Goal: Task Accomplishment & Management: Manage account settings

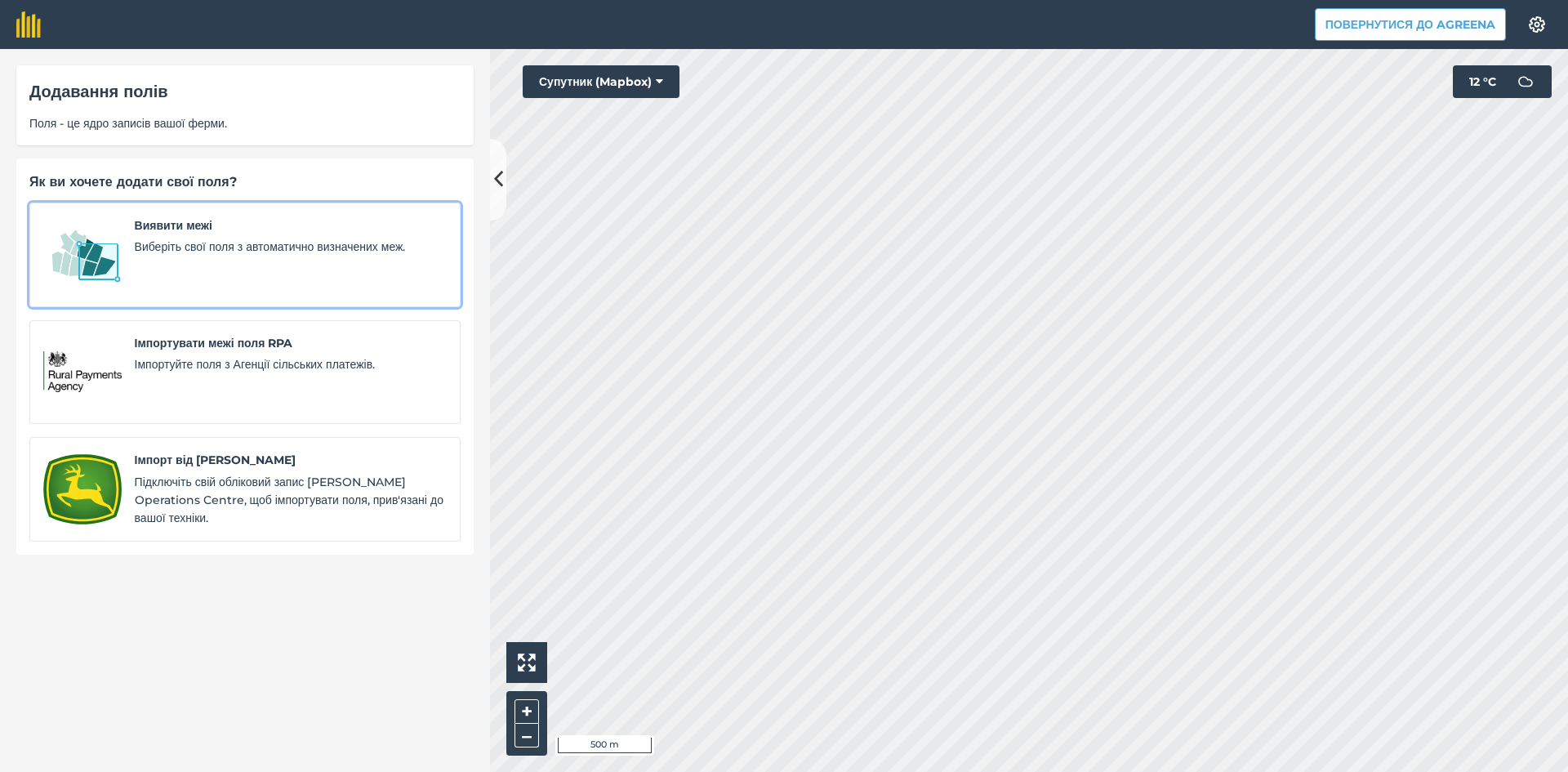
click at [146, 235] on span "Виявити межі" at bounding box center [291, 226] width 312 height 18
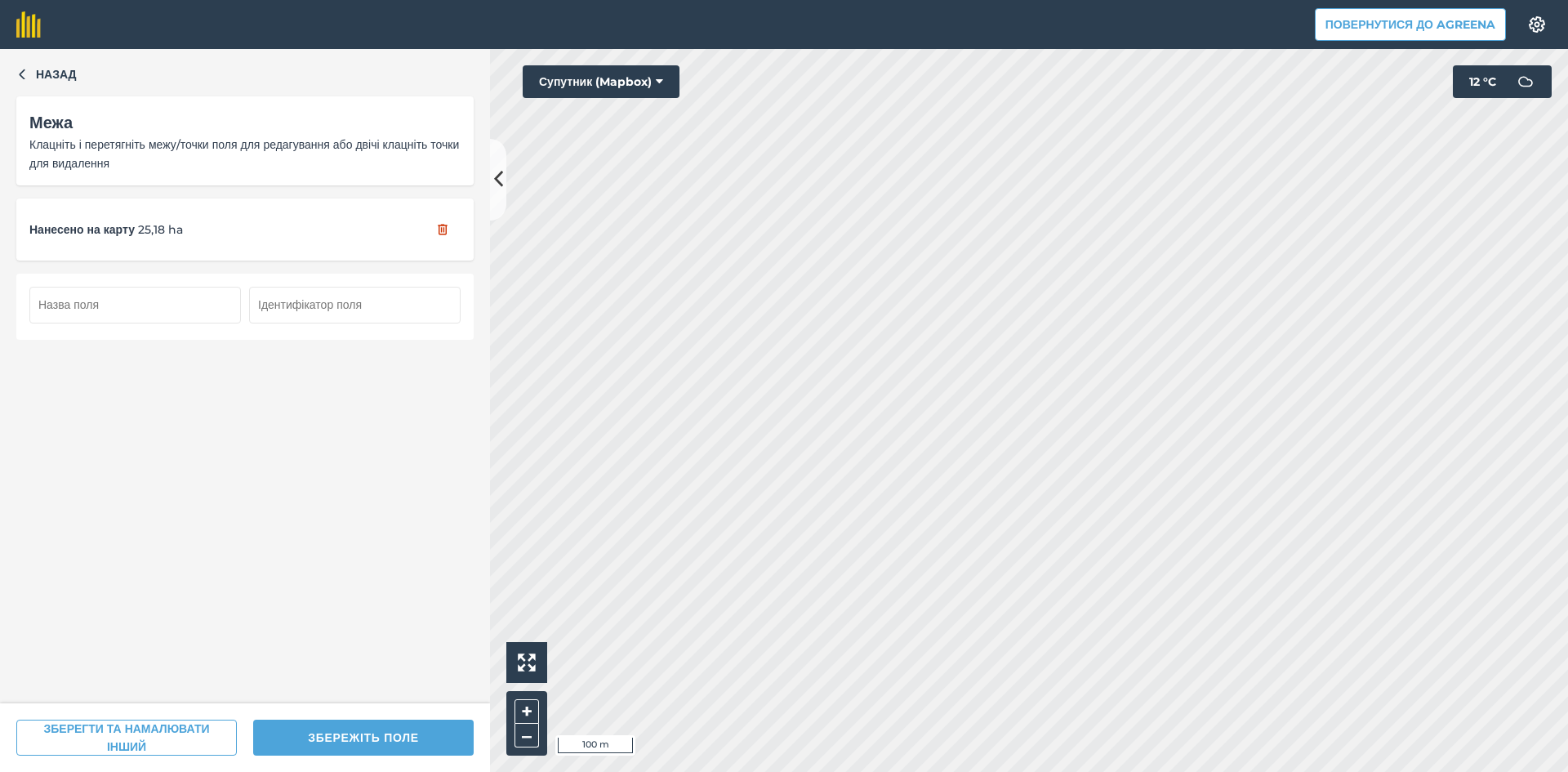
click at [125, 291] on input "text" at bounding box center [135, 304] width 211 height 36
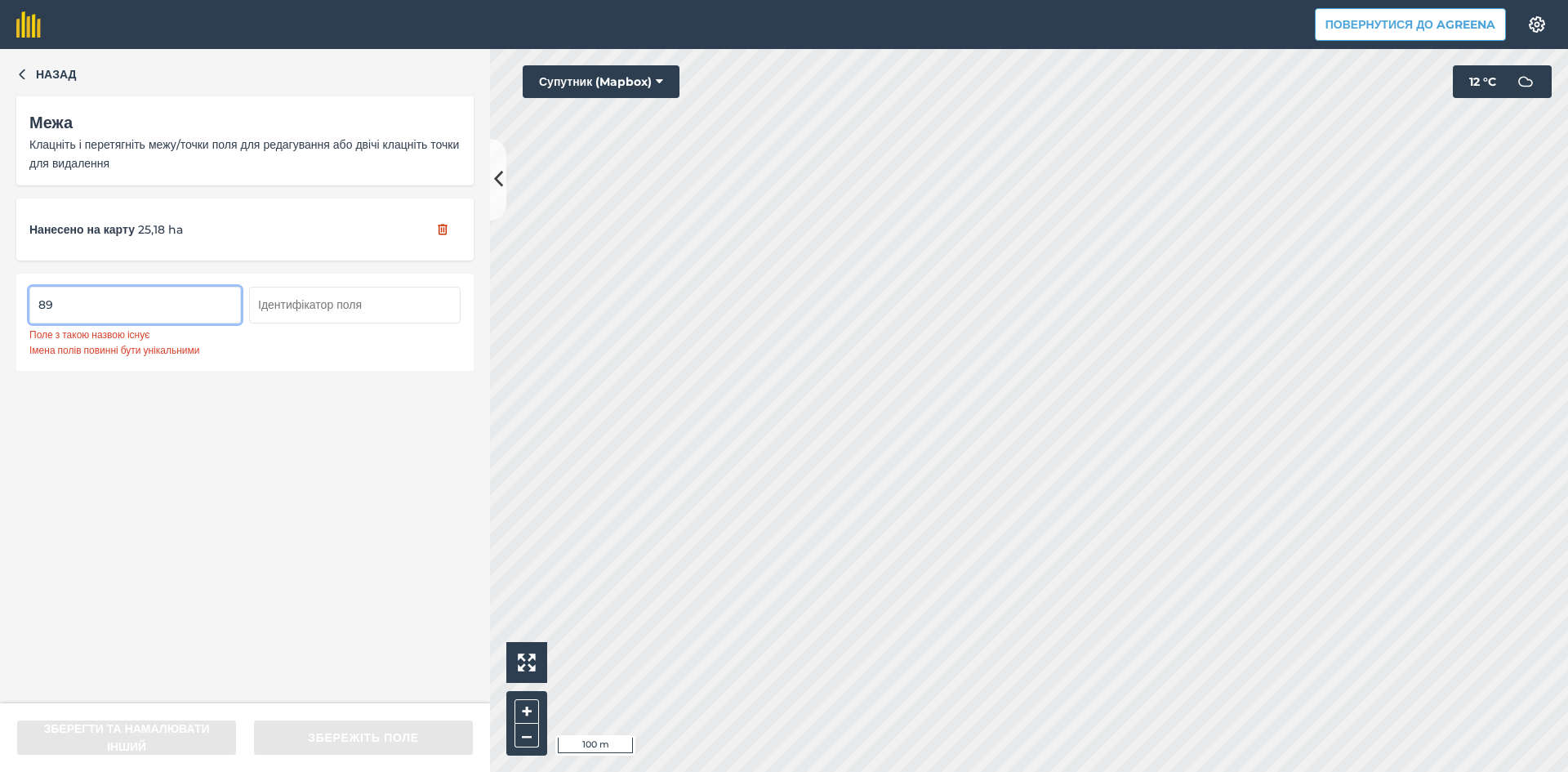
type input "8"
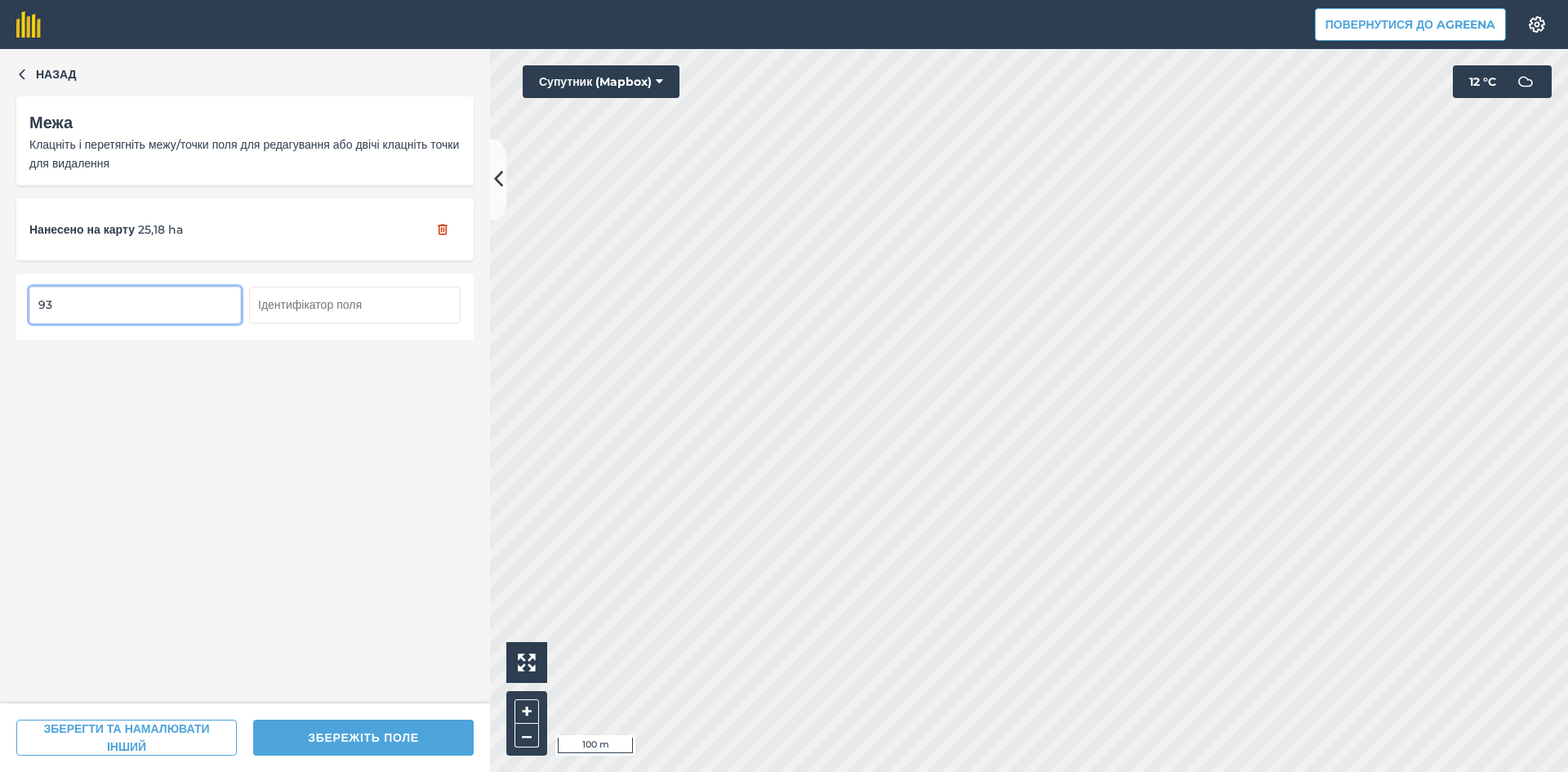
type input "93"
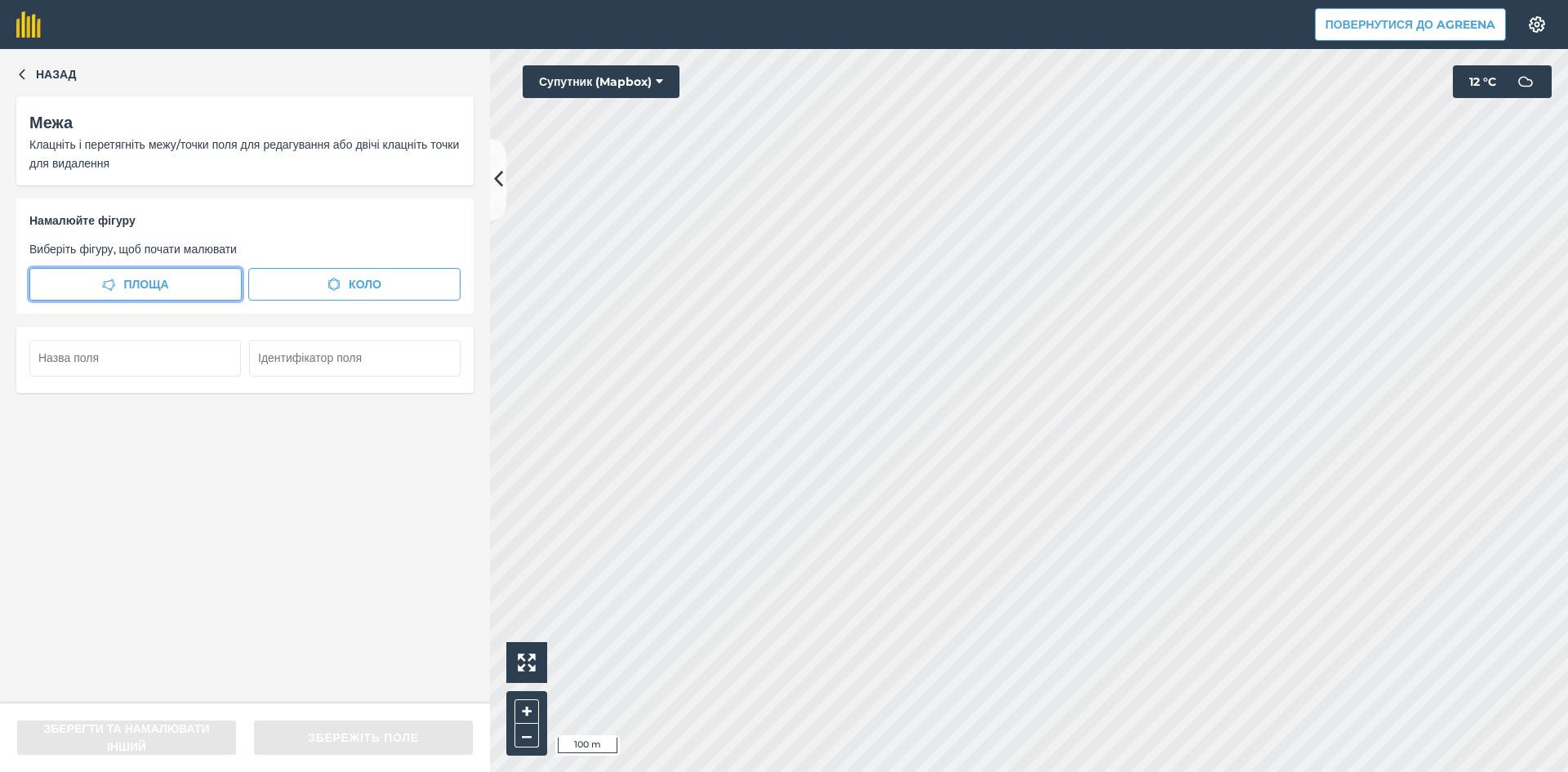
click at [133, 284] on span "Площа" at bounding box center [145, 285] width 45 height 18
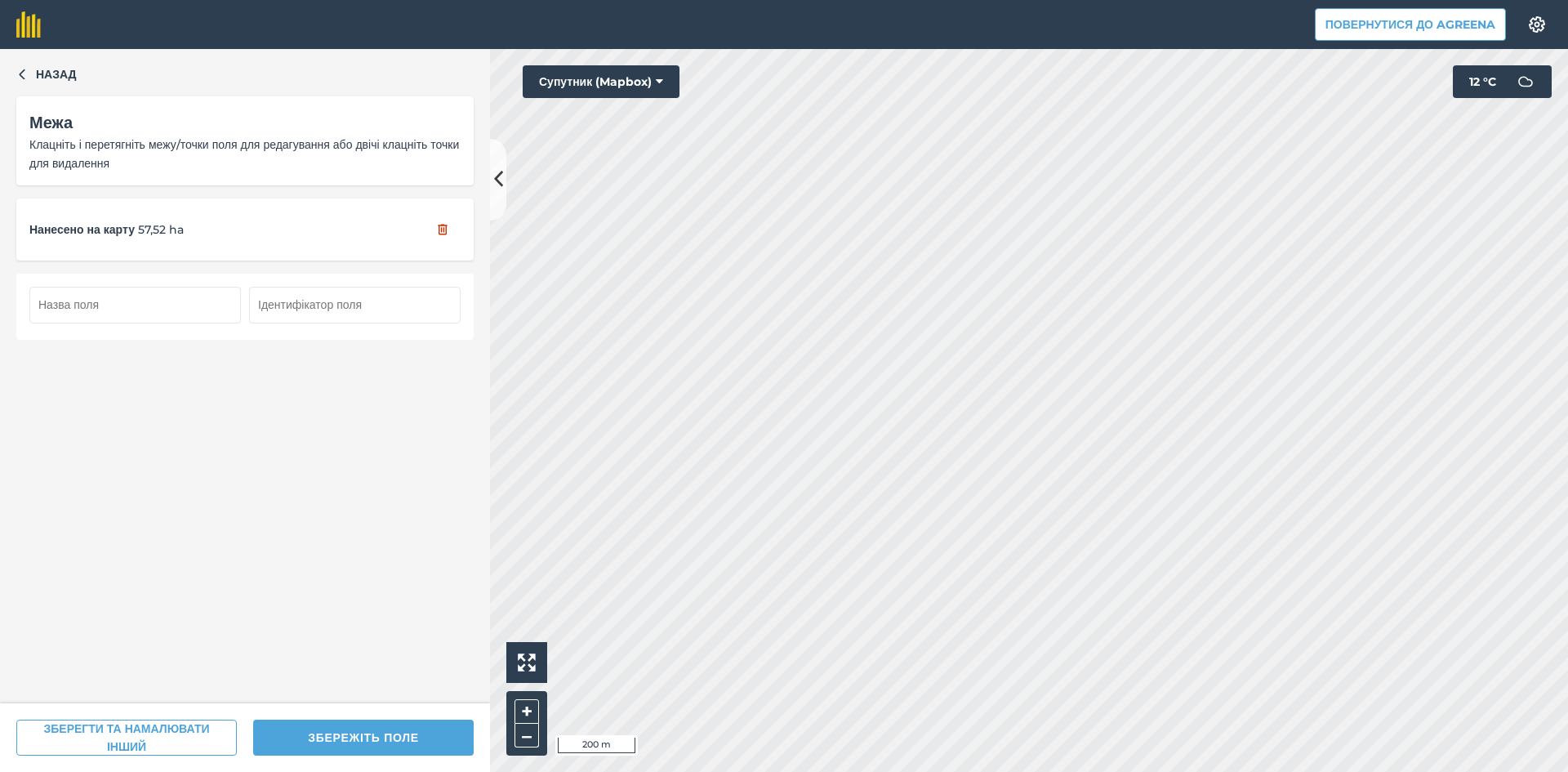
click at [162, 309] on input "text" at bounding box center [135, 304] width 211 height 36
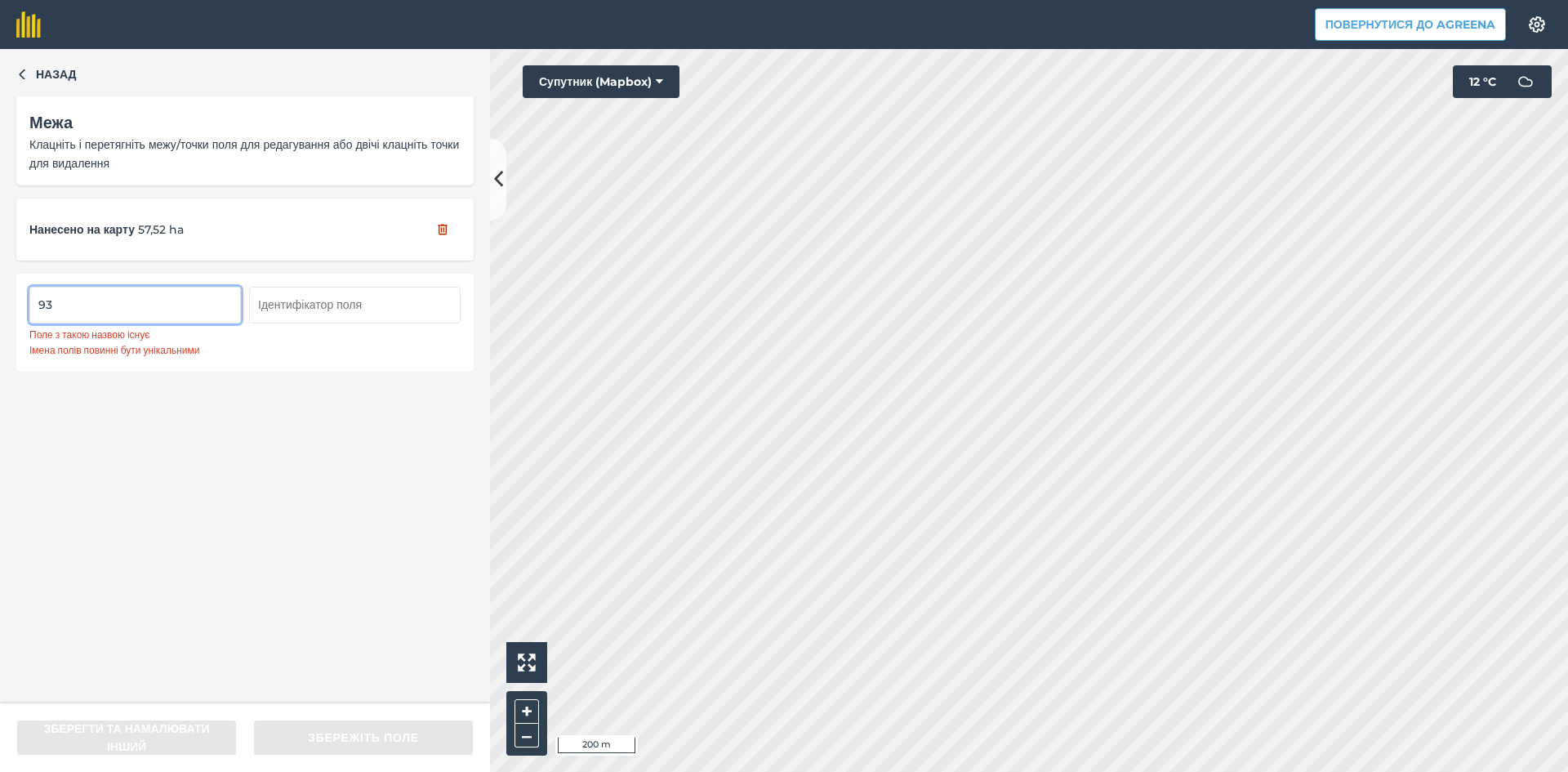
type input "9"
type input "8"
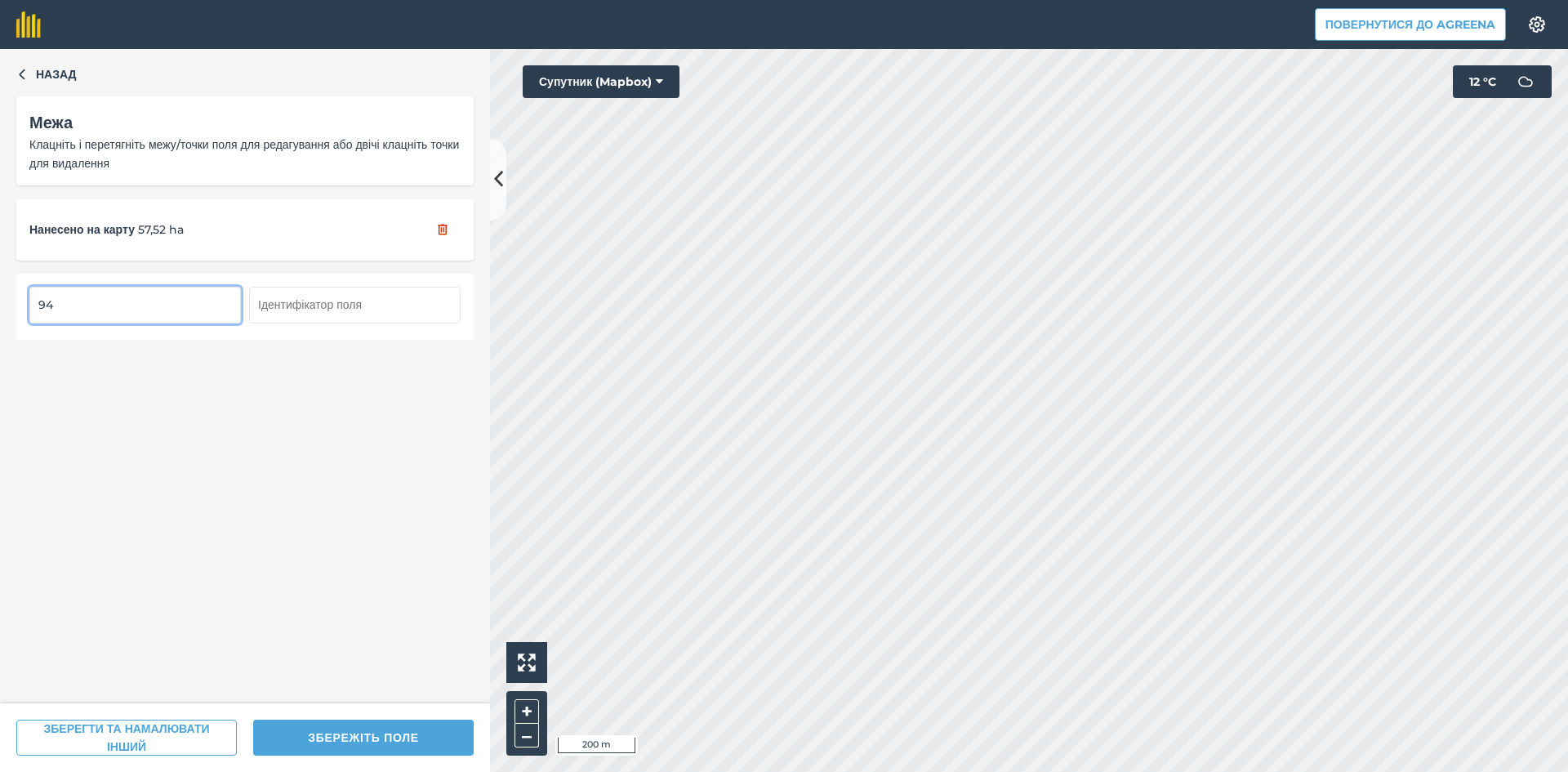
type input "94"
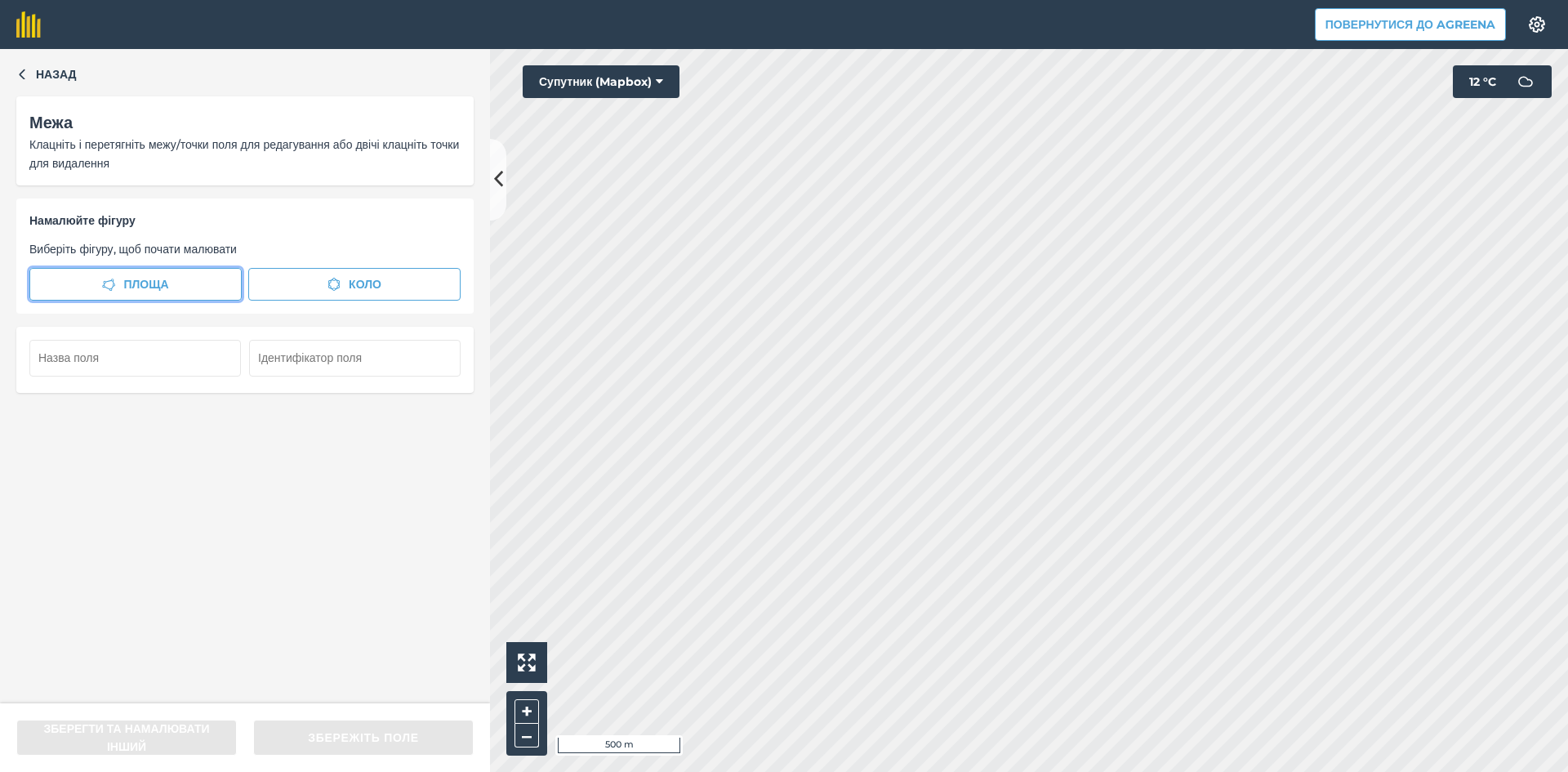
click at [142, 286] on span "Площа" at bounding box center [145, 285] width 45 height 18
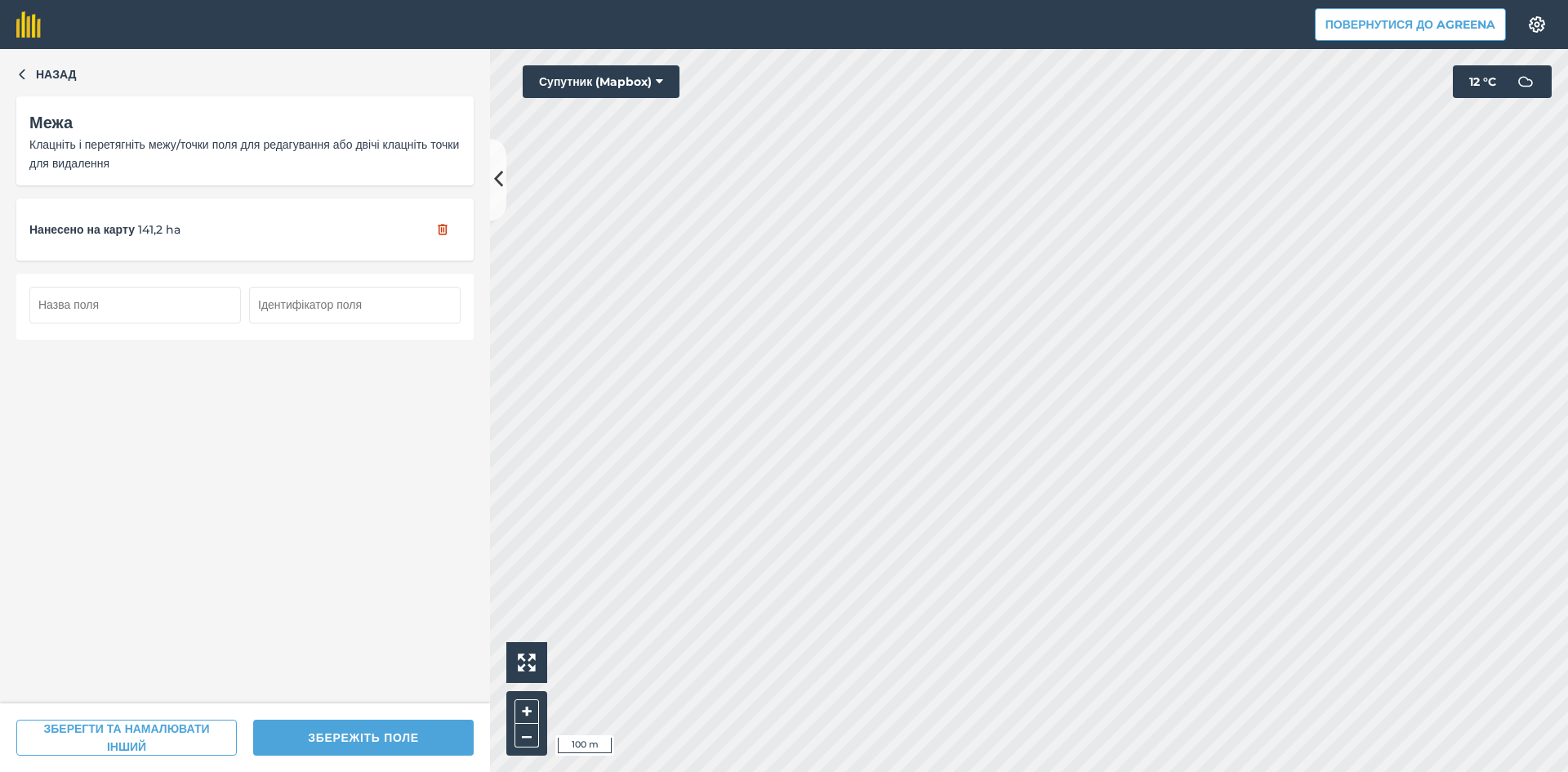
click at [150, 312] on input "text" at bounding box center [135, 304] width 211 height 36
type input "95"
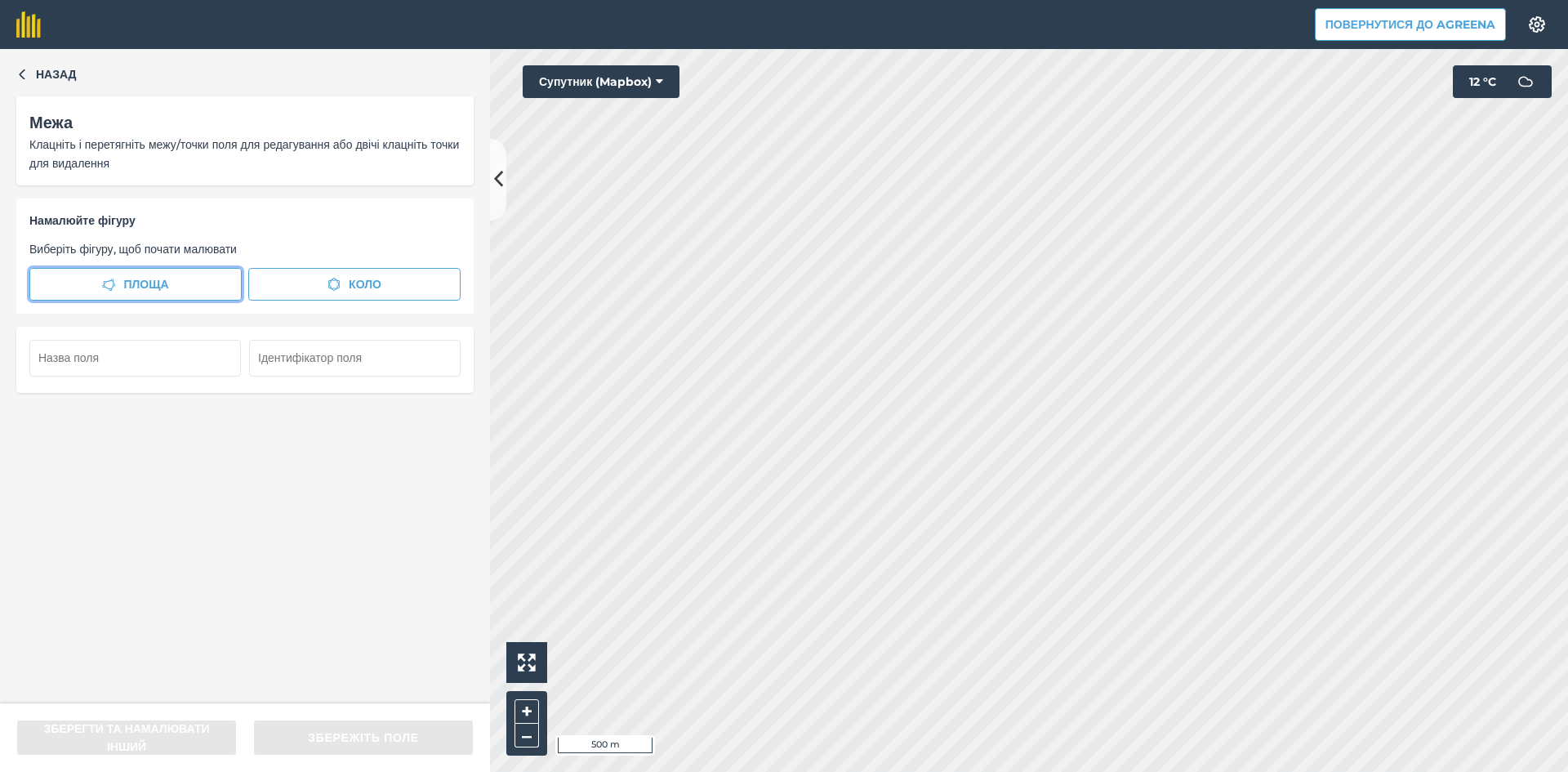
click at [146, 291] on span "Площа" at bounding box center [145, 285] width 45 height 18
click at [597, 78] on button "Супутник (Mapbox)" at bounding box center [601, 81] width 157 height 33
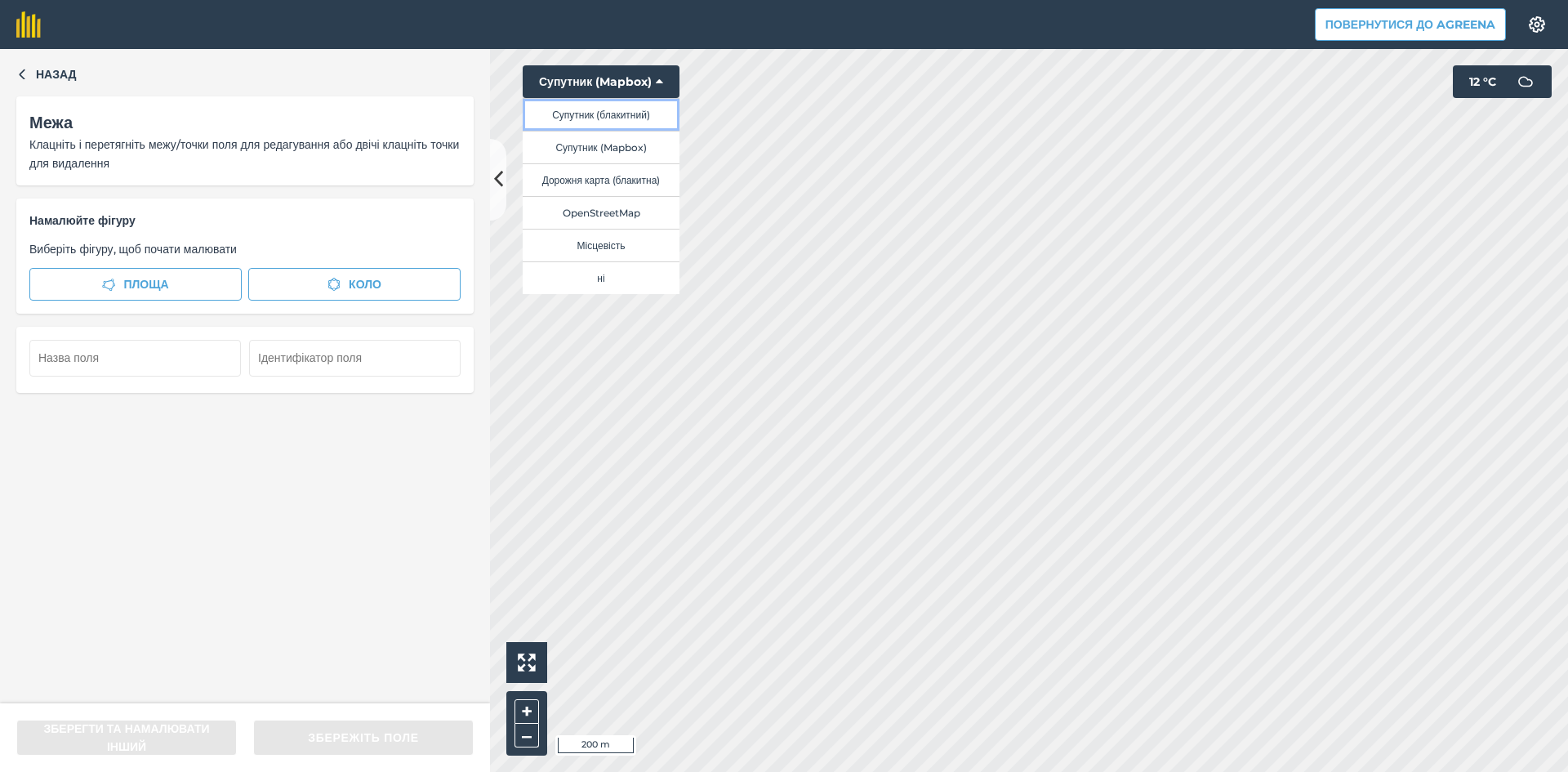
click at [606, 115] on button "Супутник (блакитний)" at bounding box center [601, 114] width 157 height 33
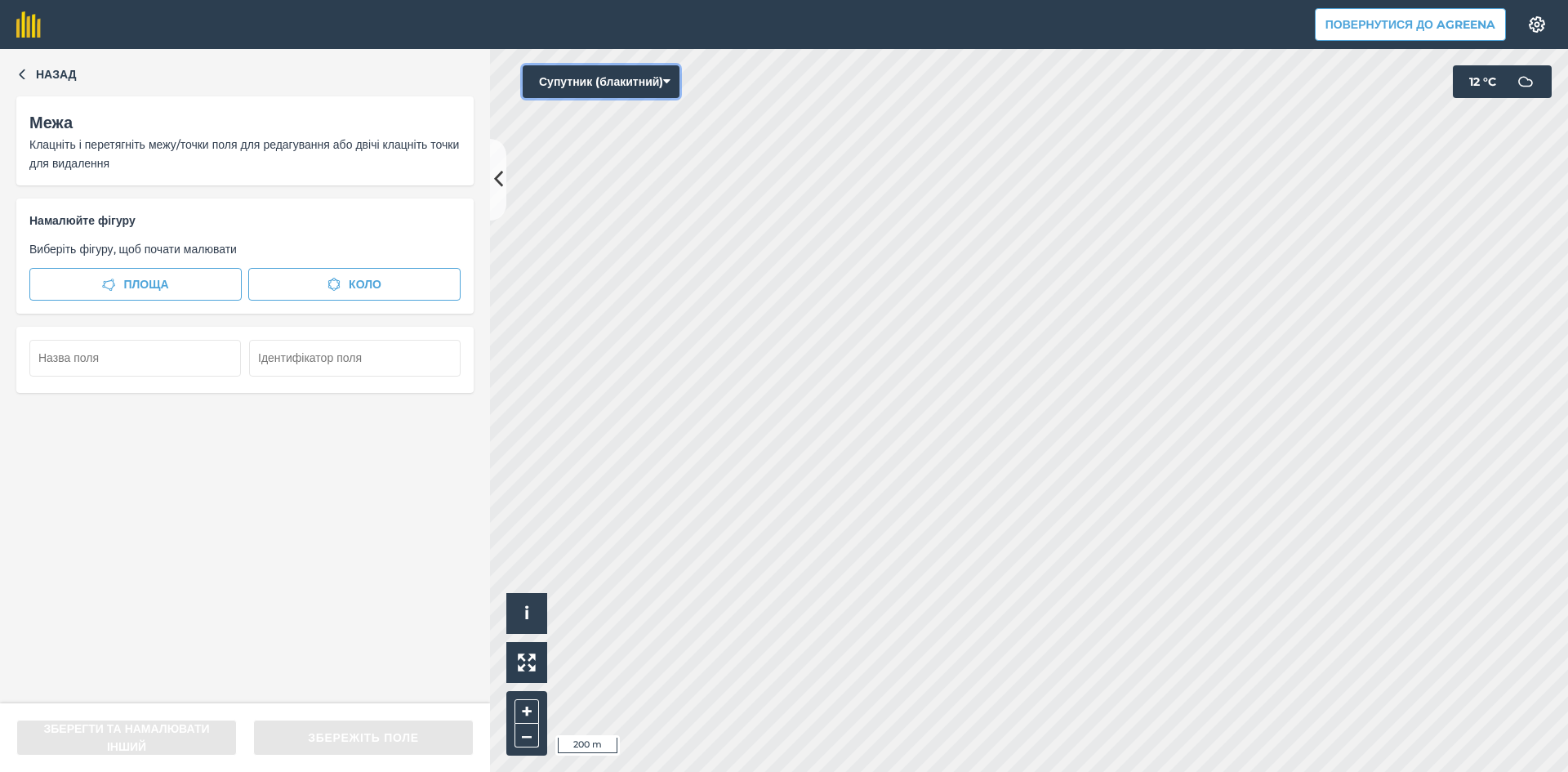
click at [578, 83] on button "Супутник (блакитний)" at bounding box center [601, 81] width 157 height 33
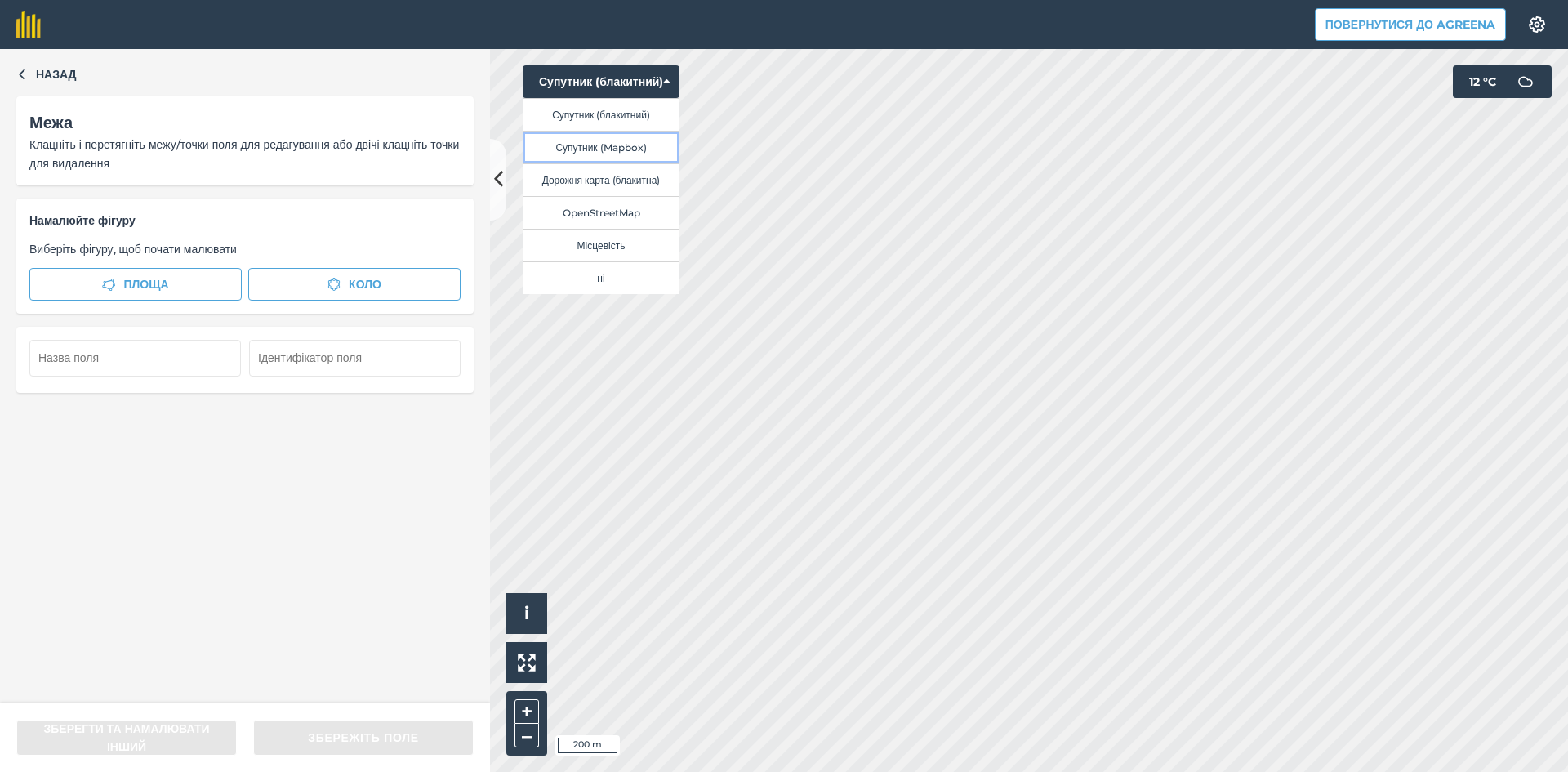
click at [615, 142] on button "Супутник (Mapbox)" at bounding box center [601, 146] width 157 height 33
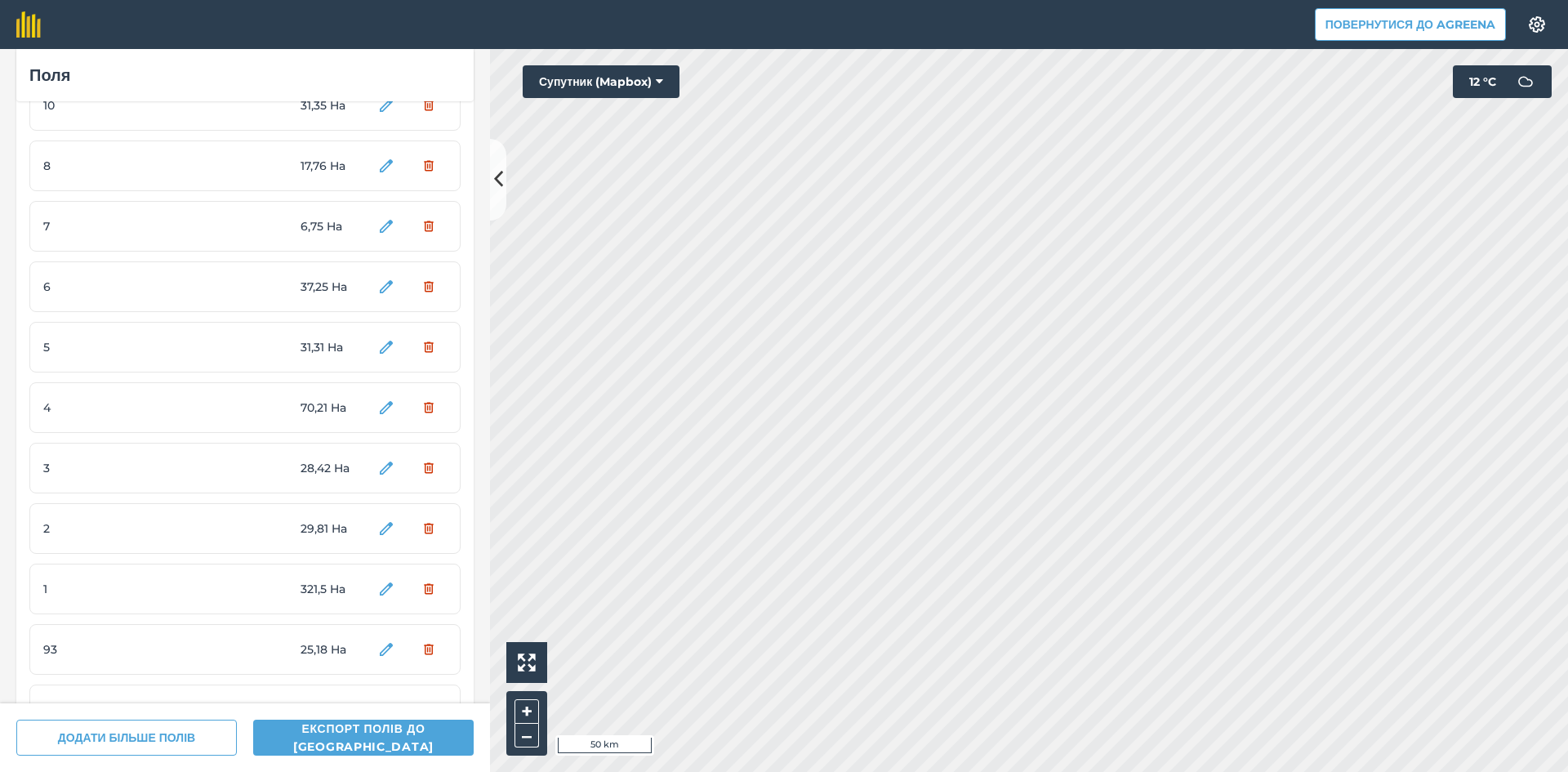
scroll to position [5204, 0]
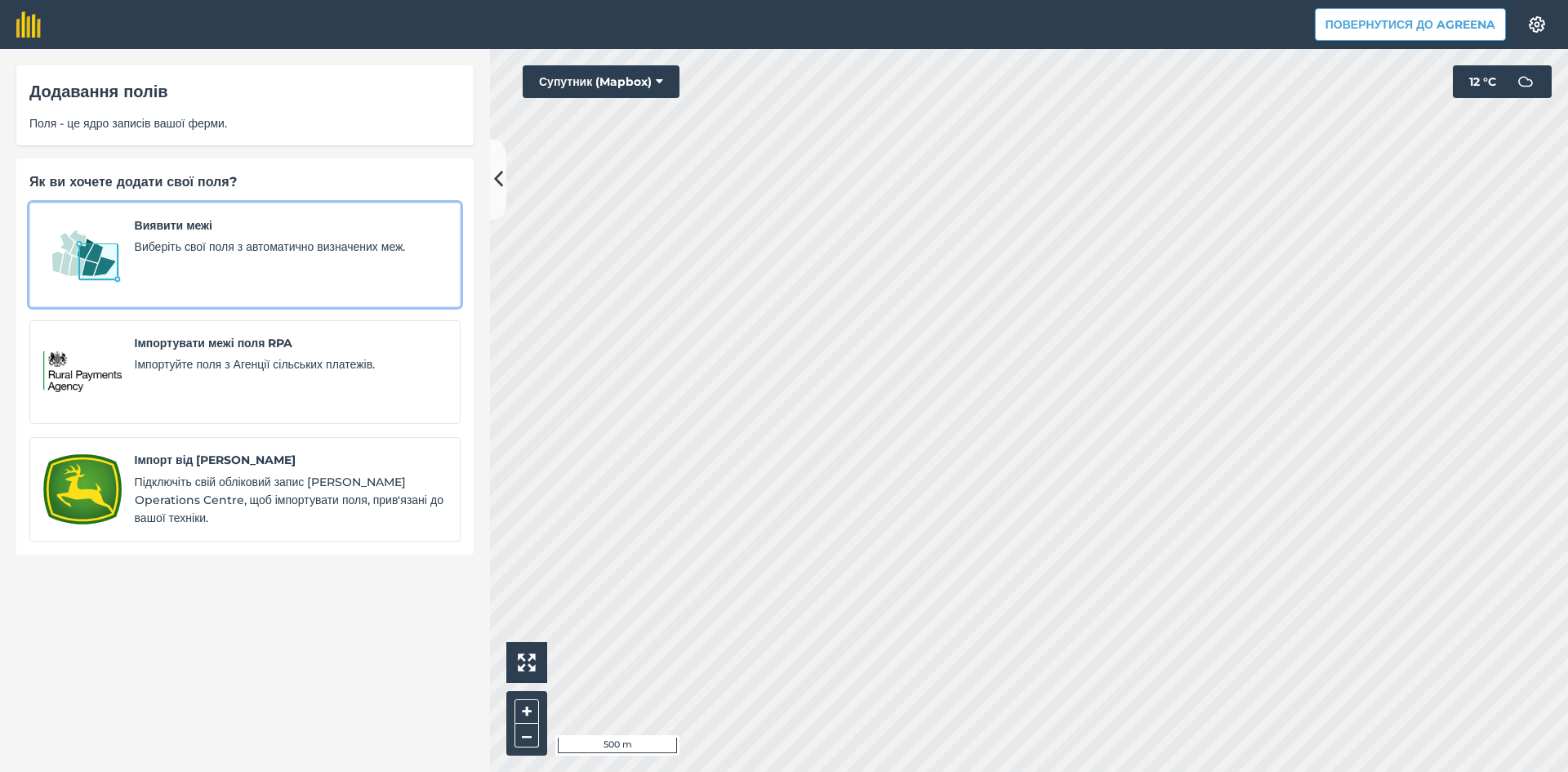
click at [293, 258] on div "Виявити межі Виберіть свої поля з автоматично визначених меж." at bounding box center [291, 255] width 312 height 77
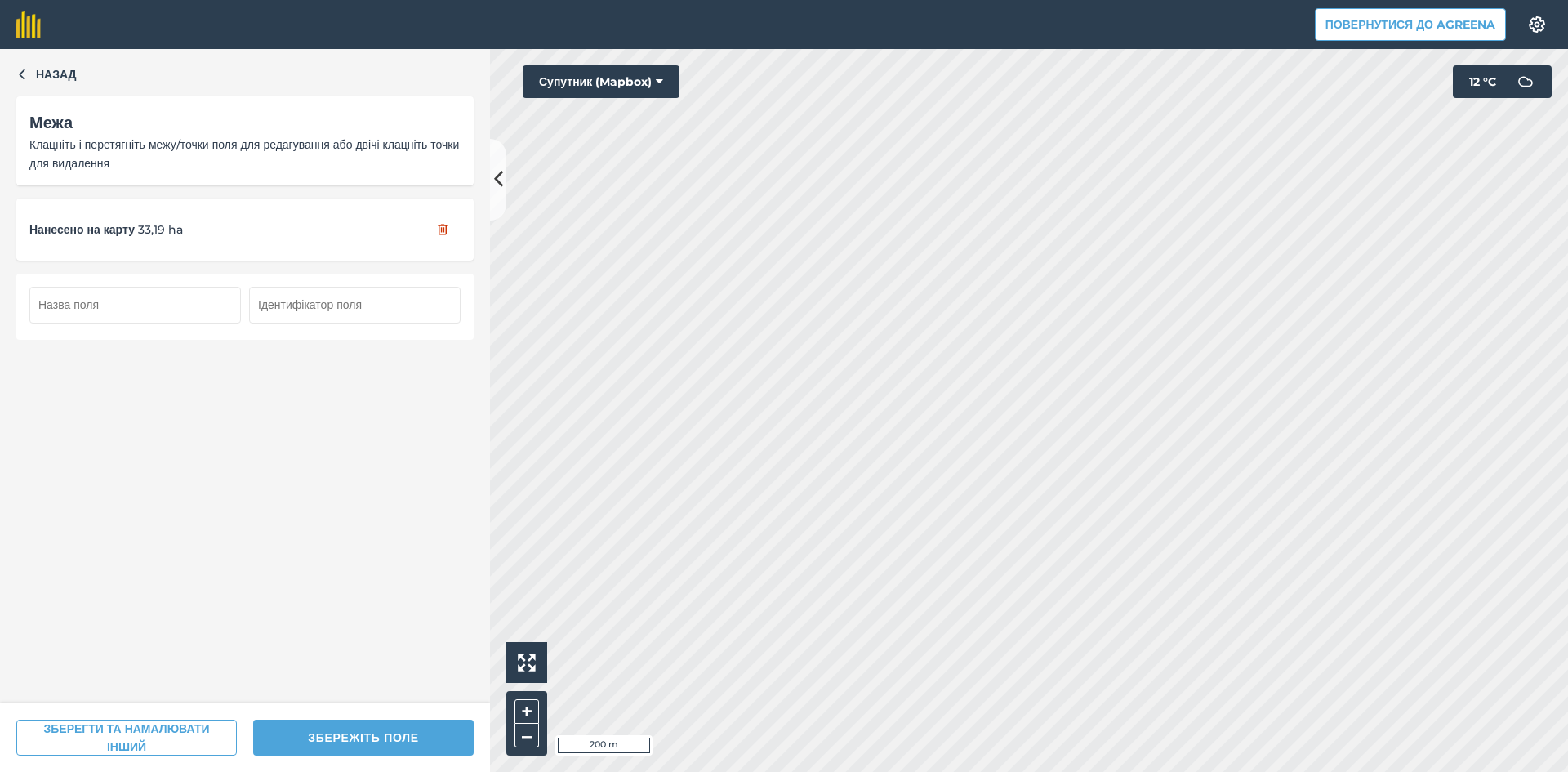
click at [181, 303] on input "text" at bounding box center [135, 304] width 211 height 36
type input "96"
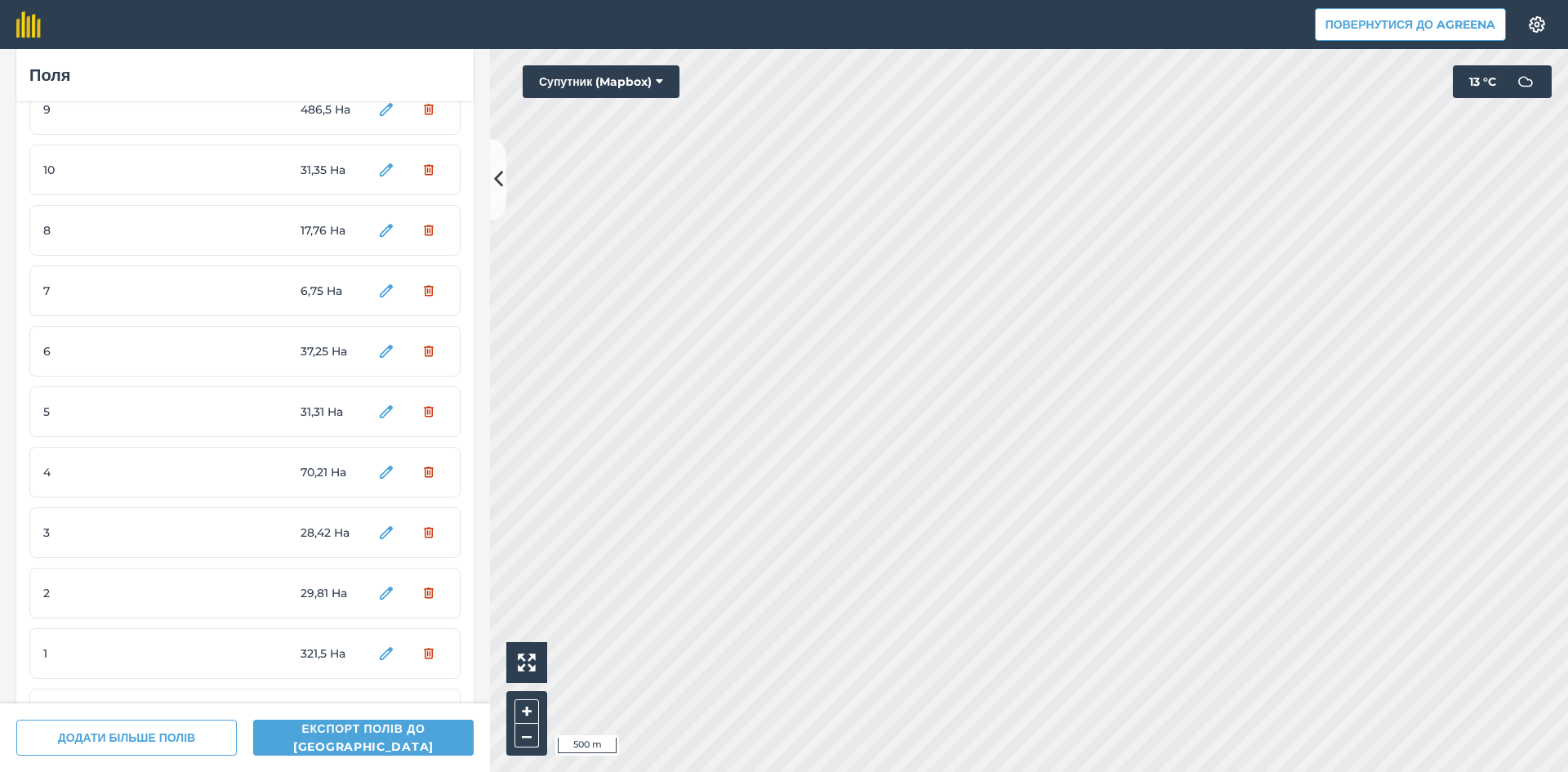
scroll to position [5265, 0]
click at [575, 81] on button "Супутник (Mapbox)" at bounding box center [601, 81] width 157 height 33
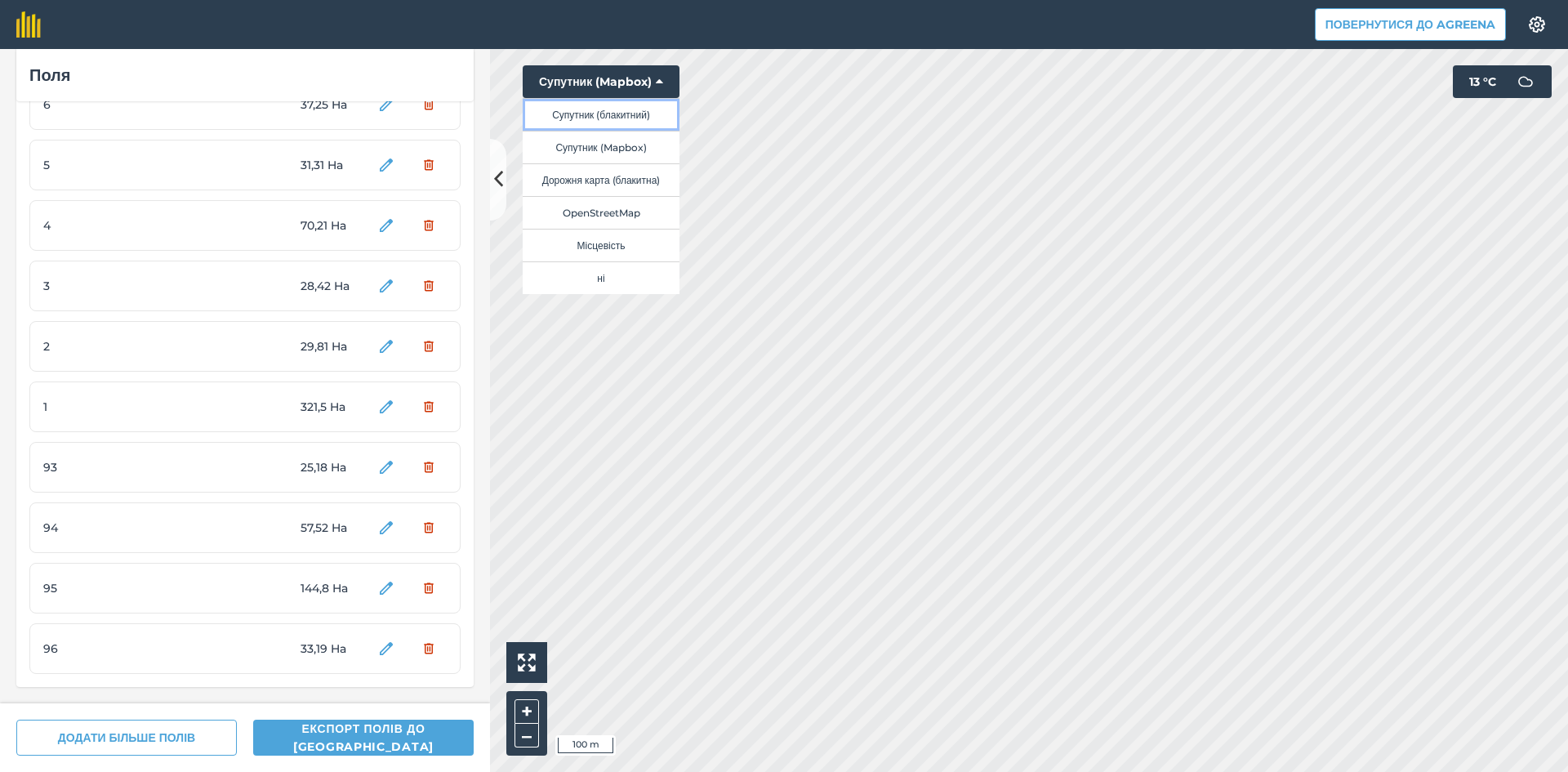
click at [601, 113] on button "Супутник (блакитний)" at bounding box center [601, 114] width 157 height 33
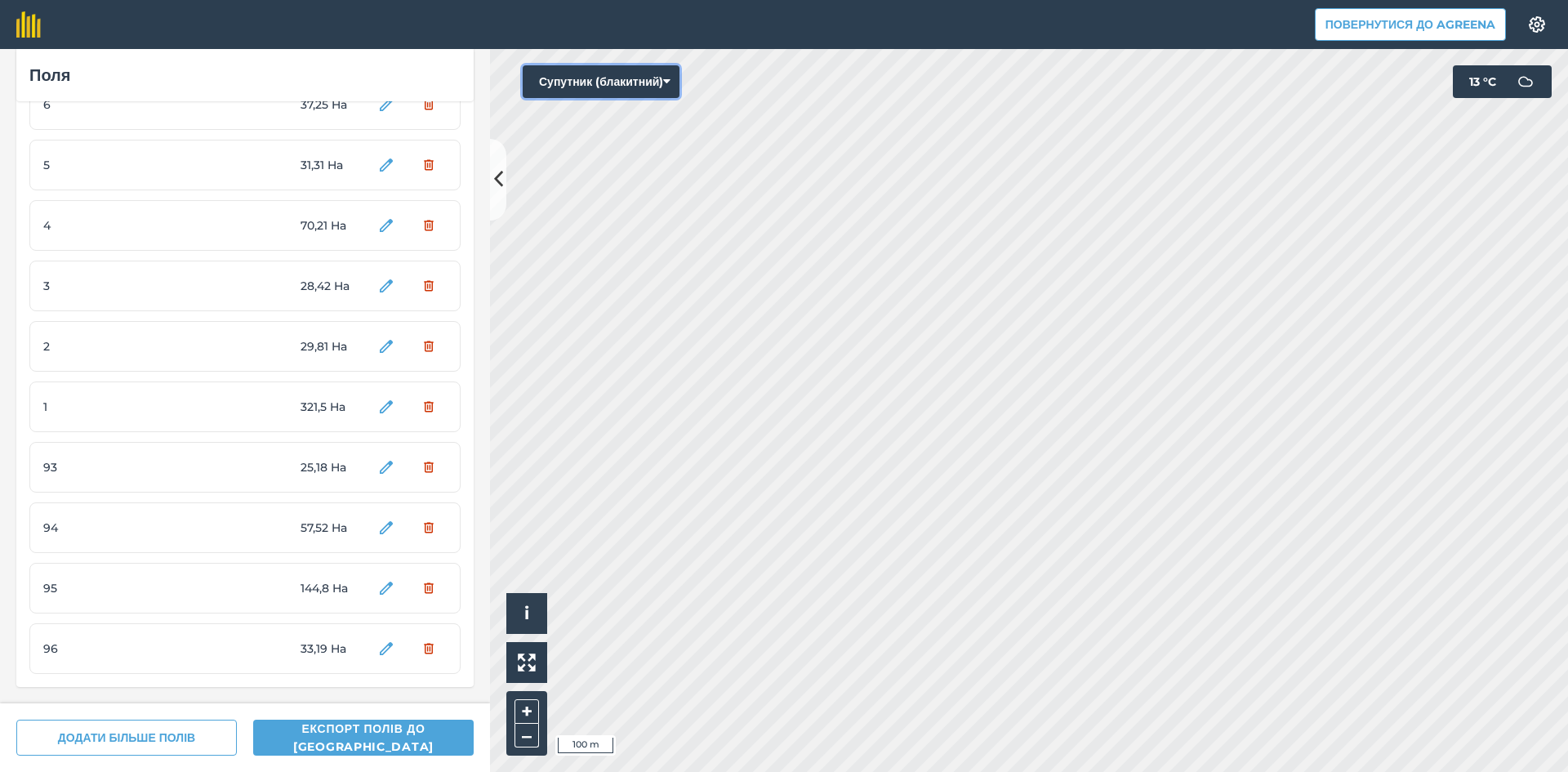
click at [614, 77] on button "Супутник (блакитний)" at bounding box center [601, 81] width 157 height 33
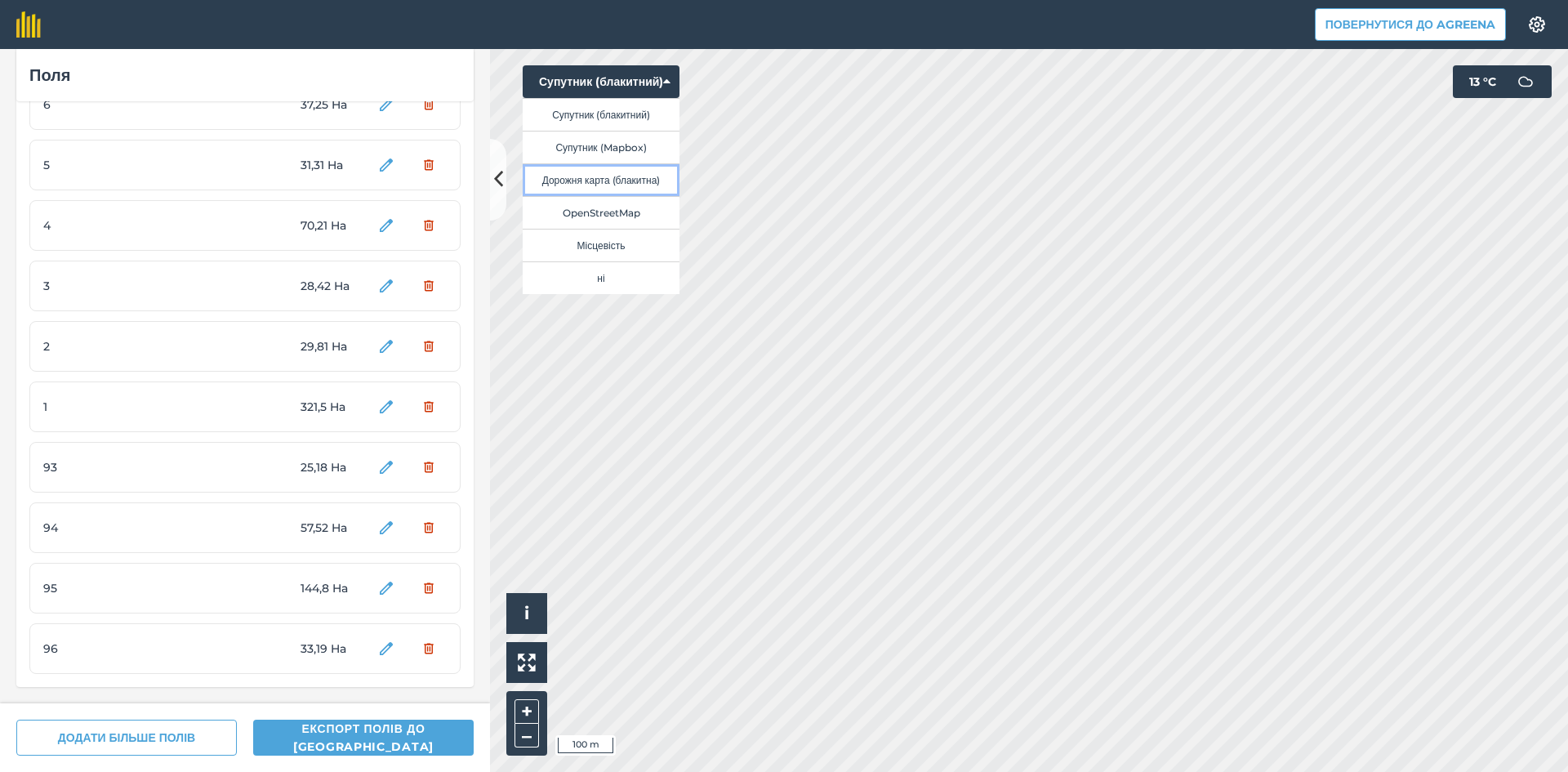
click at [624, 180] on button "Дорожня карта (блакитна)" at bounding box center [601, 179] width 157 height 33
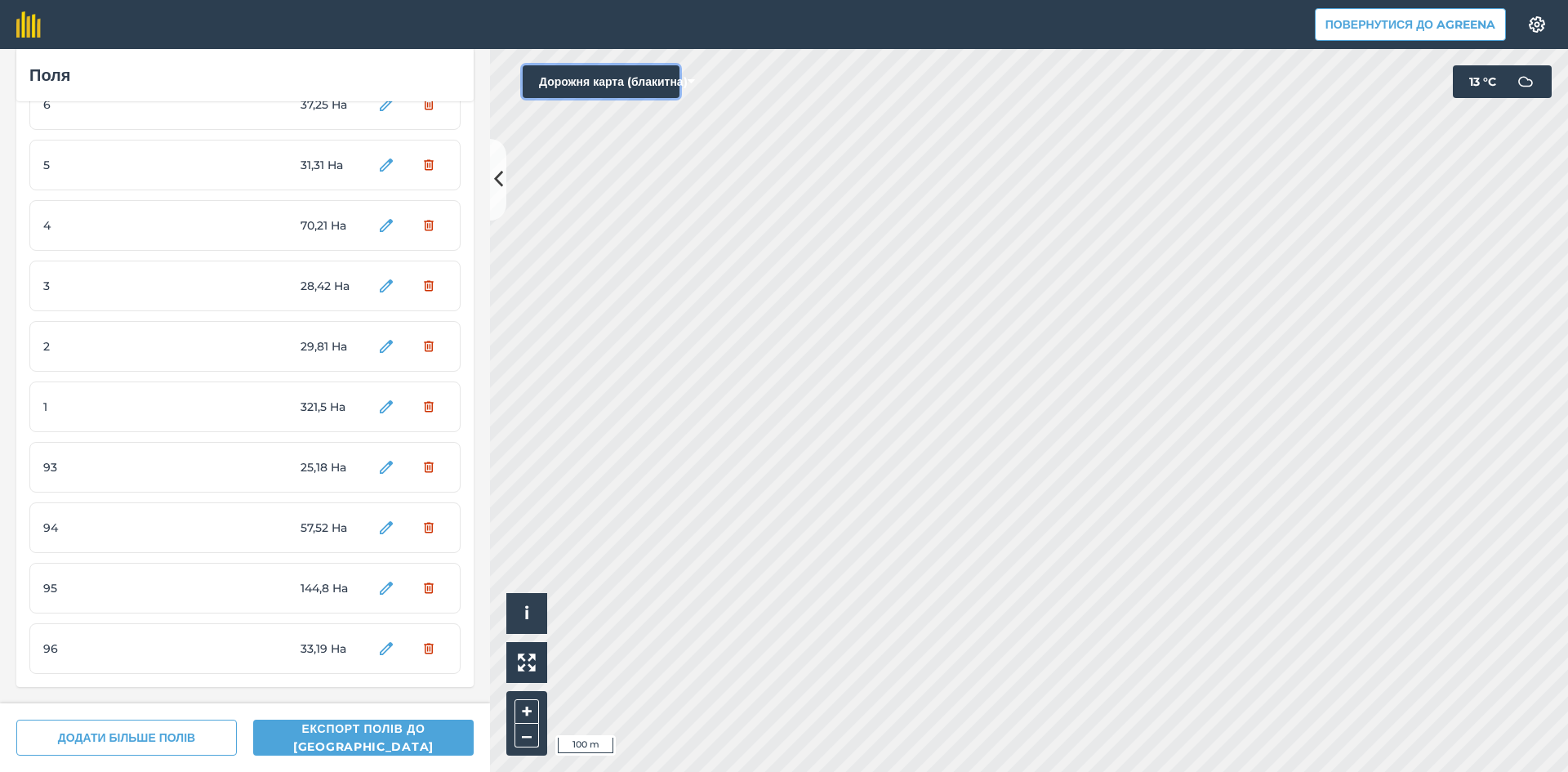
click at [591, 74] on button "Дорожня карта (блакитна)" at bounding box center [601, 81] width 157 height 33
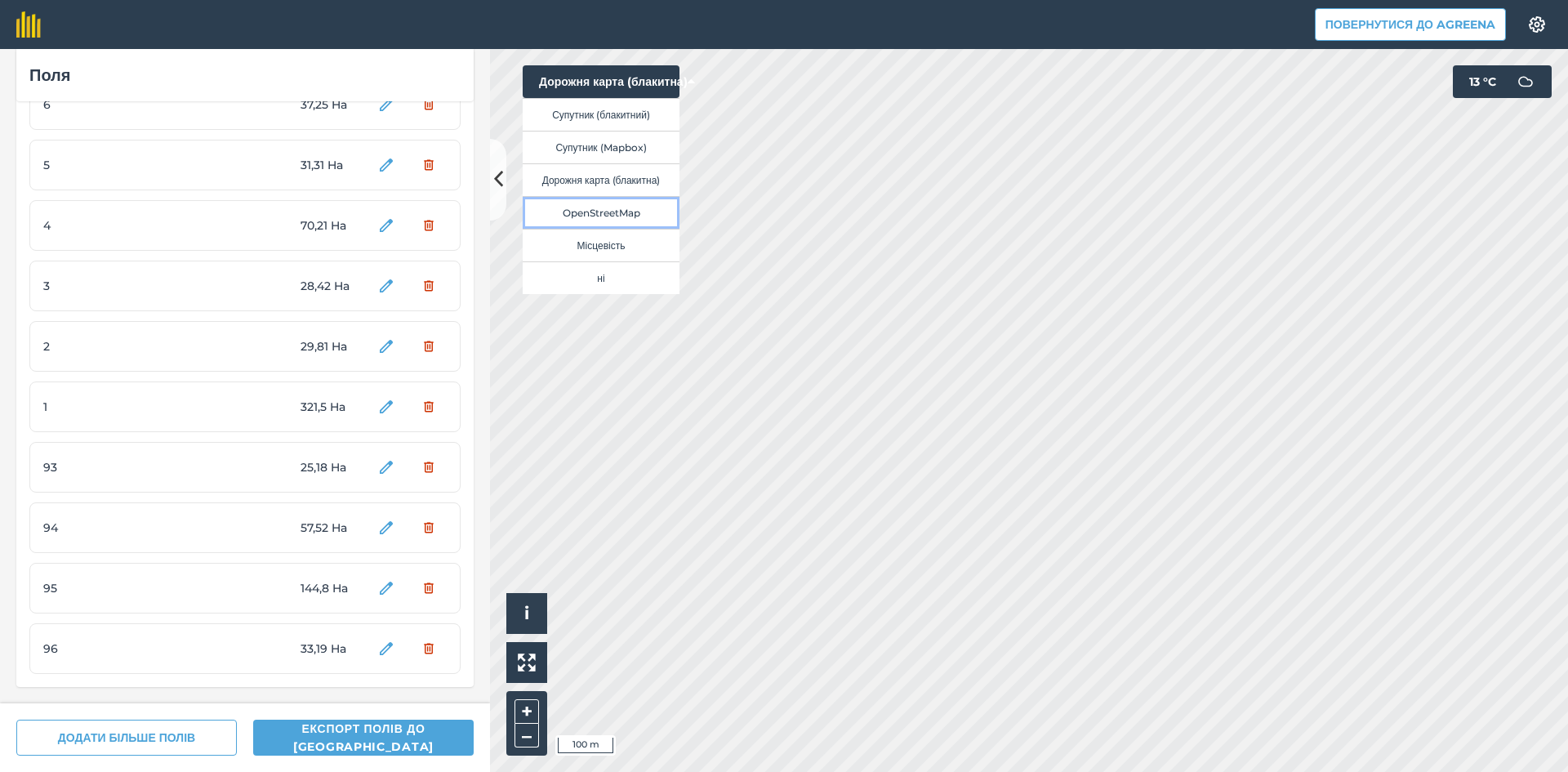
click at [607, 208] on button "OpenStreetMap" at bounding box center [601, 212] width 157 height 33
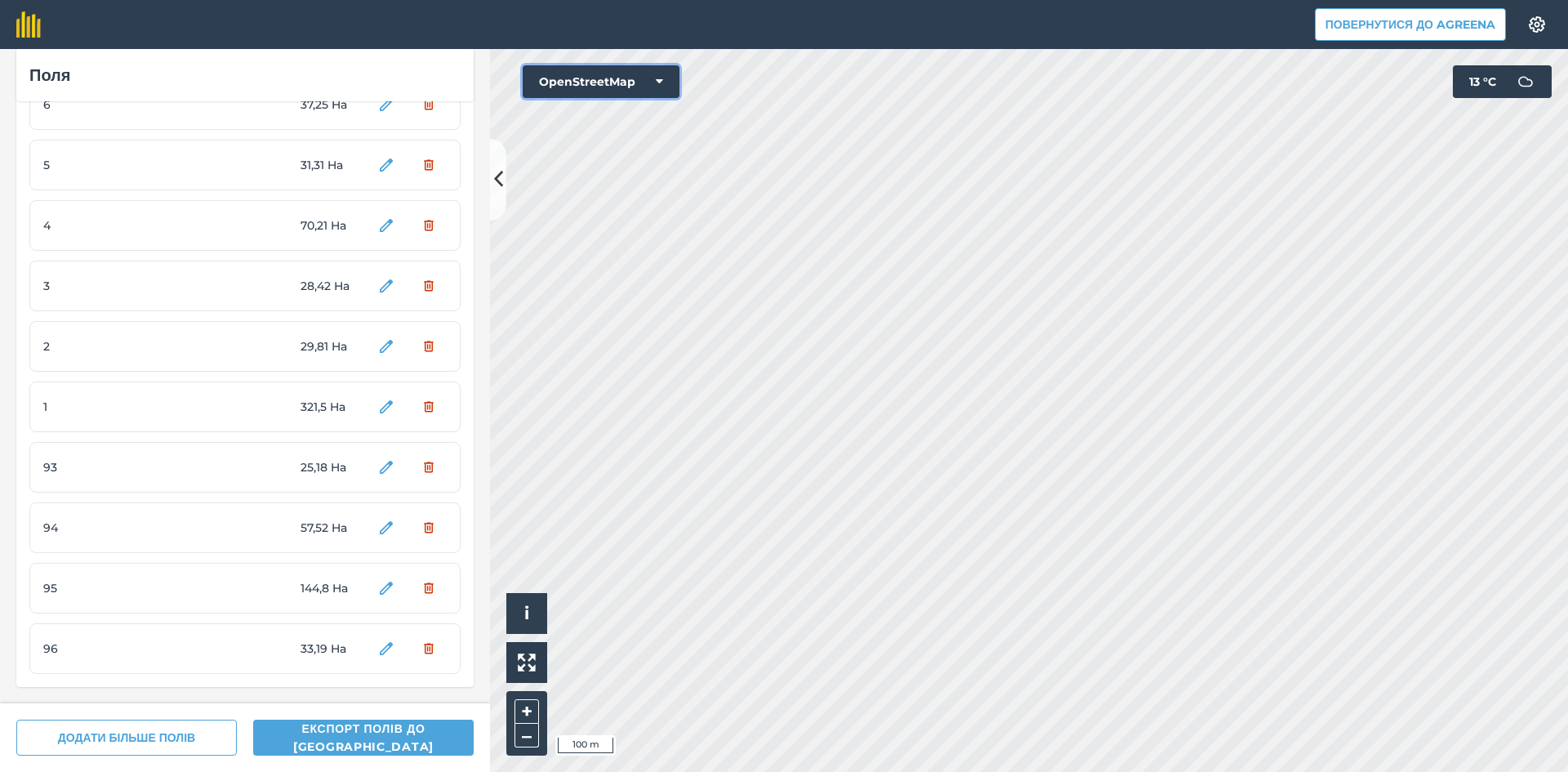
click at [590, 82] on button "OpenStreetMap" at bounding box center [601, 81] width 157 height 33
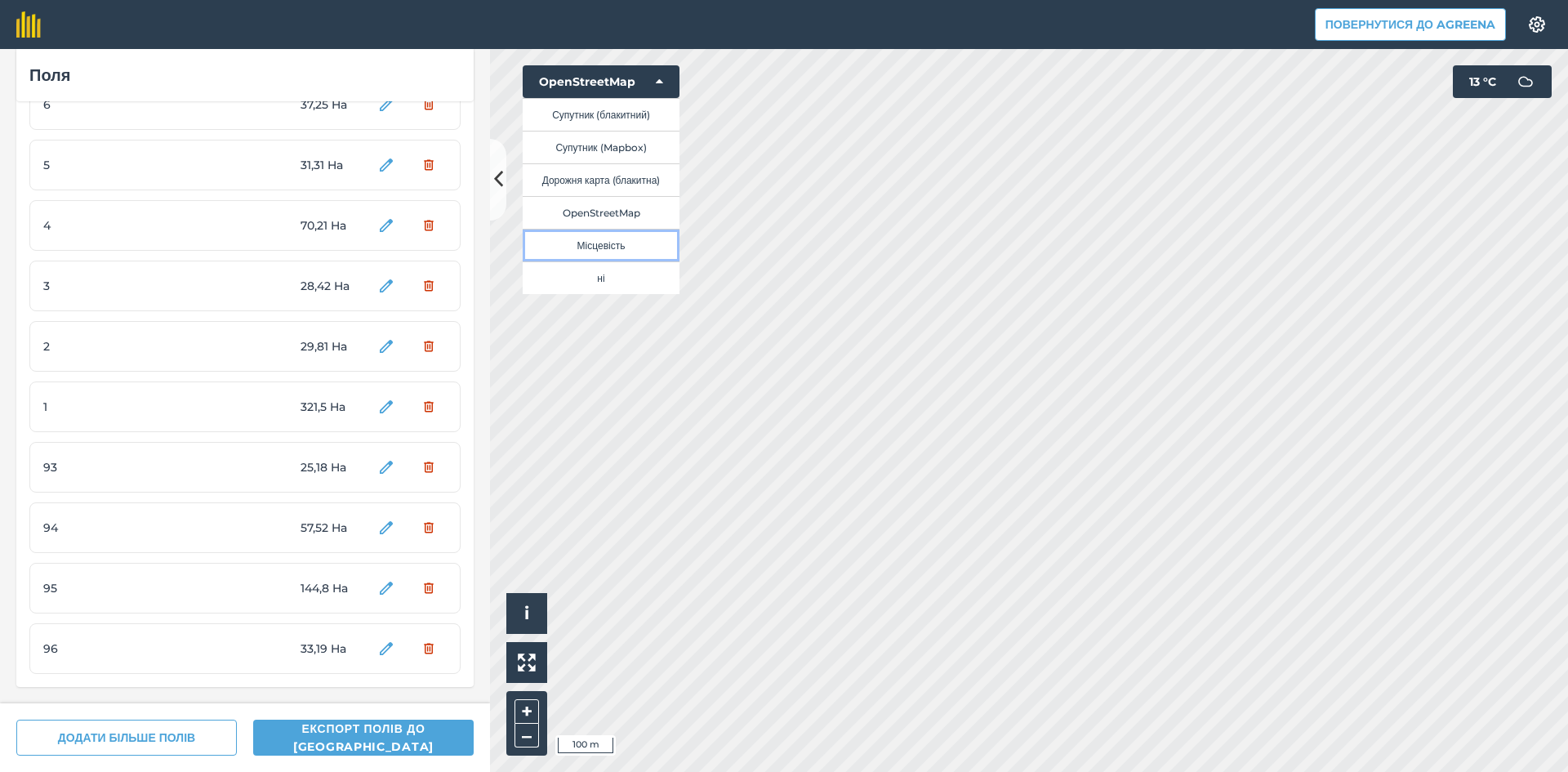
click at [598, 238] on button "Місцевість" at bounding box center [601, 245] width 157 height 33
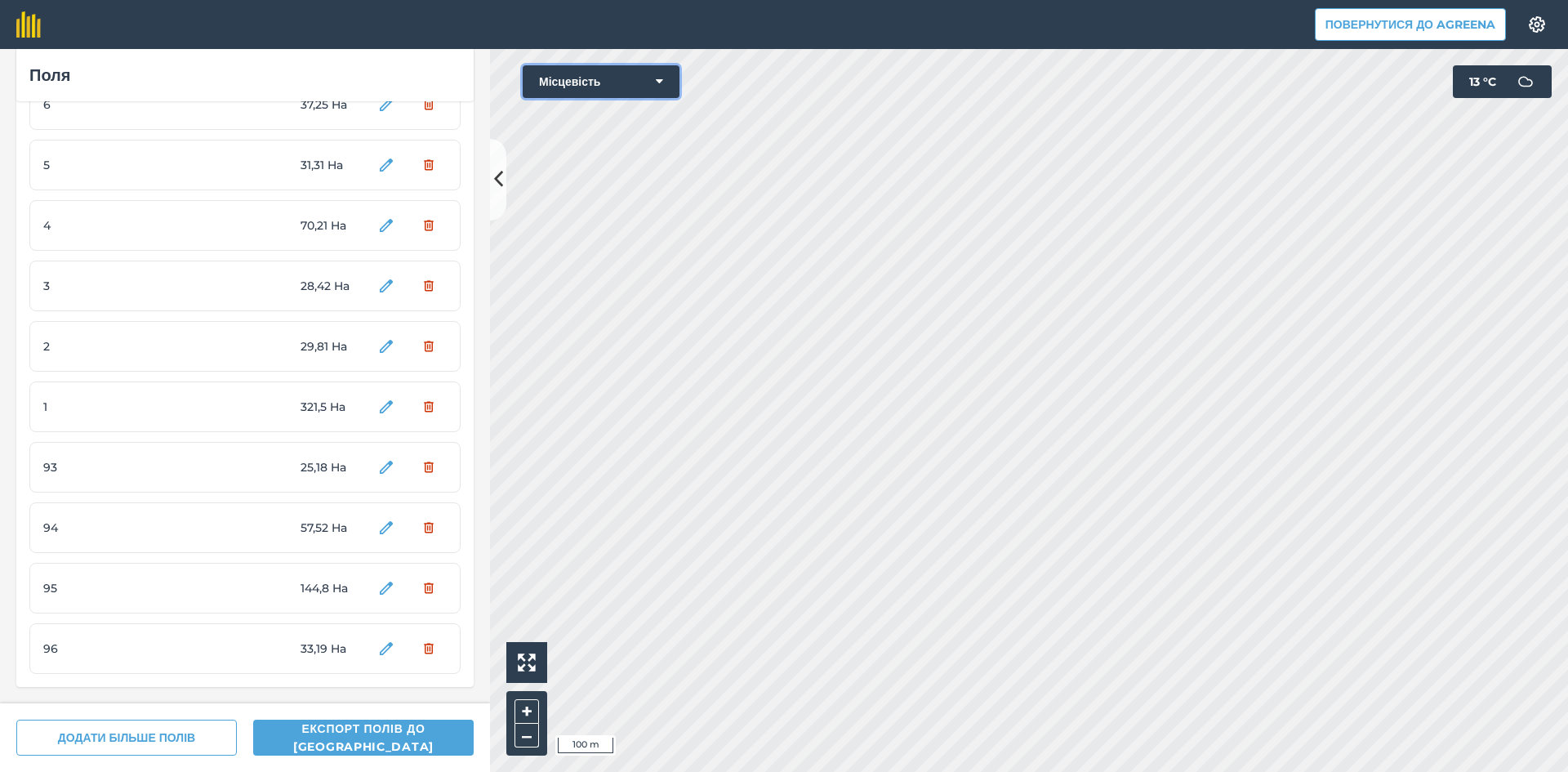
click at [596, 87] on button "Місцевість" at bounding box center [601, 81] width 157 height 33
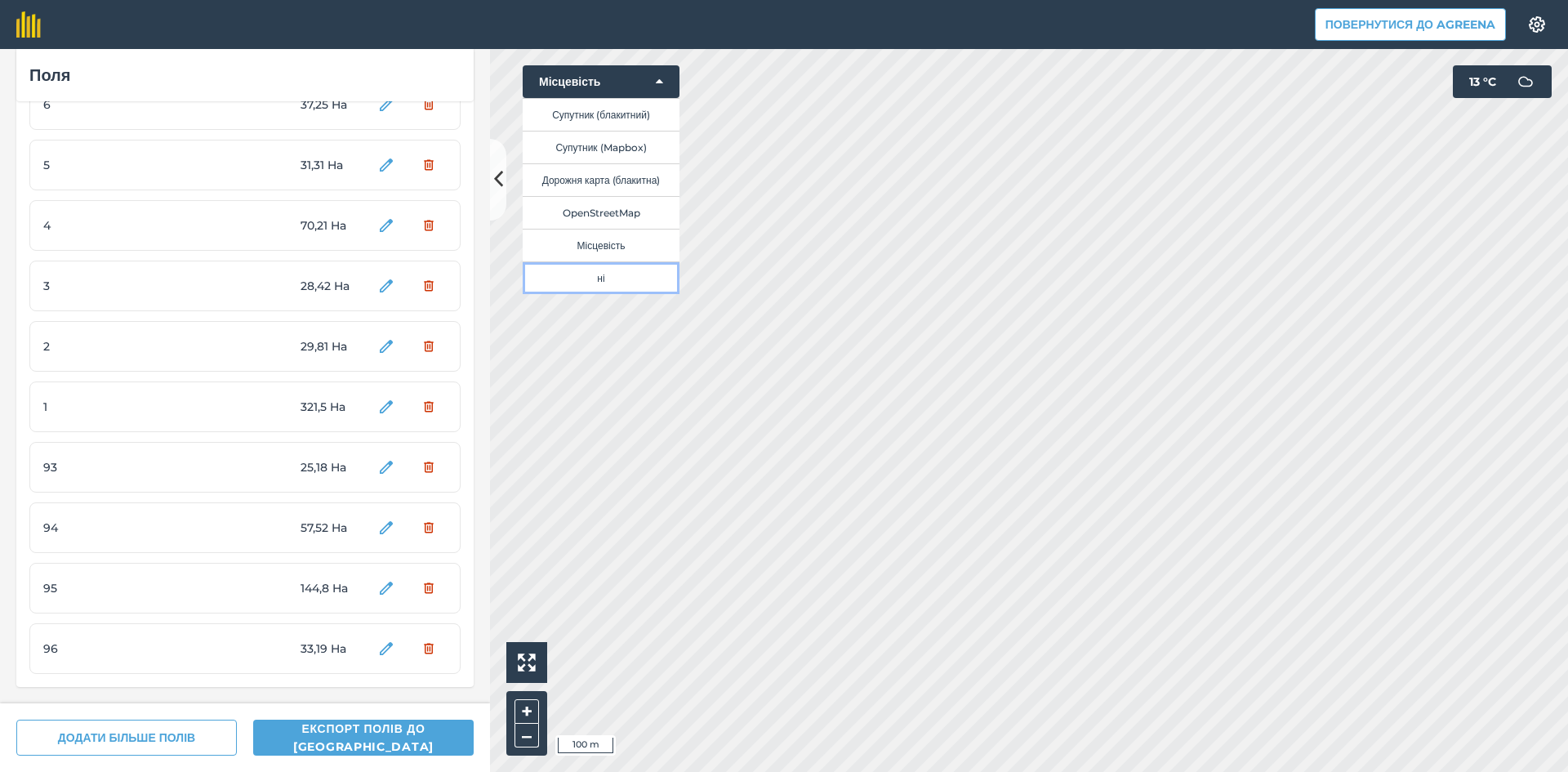
click at [605, 273] on button "ні" at bounding box center [601, 278] width 157 height 33
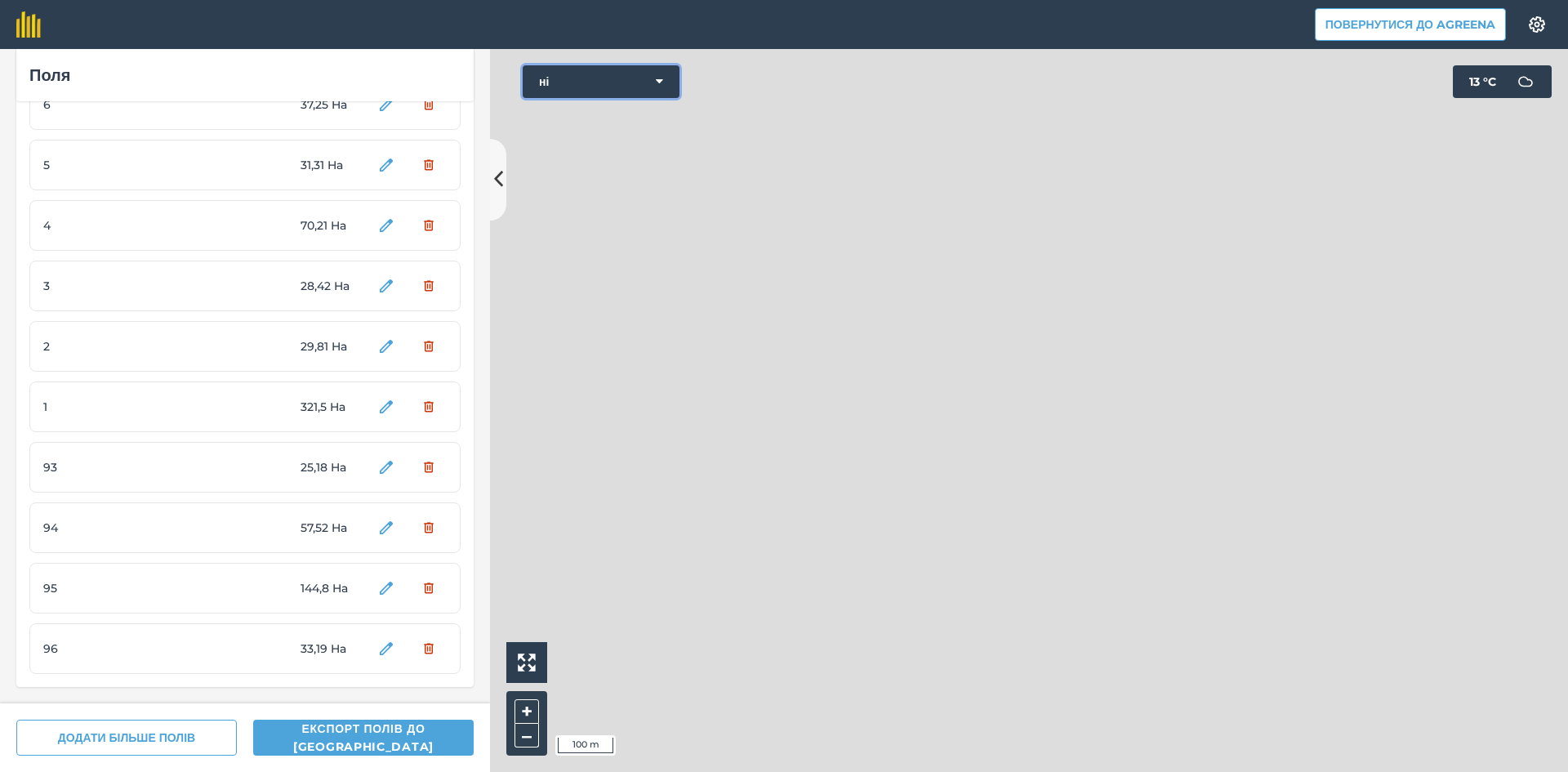
click at [596, 84] on button "ні" at bounding box center [601, 81] width 157 height 33
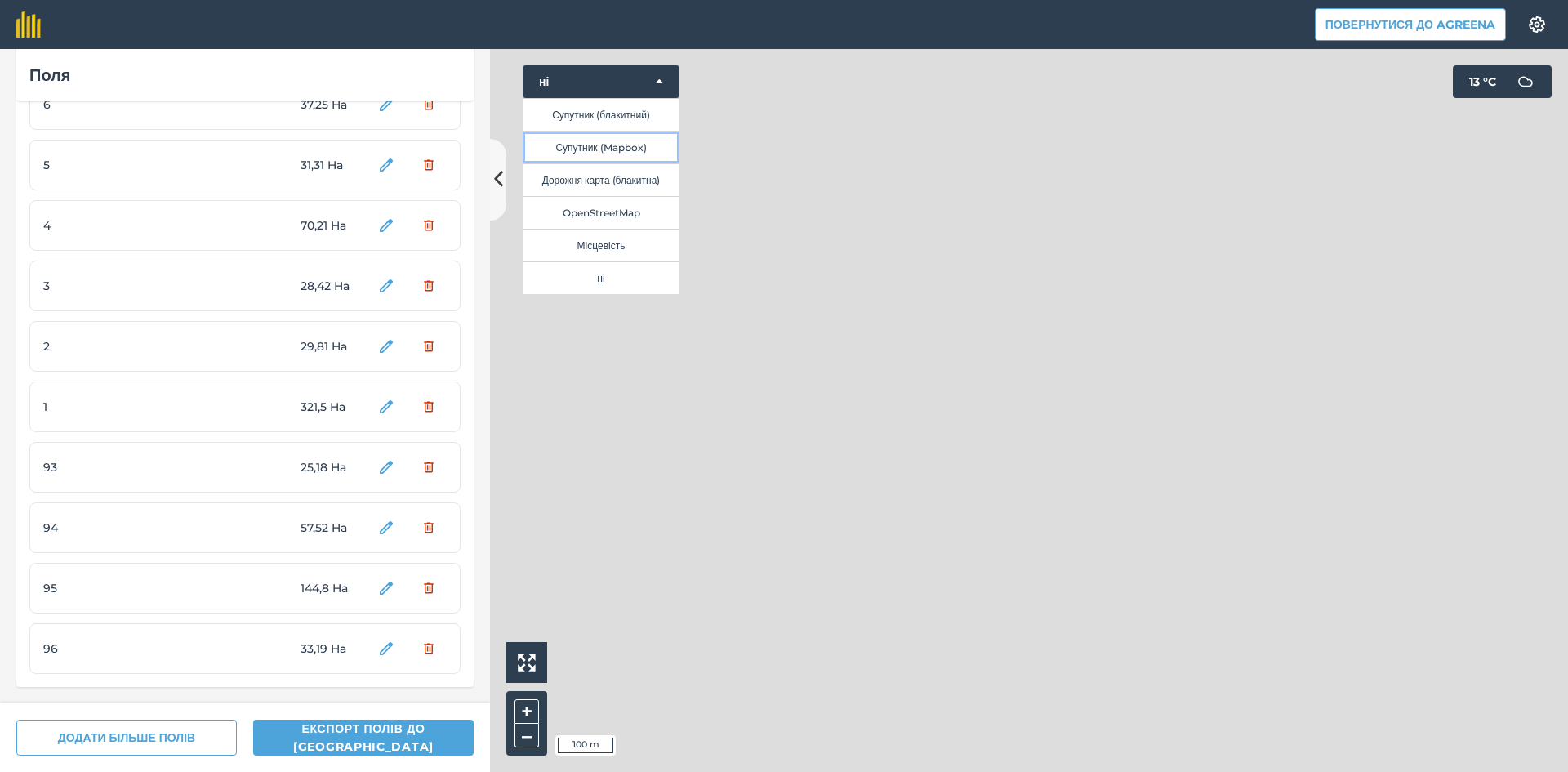
click at [606, 144] on button "Супутник (Mapbox)" at bounding box center [601, 146] width 157 height 33
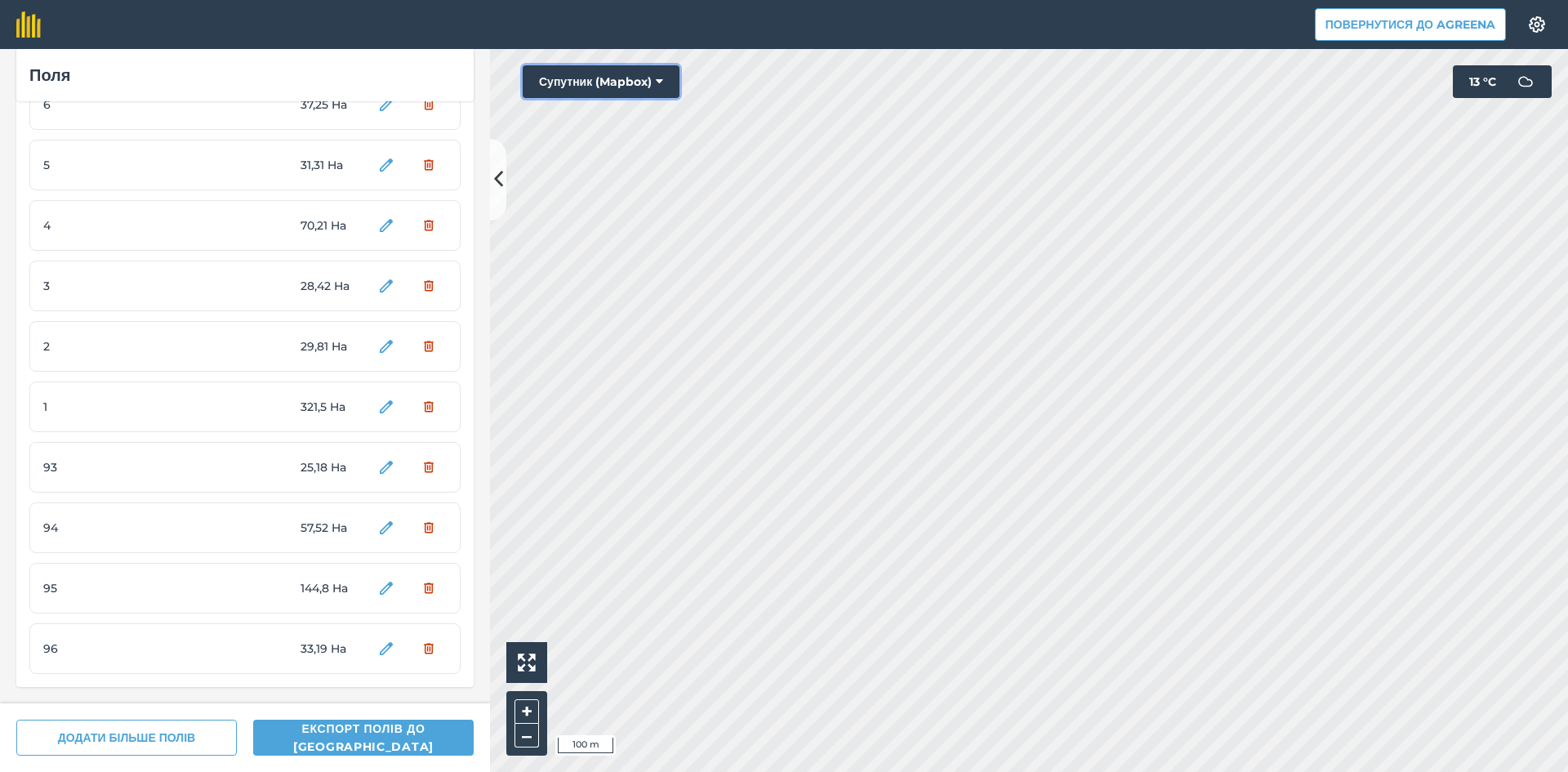
click at [600, 82] on button "Супутник (Mapbox)" at bounding box center [601, 81] width 157 height 33
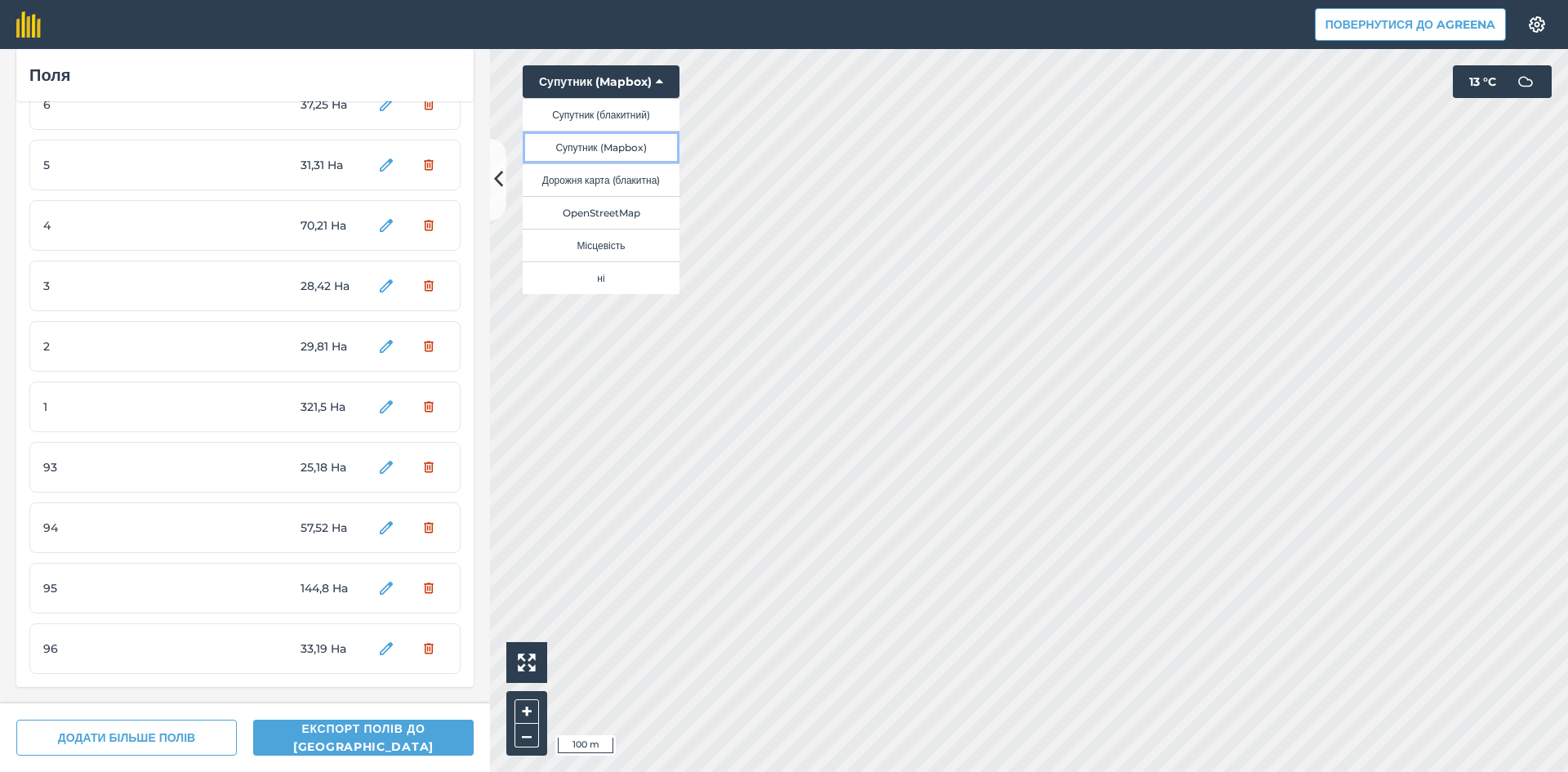
click at [604, 149] on button "Супутник (Mapbox)" at bounding box center [601, 146] width 157 height 33
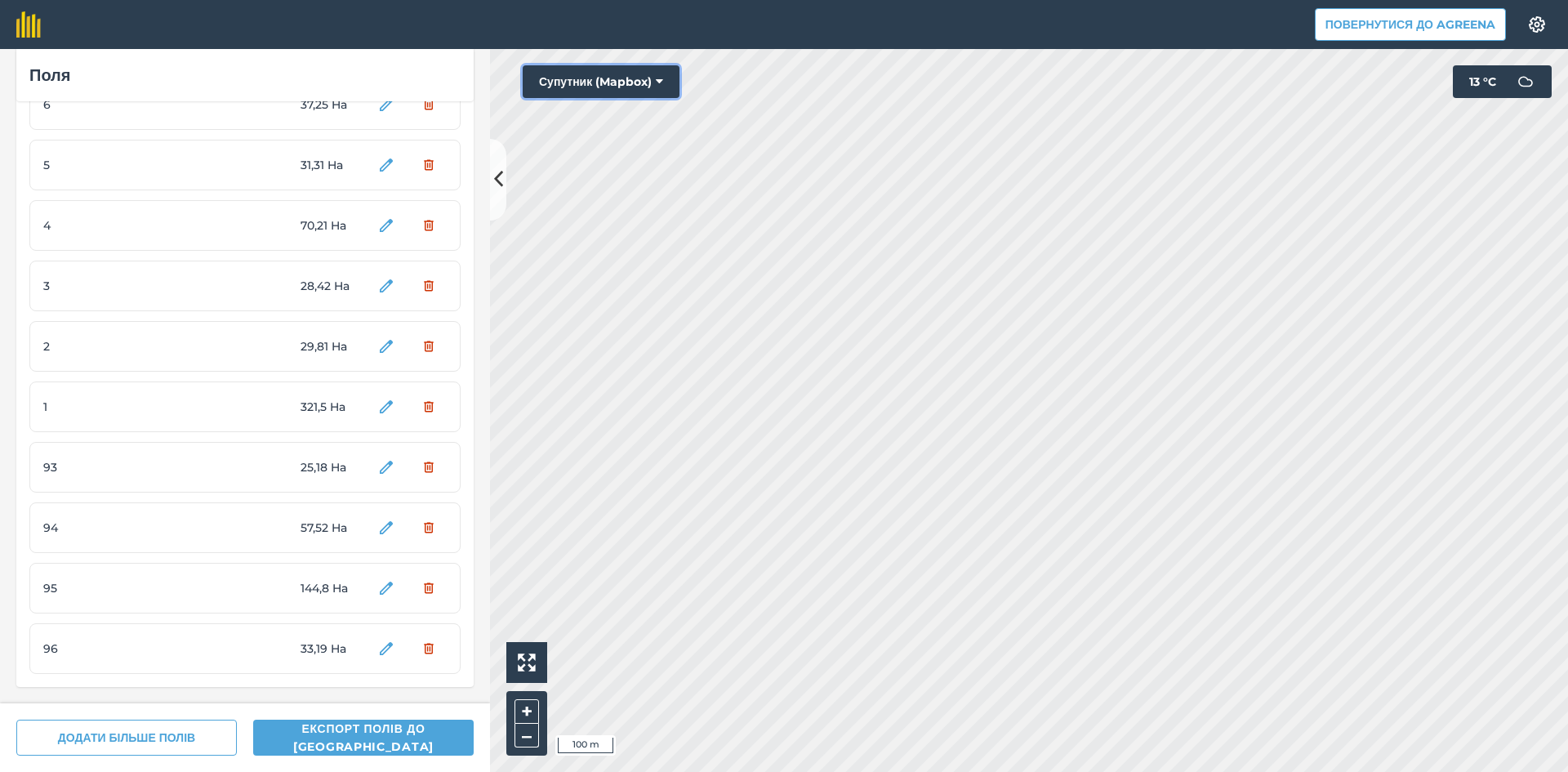
click at [589, 82] on button "Супутник (Mapbox)" at bounding box center [601, 81] width 157 height 33
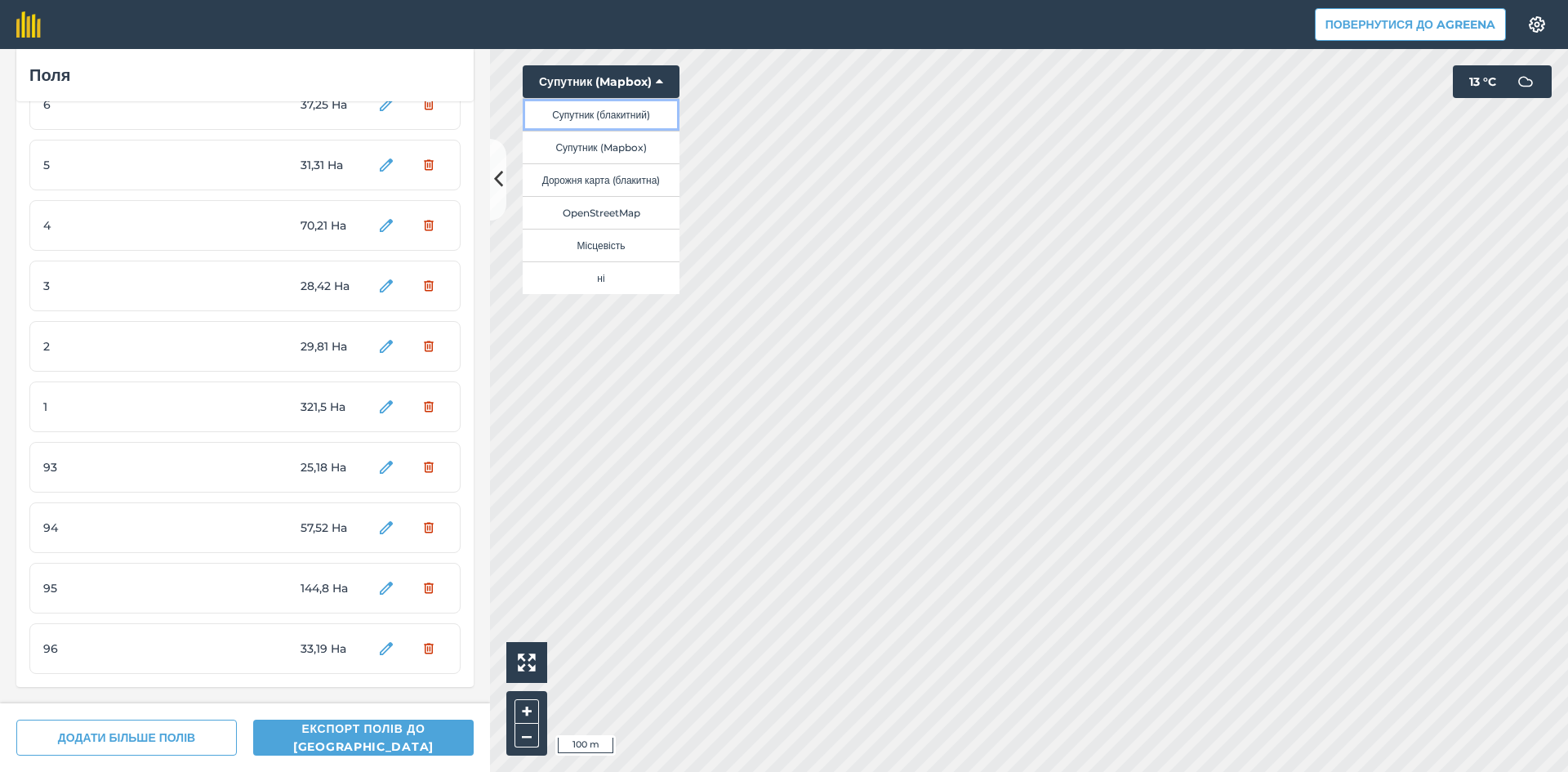
click at [596, 113] on button "Супутник (блакитний)" at bounding box center [601, 114] width 157 height 33
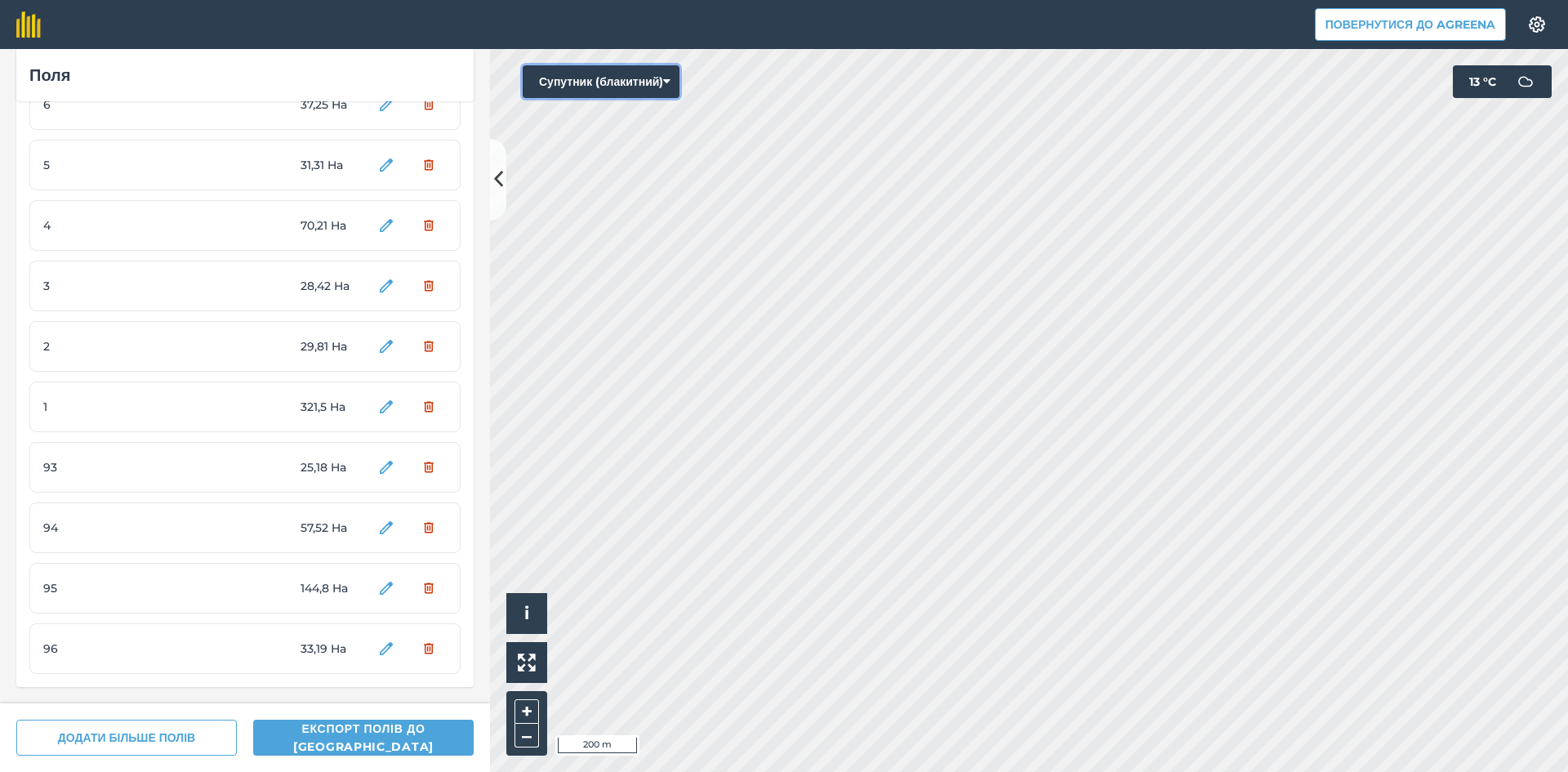
click at [605, 89] on button "Супутник (блакитний)" at bounding box center [601, 81] width 157 height 33
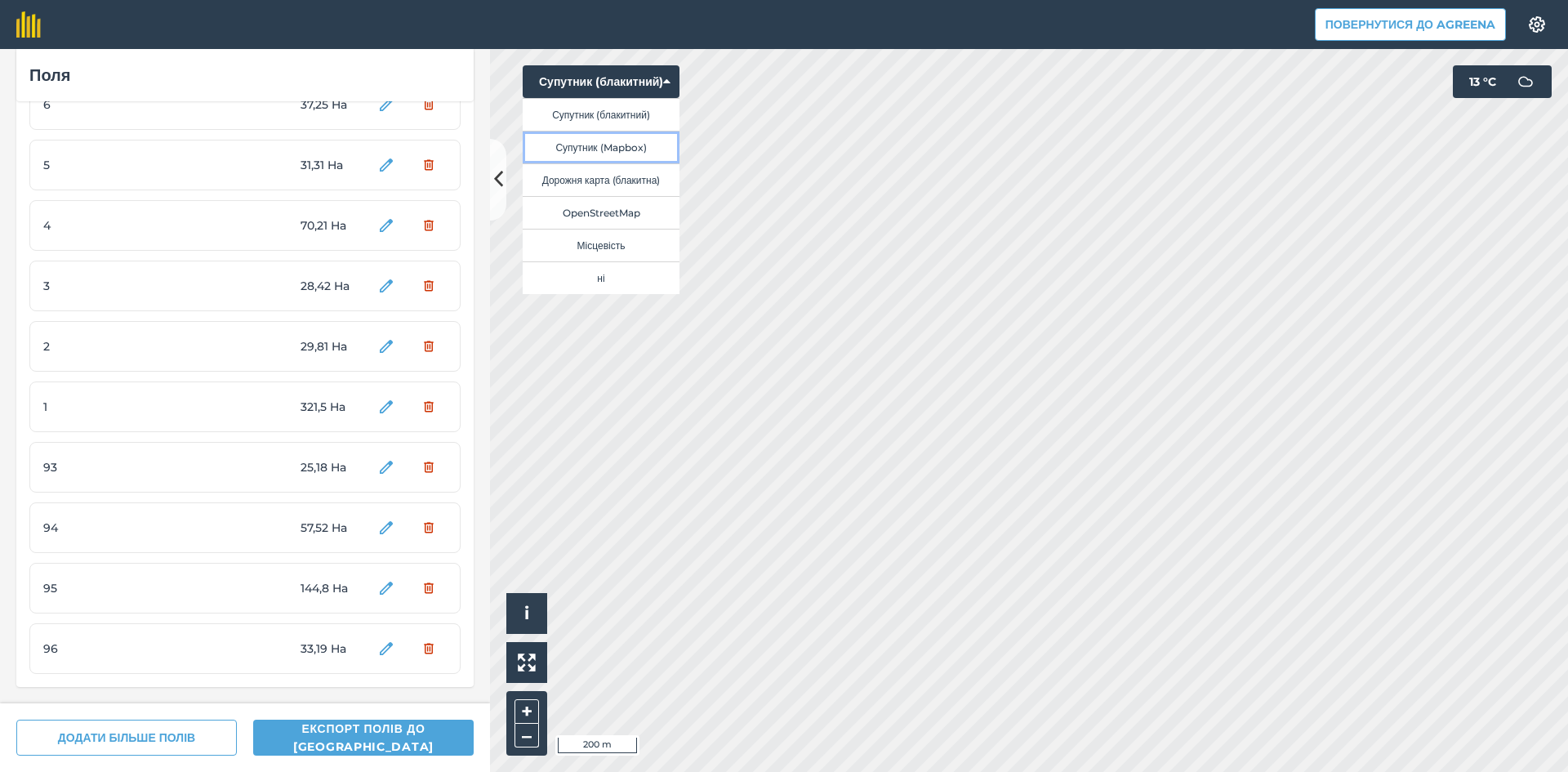
click at [607, 145] on button "Супутник (Mapbox)" at bounding box center [601, 146] width 157 height 33
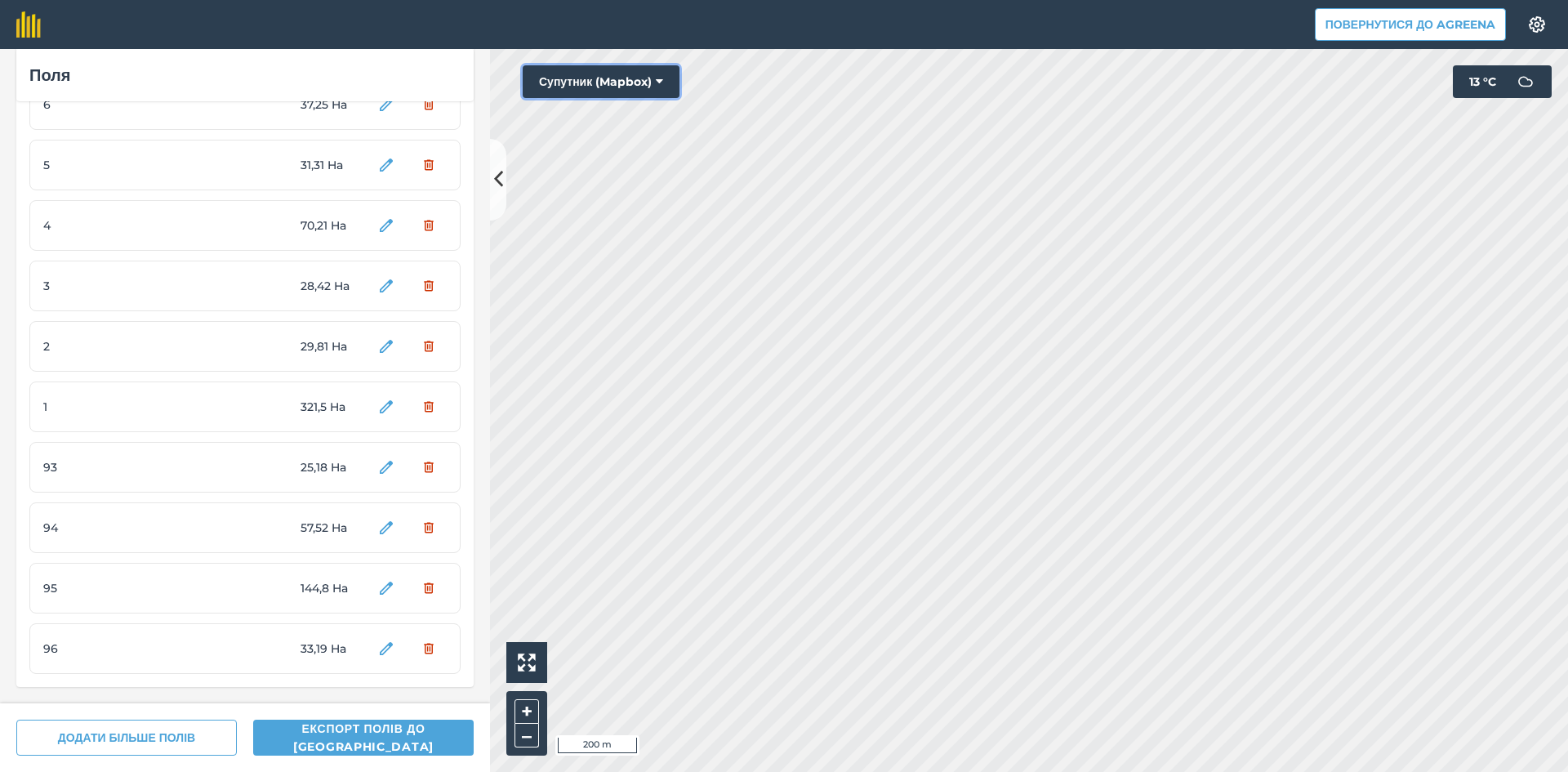
click at [616, 77] on button "Супутник (Mapbox)" at bounding box center [601, 81] width 157 height 33
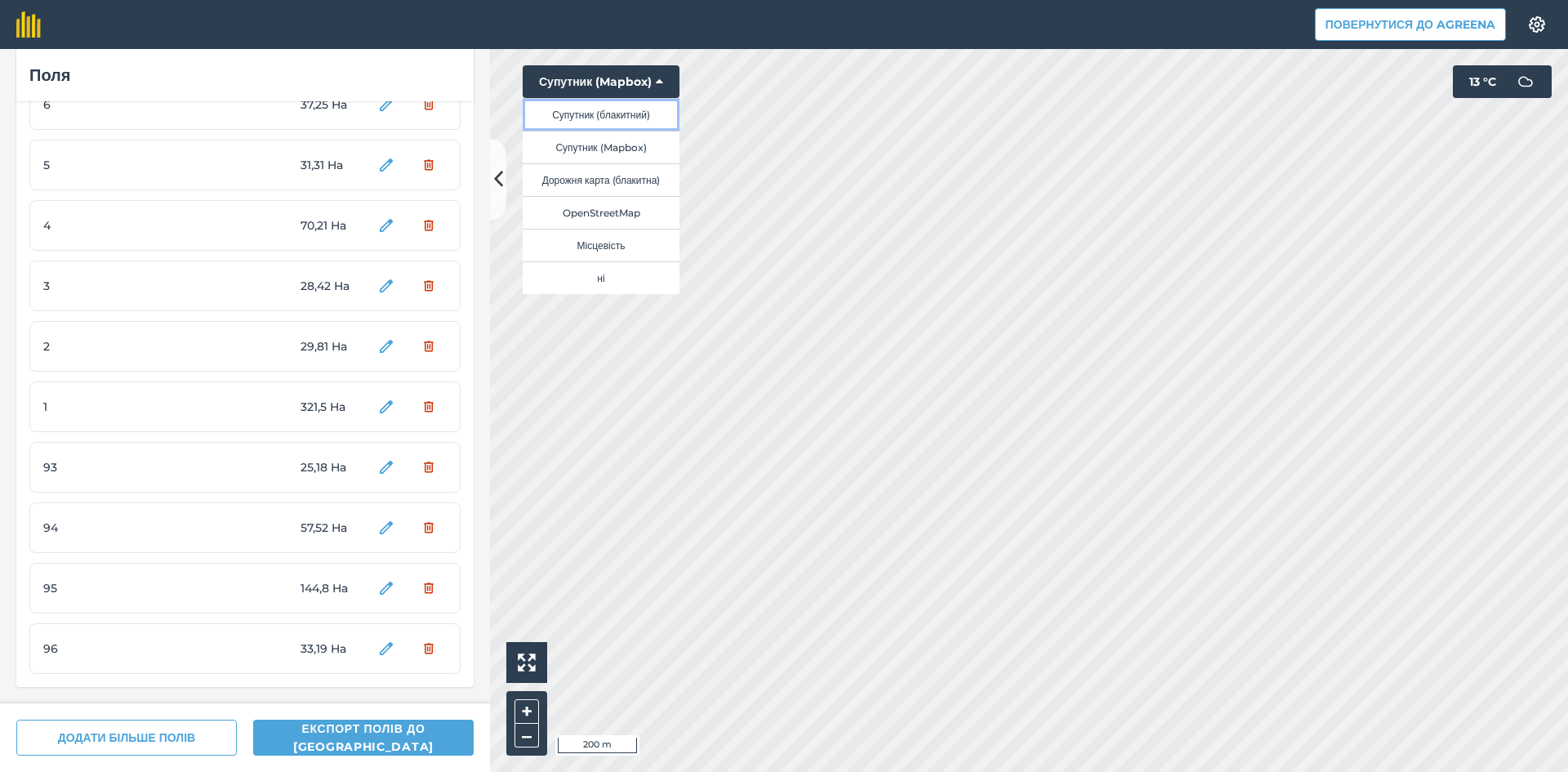
click at [622, 121] on button "Супутник (блакитний)" at bounding box center [601, 114] width 157 height 33
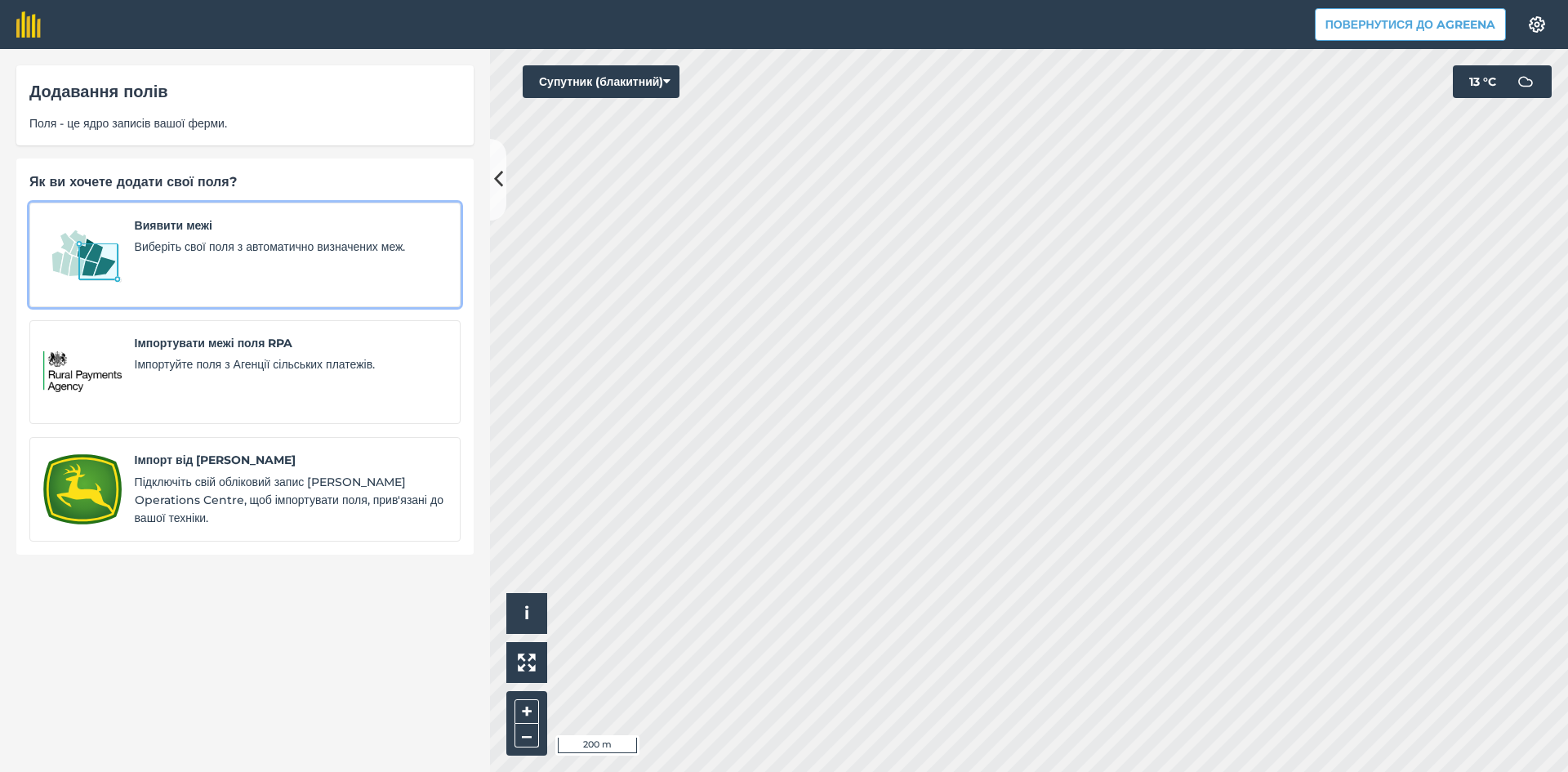
click at [119, 273] on img at bounding box center [83, 255] width 78 height 77
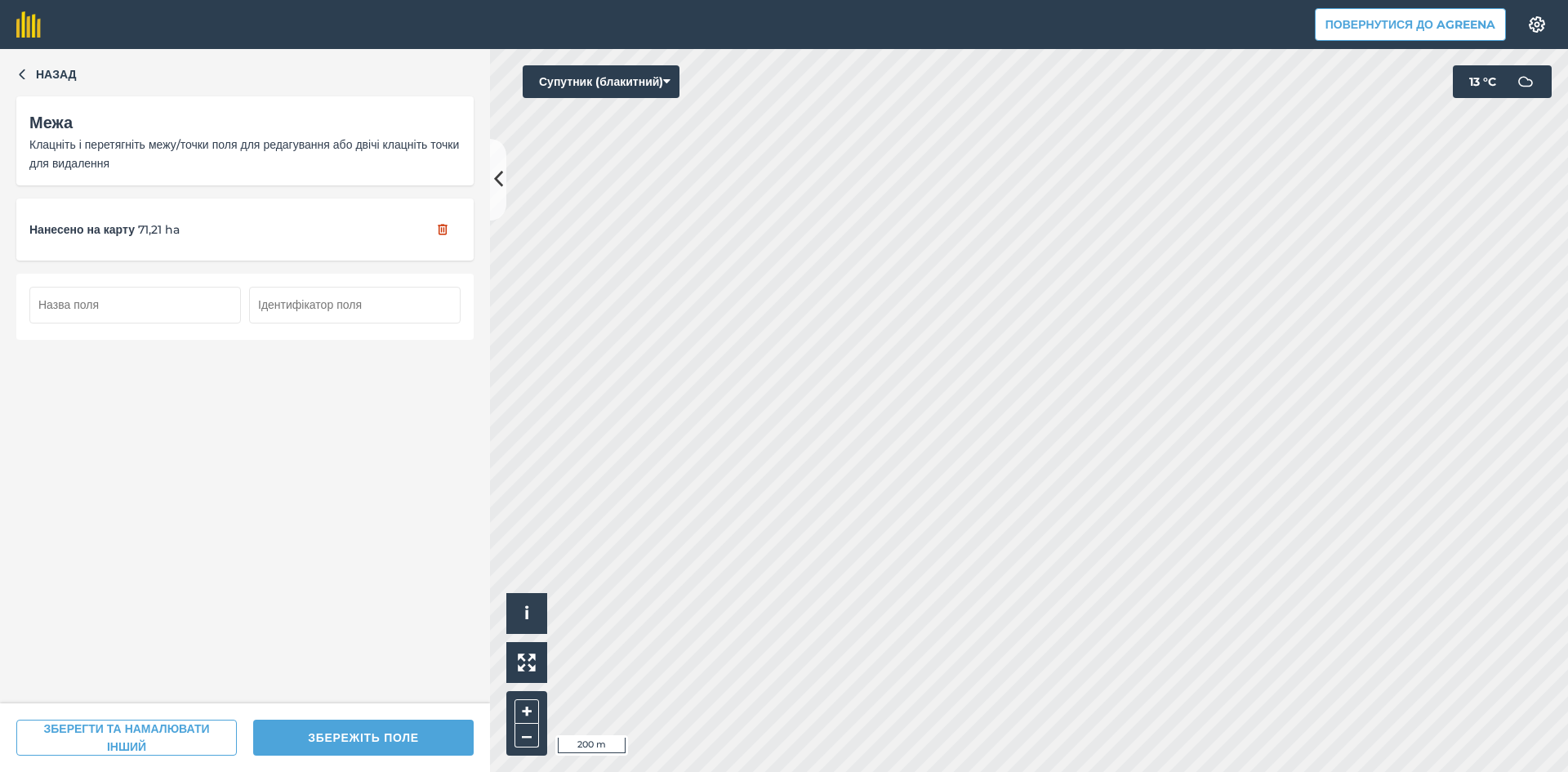
click at [146, 311] on input "text" at bounding box center [135, 304] width 211 height 36
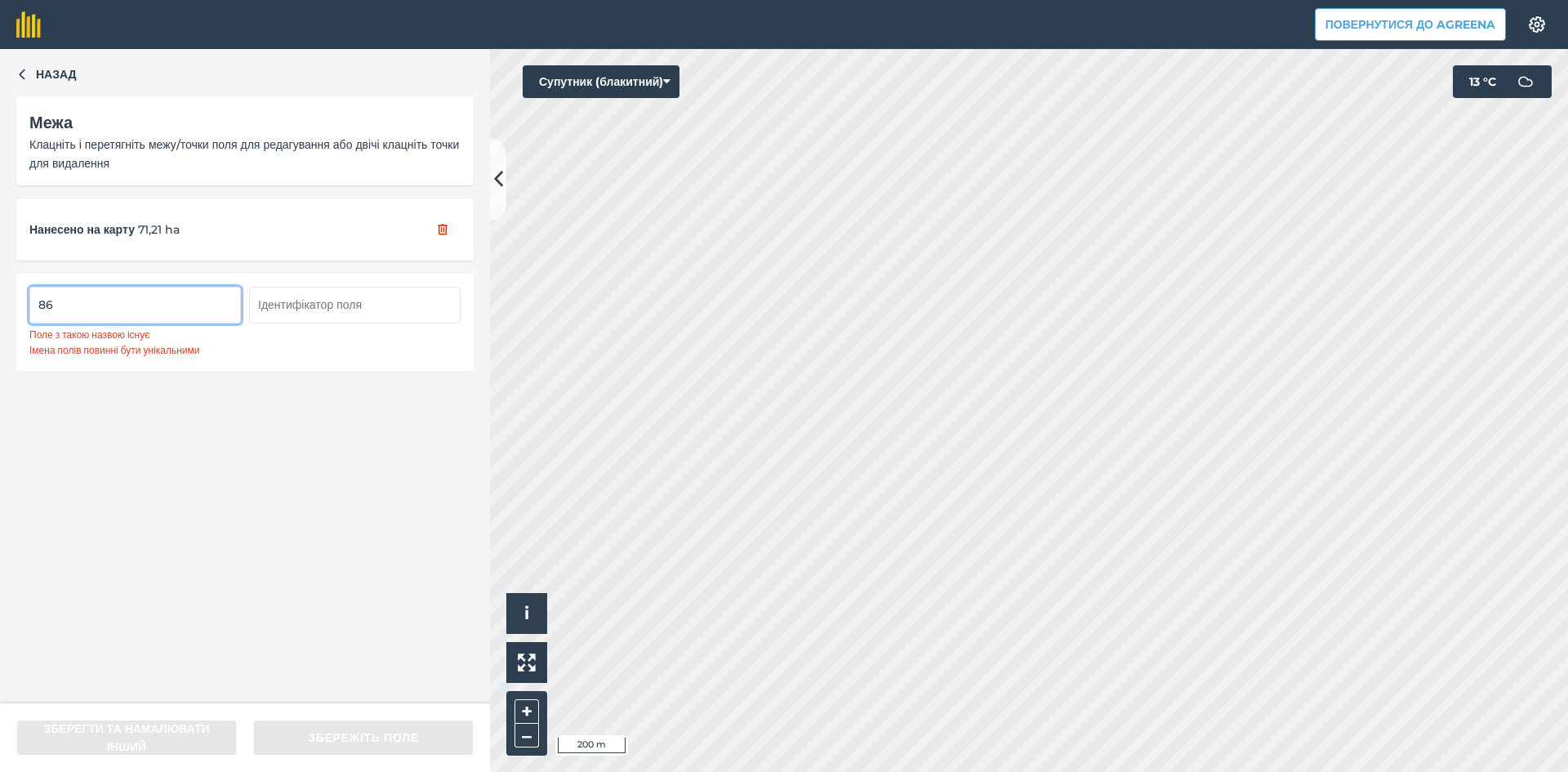
type input "8"
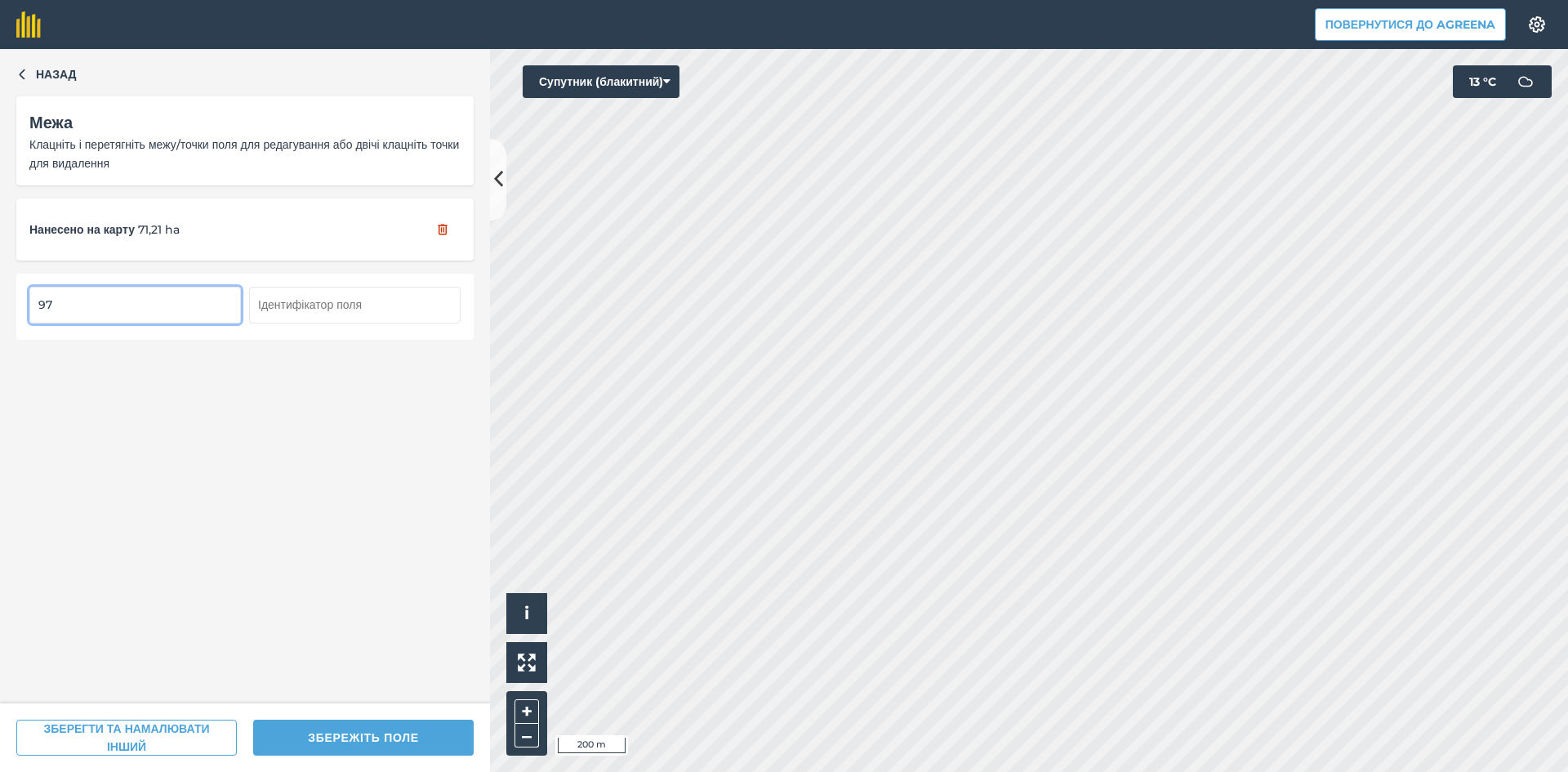
type input "97"
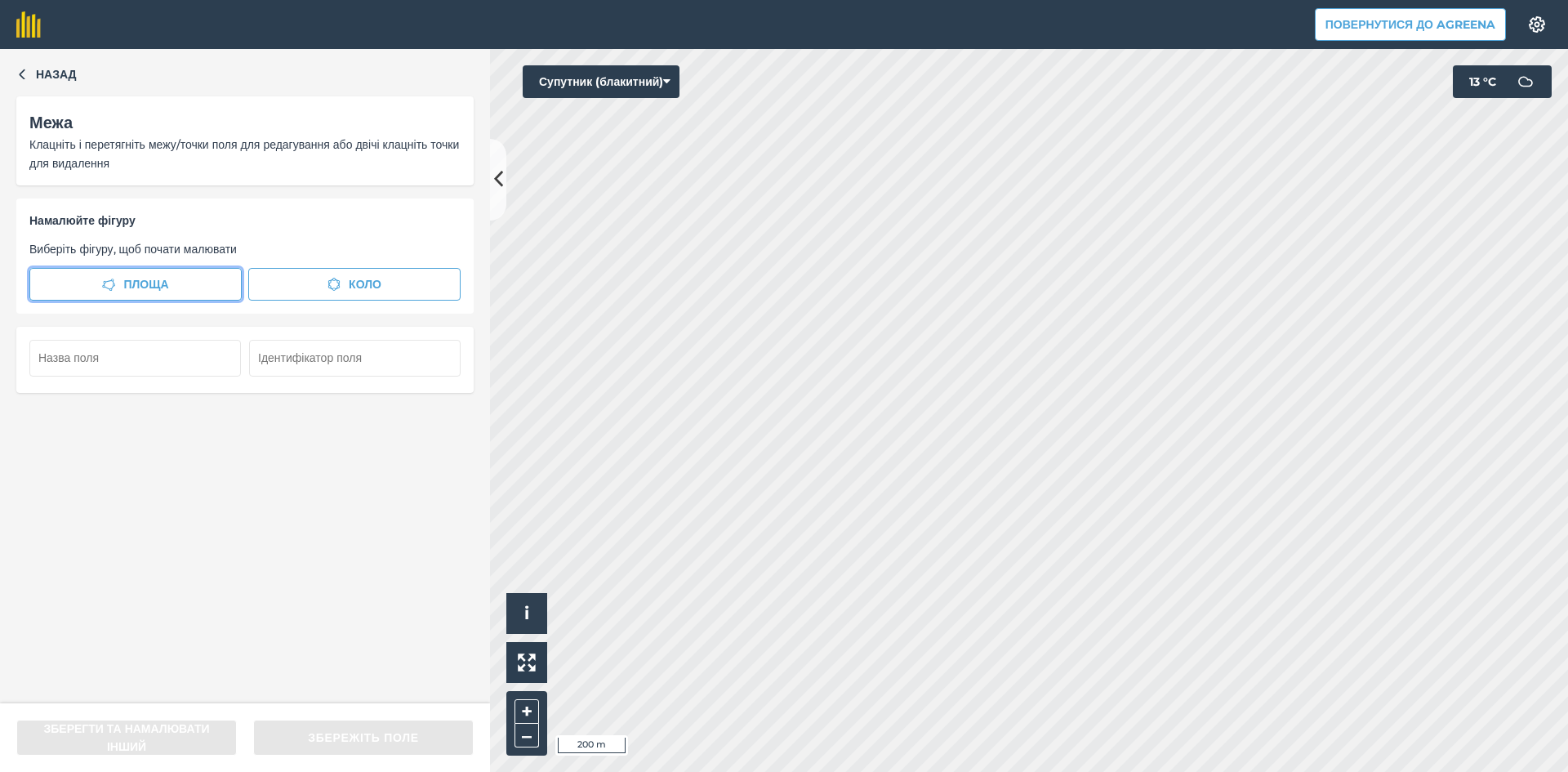
click at [143, 278] on span "Площа" at bounding box center [145, 285] width 45 height 18
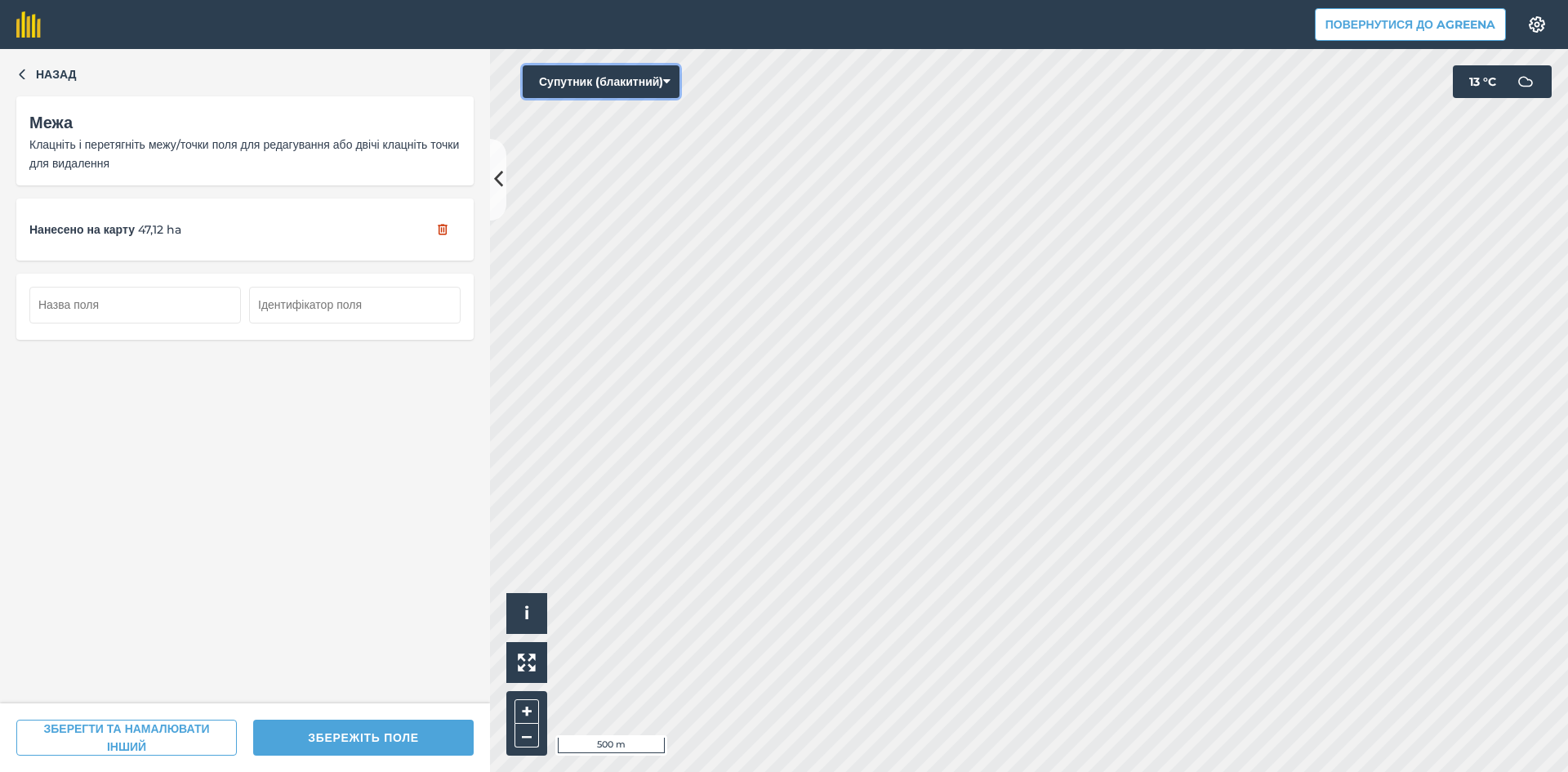
click at [631, 82] on button "Супутник (блакитний)" at bounding box center [601, 81] width 157 height 33
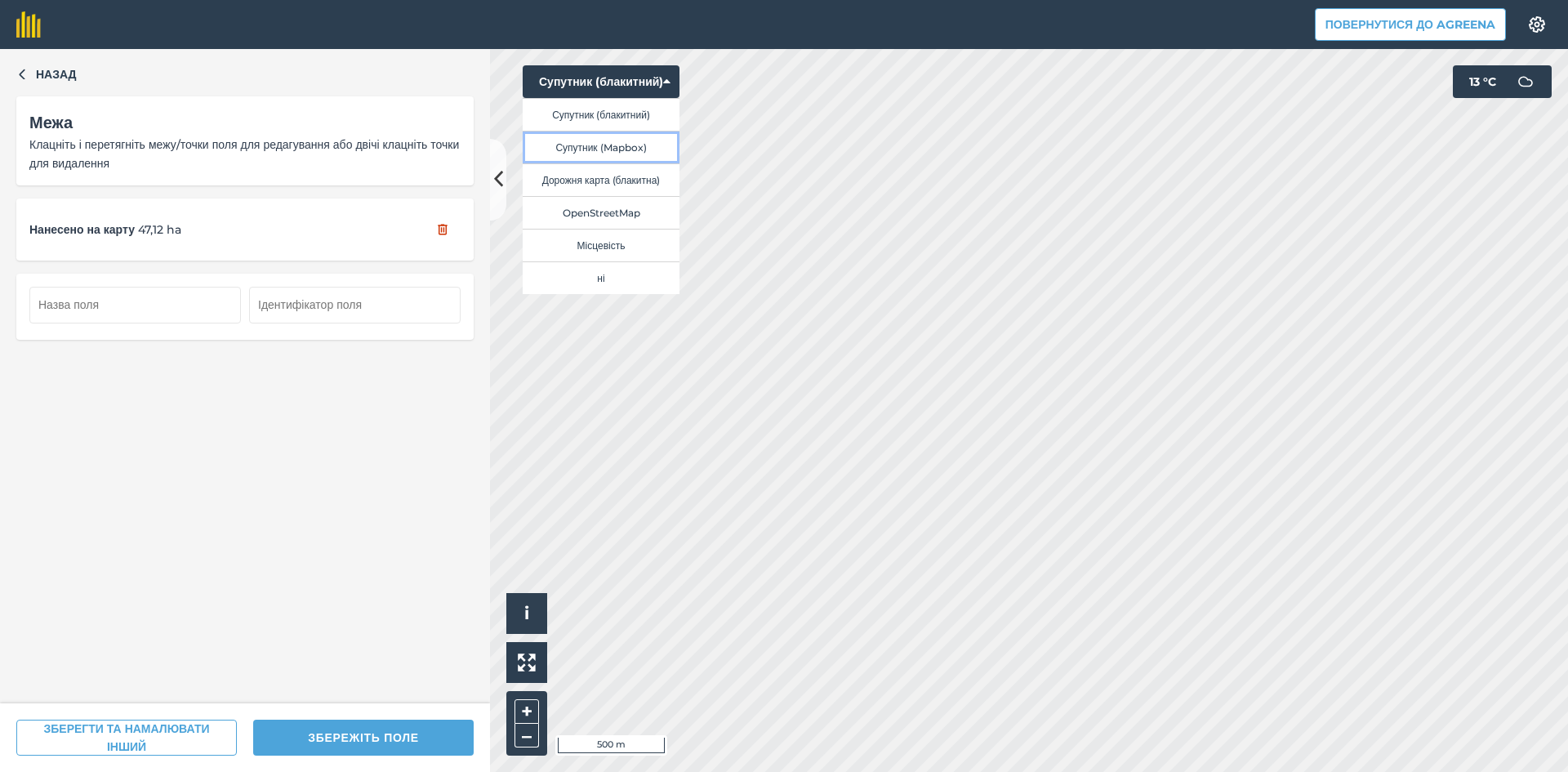
click at [620, 148] on button "Супутник (Mapbox)" at bounding box center [601, 146] width 157 height 33
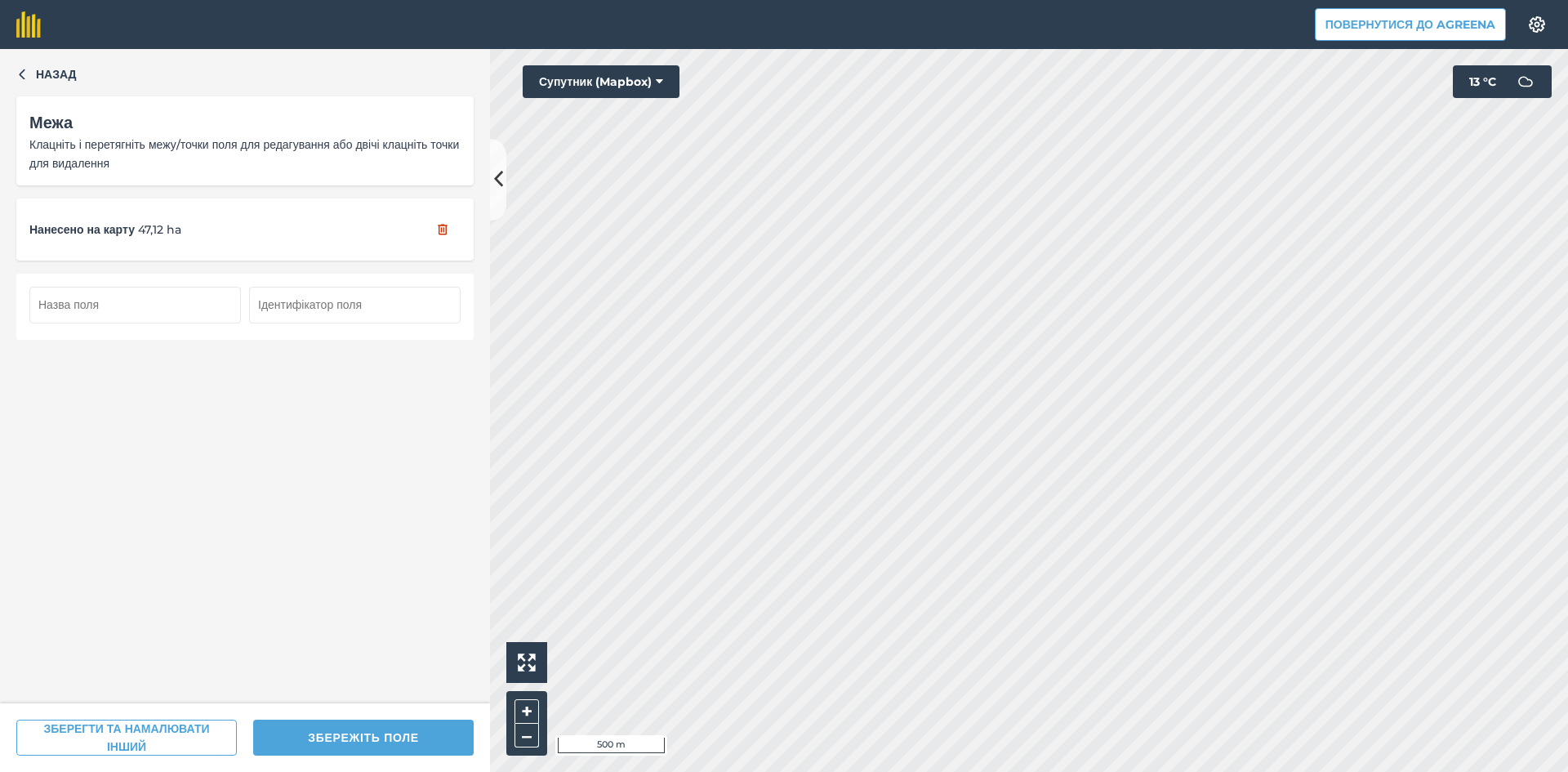
click at [126, 304] on input "text" at bounding box center [135, 304] width 211 height 36
type input "9"
type input "98"
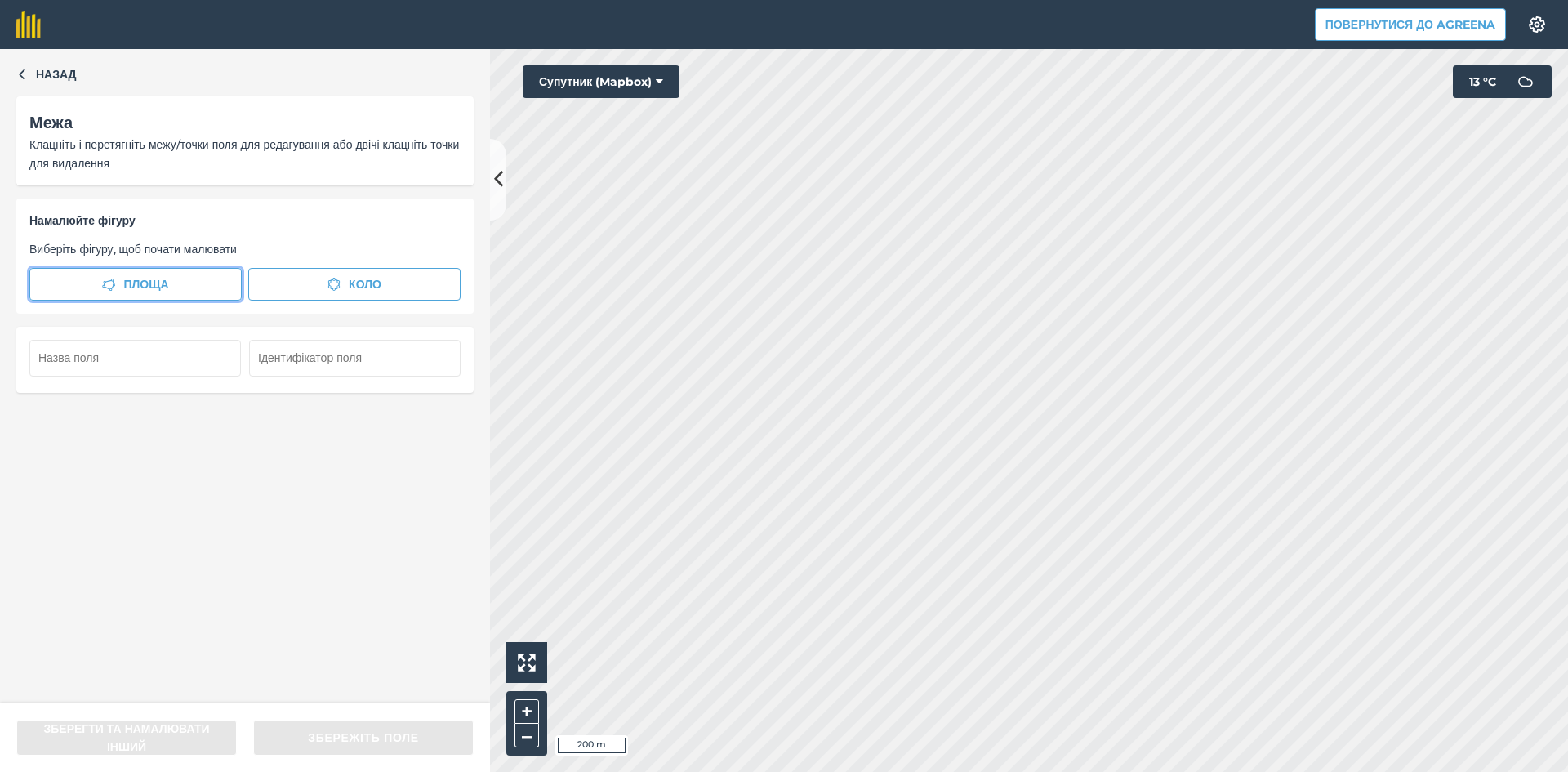
click at [110, 276] on button "Площа" at bounding box center [136, 284] width 212 height 33
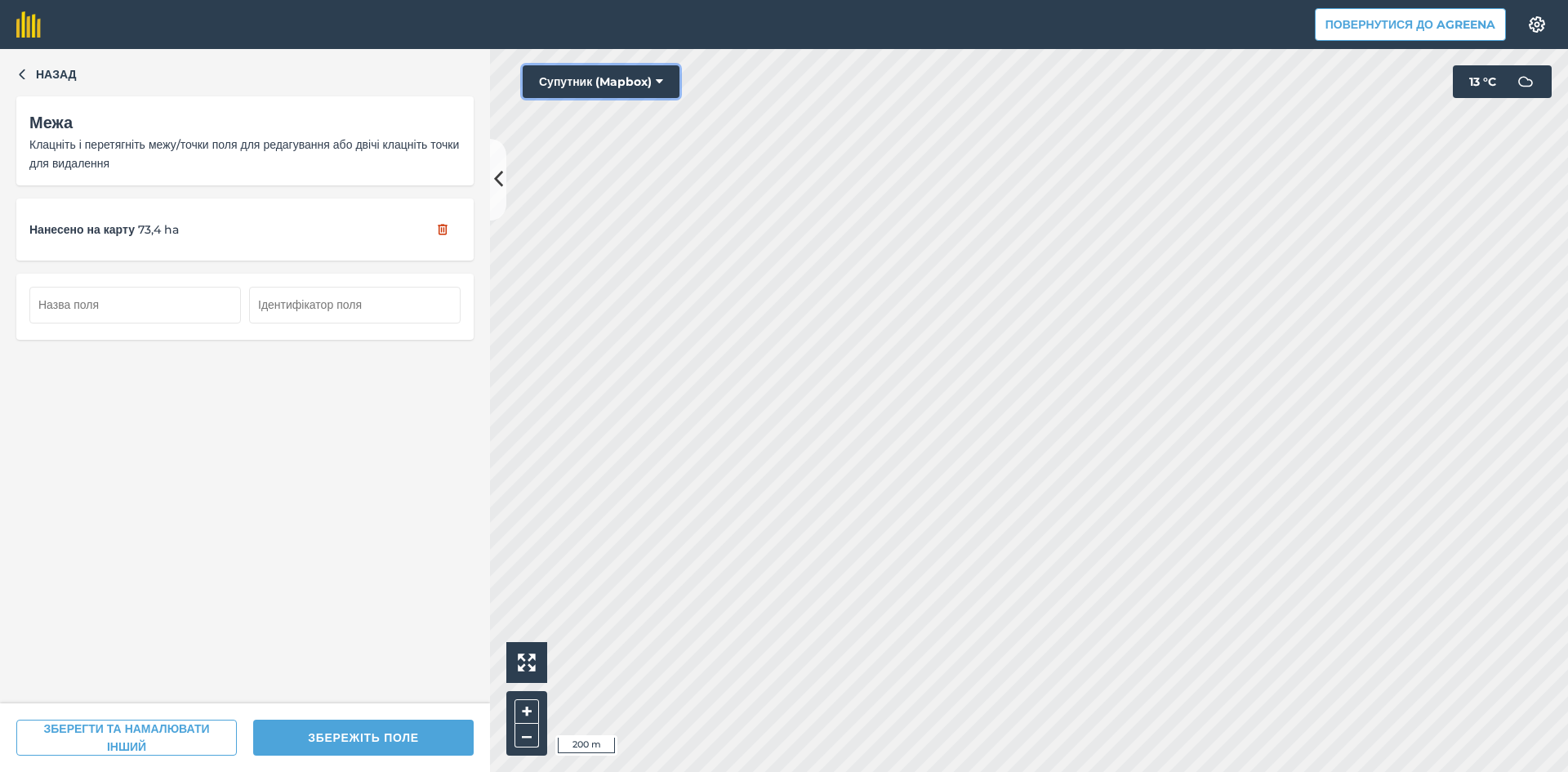
click at [595, 74] on button "Супутник (Mapbox)" at bounding box center [601, 81] width 157 height 33
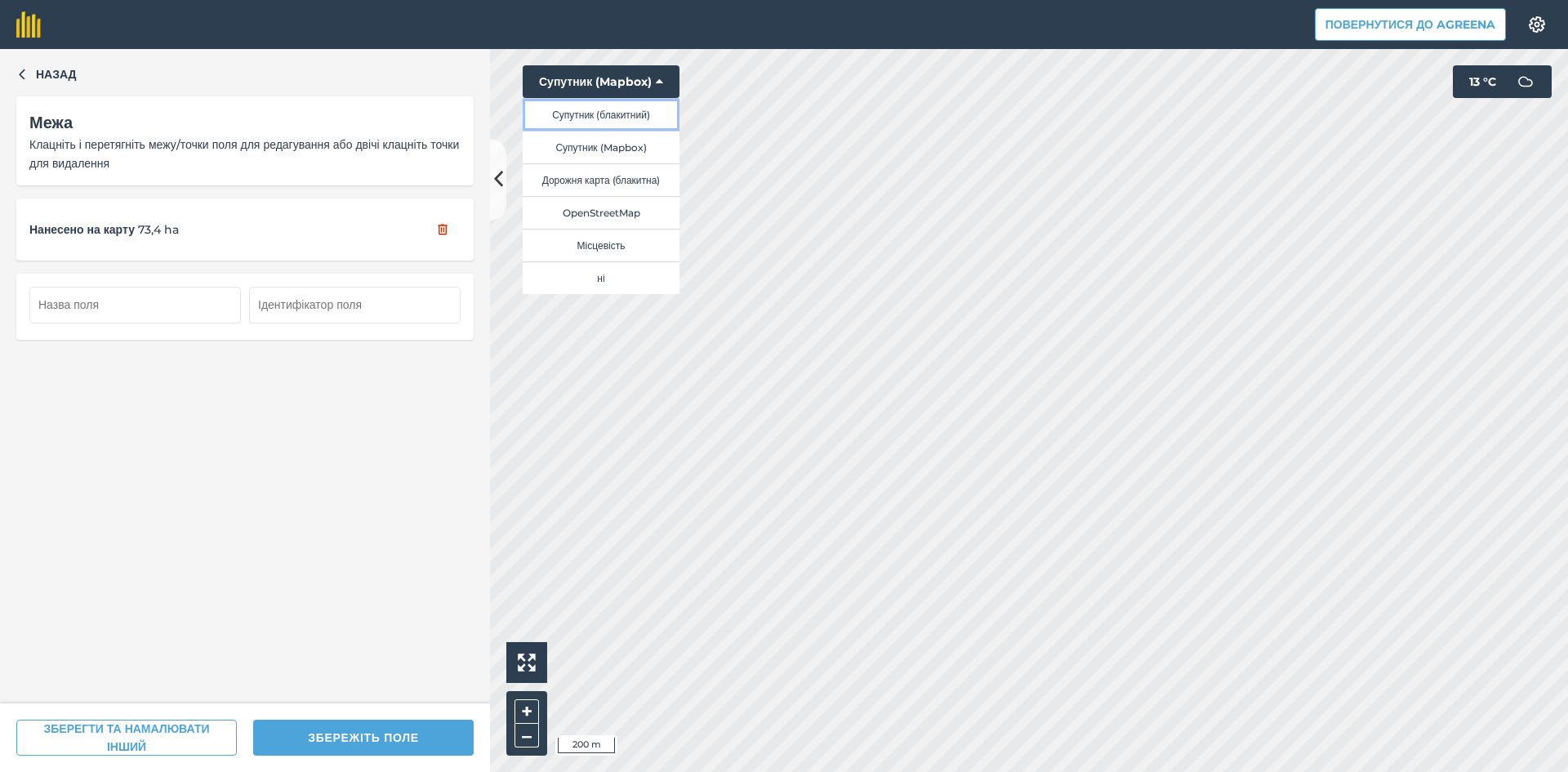
click at [617, 111] on button "Супутник (блакитний)" at bounding box center [601, 114] width 157 height 33
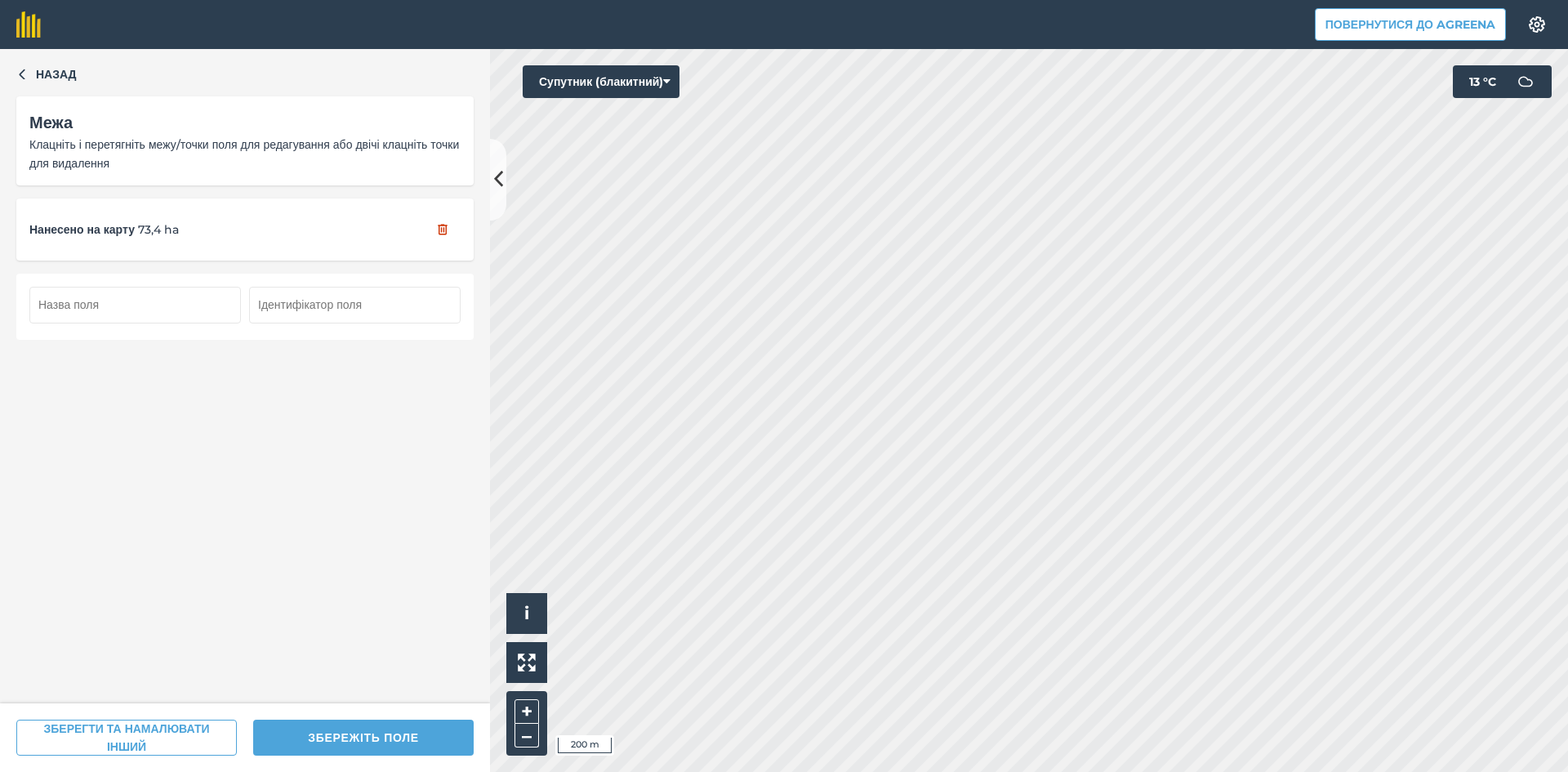
click at [113, 295] on input "text" at bounding box center [135, 304] width 211 height 36
type input "99"
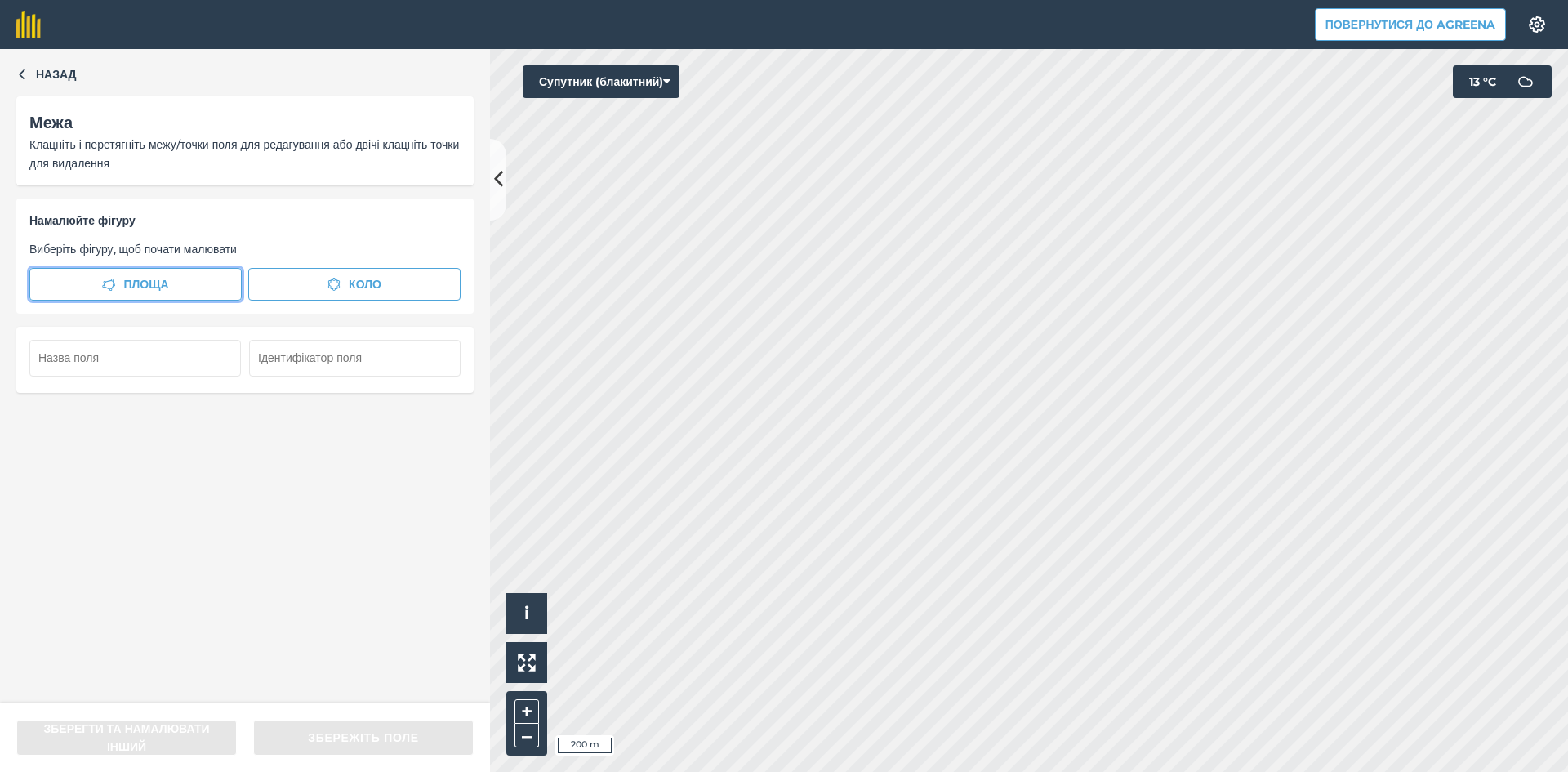
click at [179, 278] on button "Площа" at bounding box center [136, 284] width 212 height 33
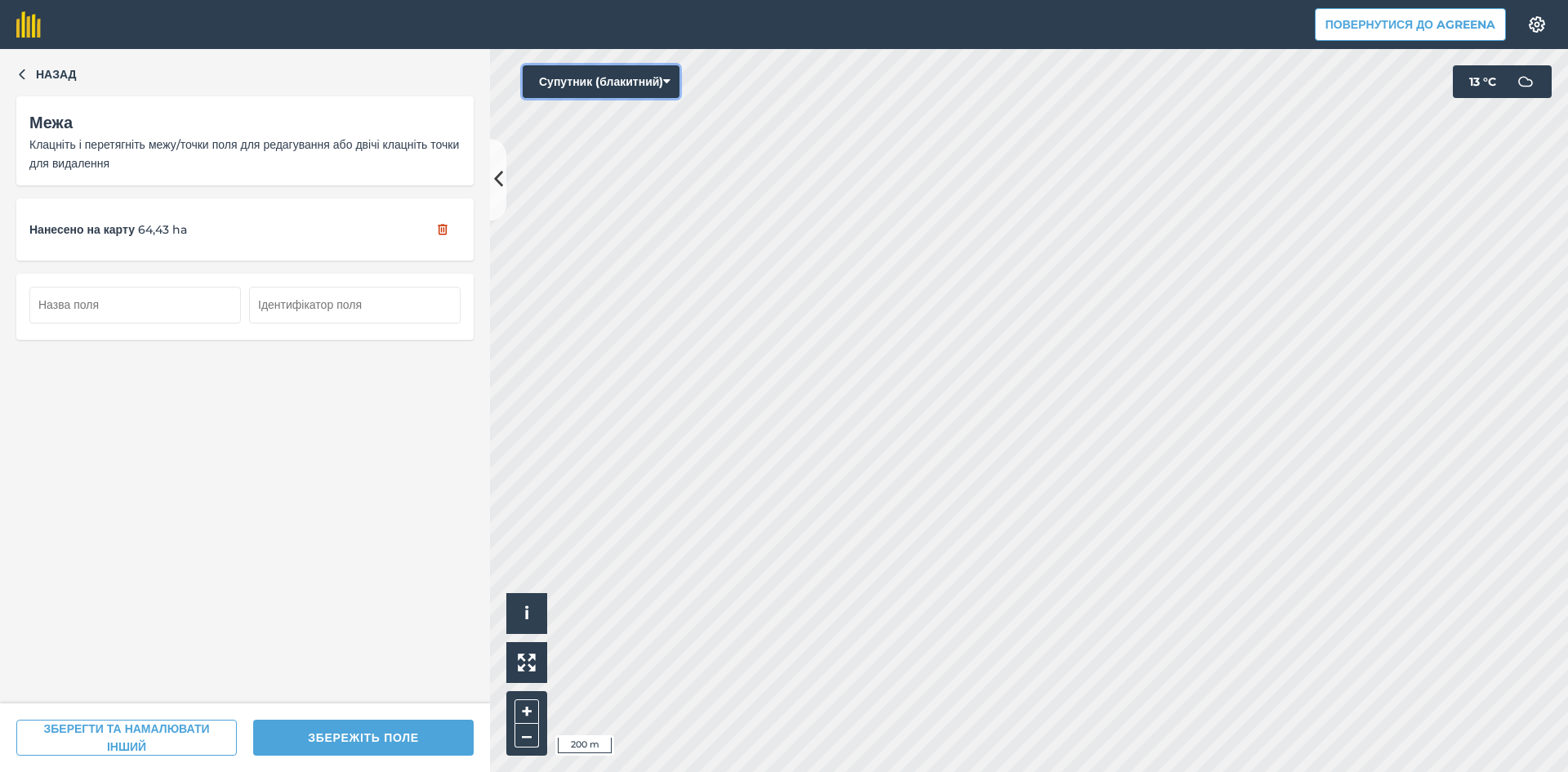
click at [590, 82] on button "Супутник (блакитний)" at bounding box center [601, 81] width 157 height 33
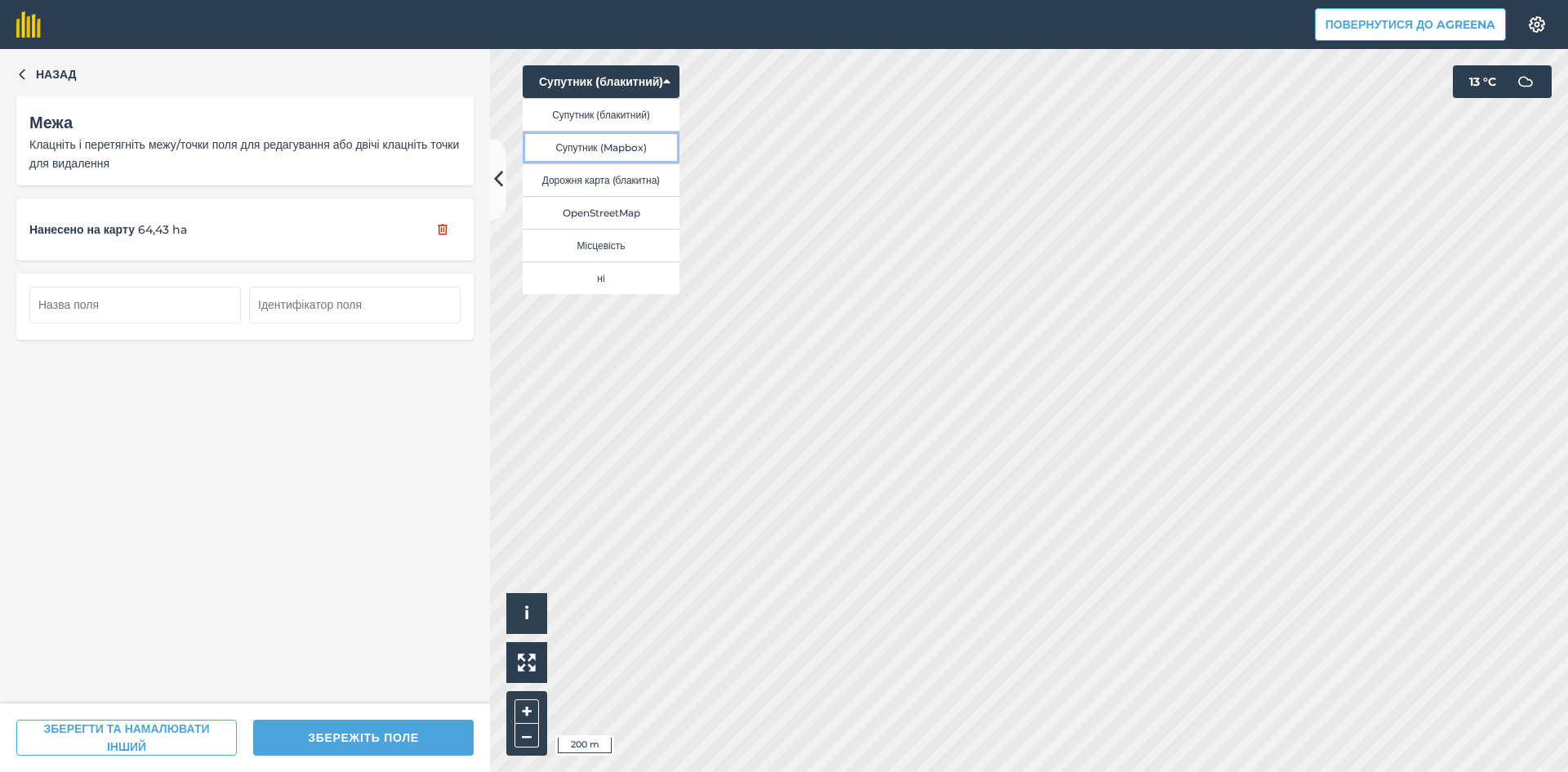
click at [612, 153] on button "Супутник (Mapbox)" at bounding box center [601, 146] width 157 height 33
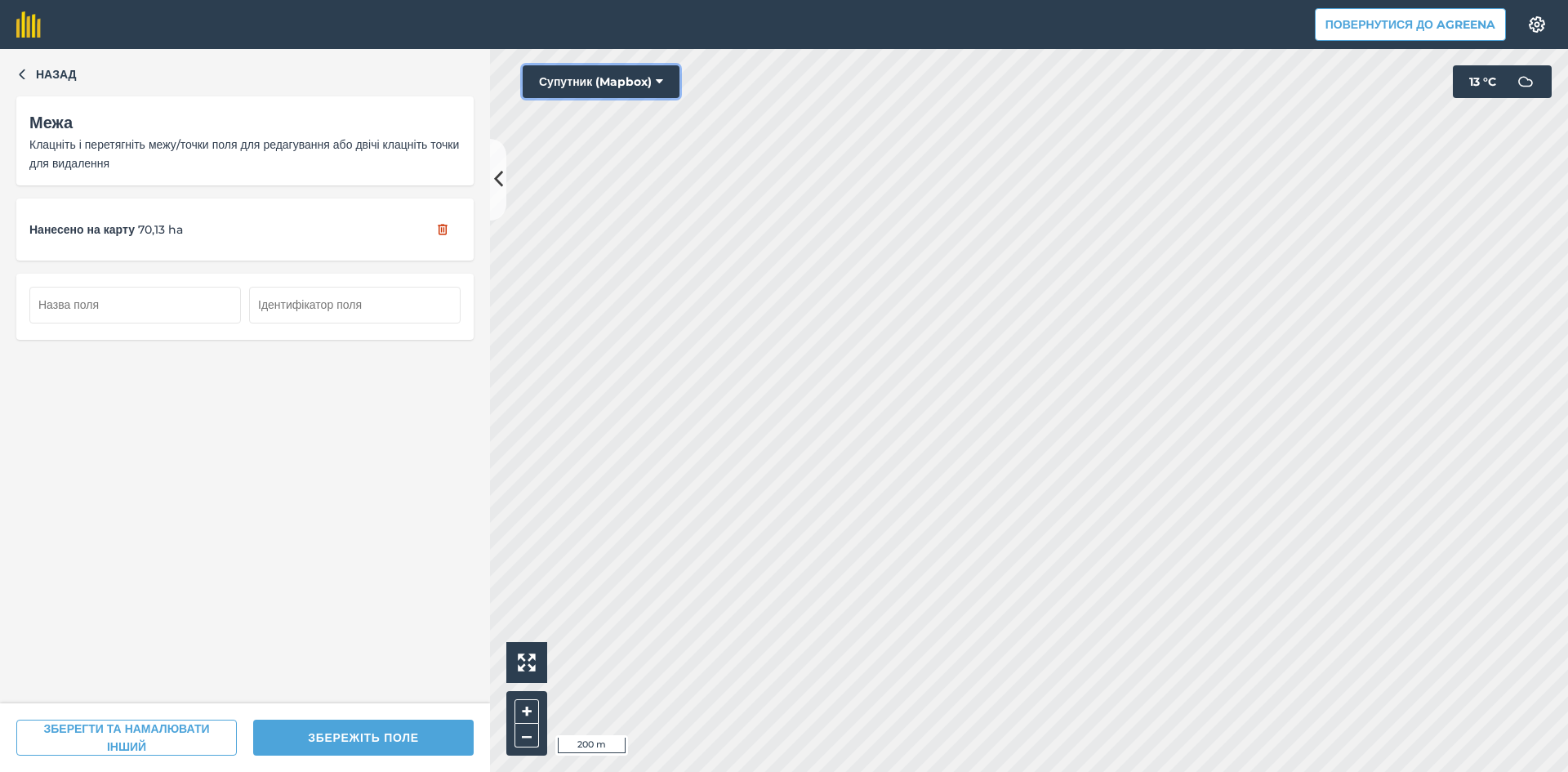
click at [595, 82] on button "Супутник (Mapbox)" at bounding box center [601, 81] width 157 height 33
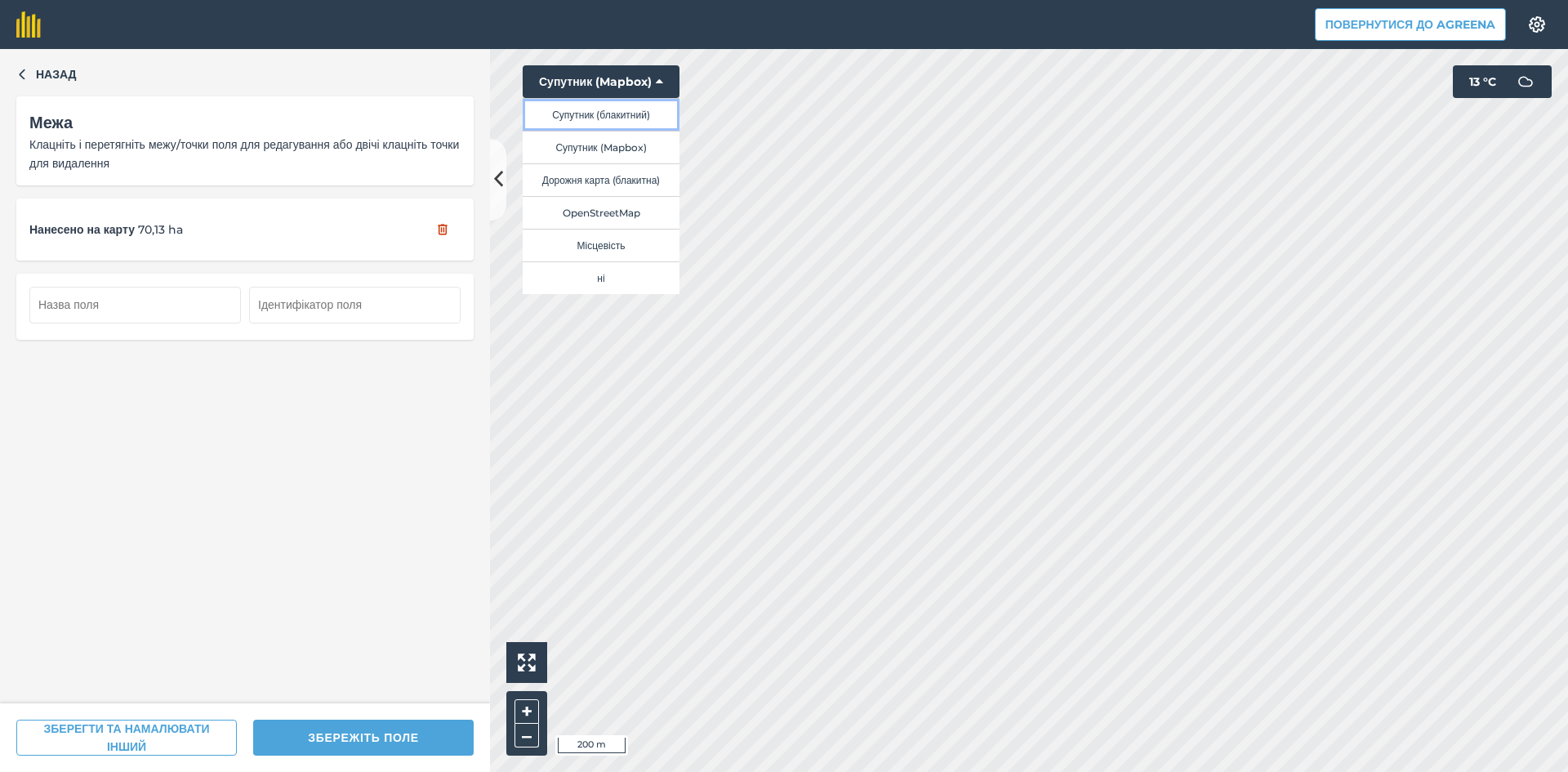
click at [618, 116] on button "Супутник (блакитний)" at bounding box center [601, 114] width 157 height 33
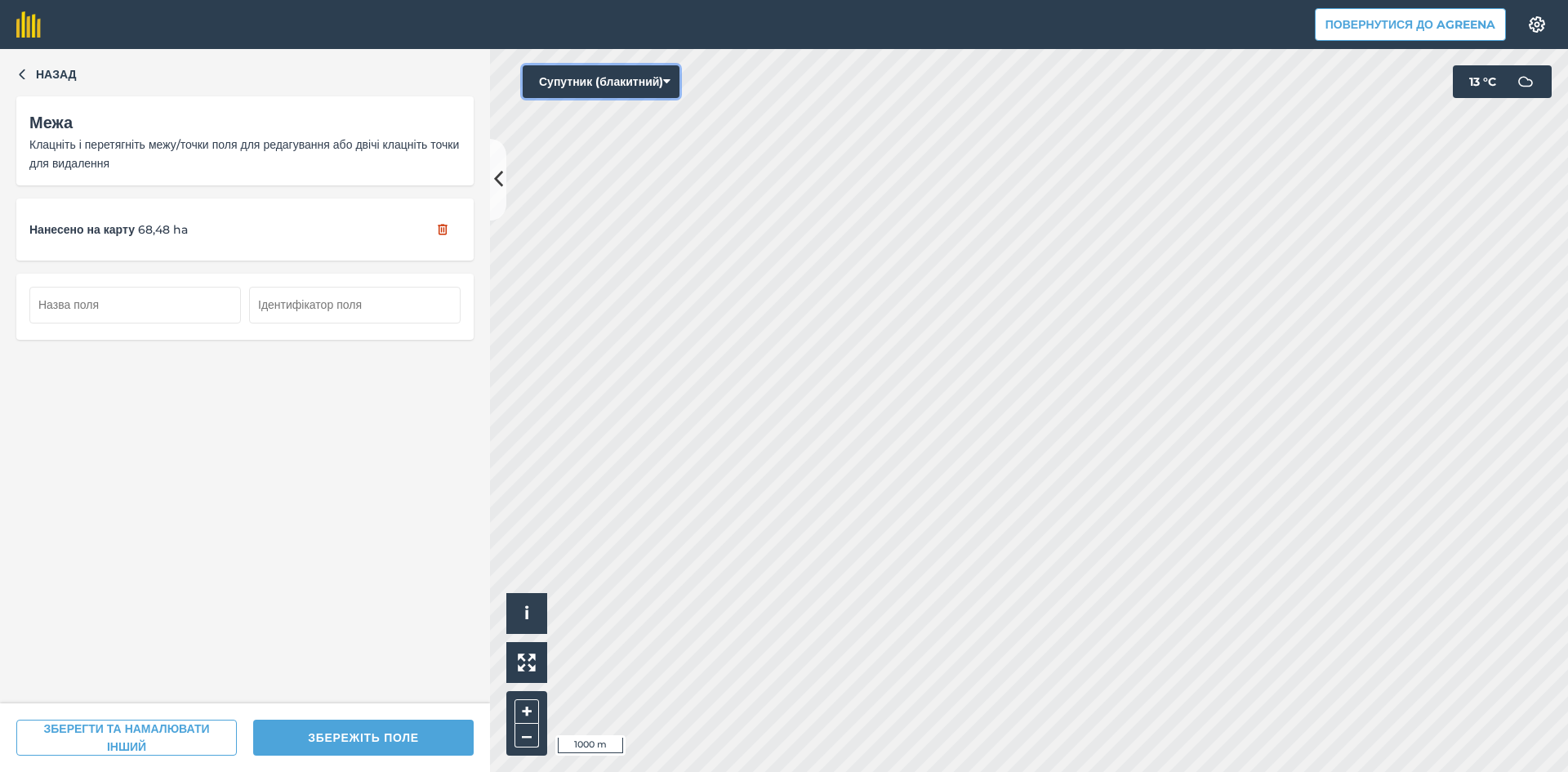
click at [632, 76] on button "Супутник (блакитний)" at bounding box center [601, 81] width 157 height 33
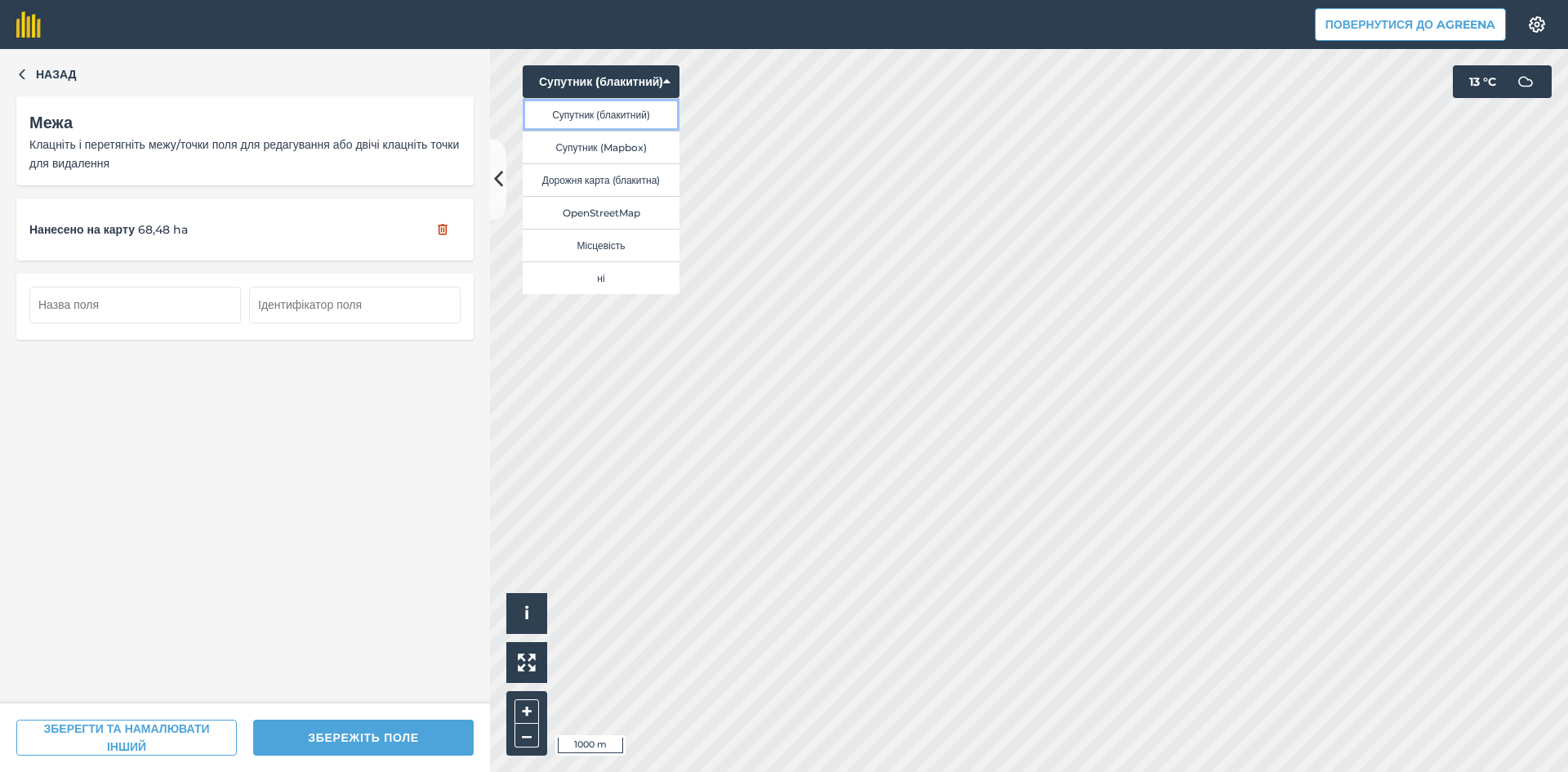
click at [634, 111] on button "Супутник (блакитний)" at bounding box center [601, 114] width 157 height 33
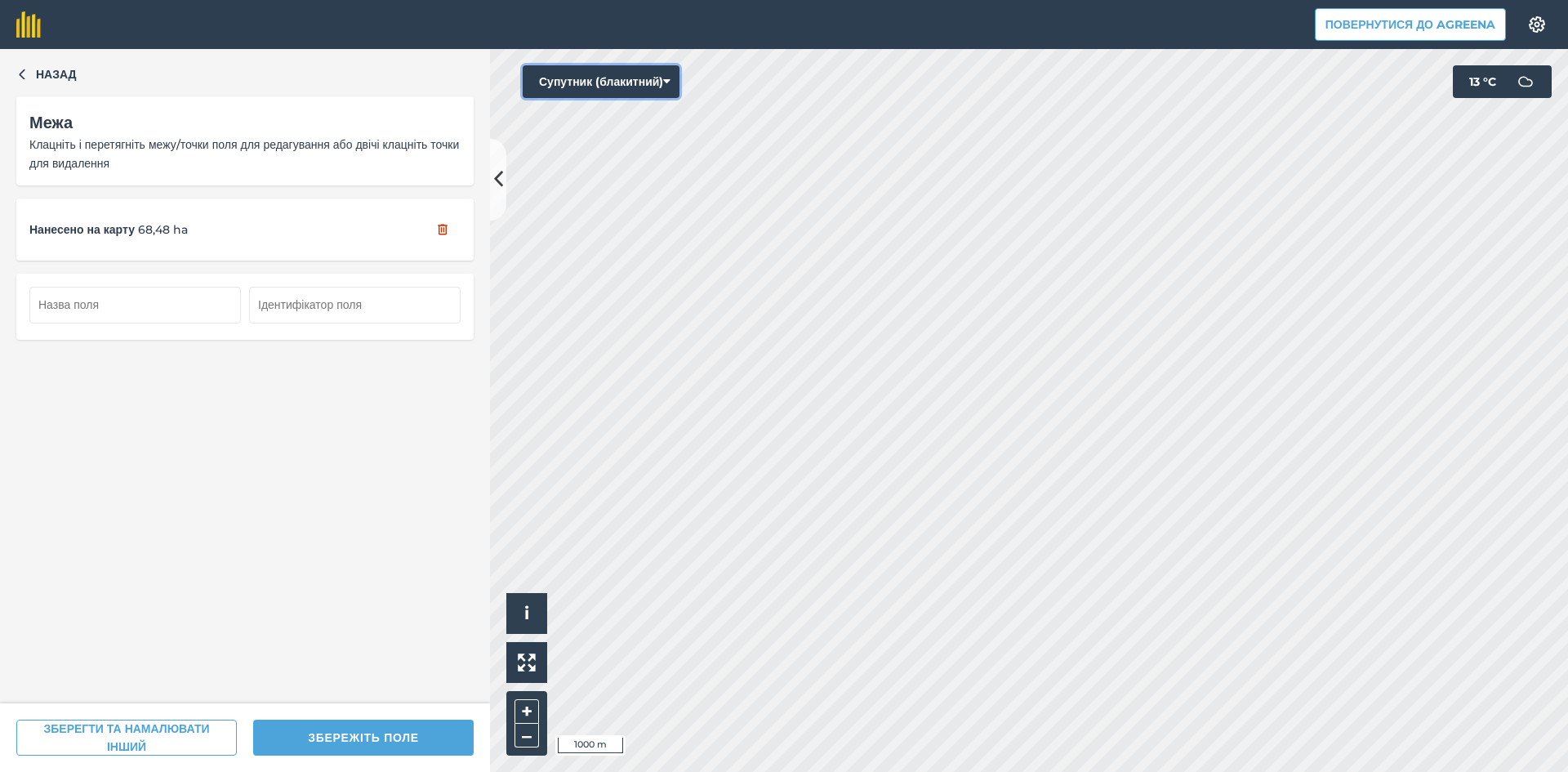
click at [631, 87] on button "Супутник (блакитний)" at bounding box center [601, 81] width 157 height 33
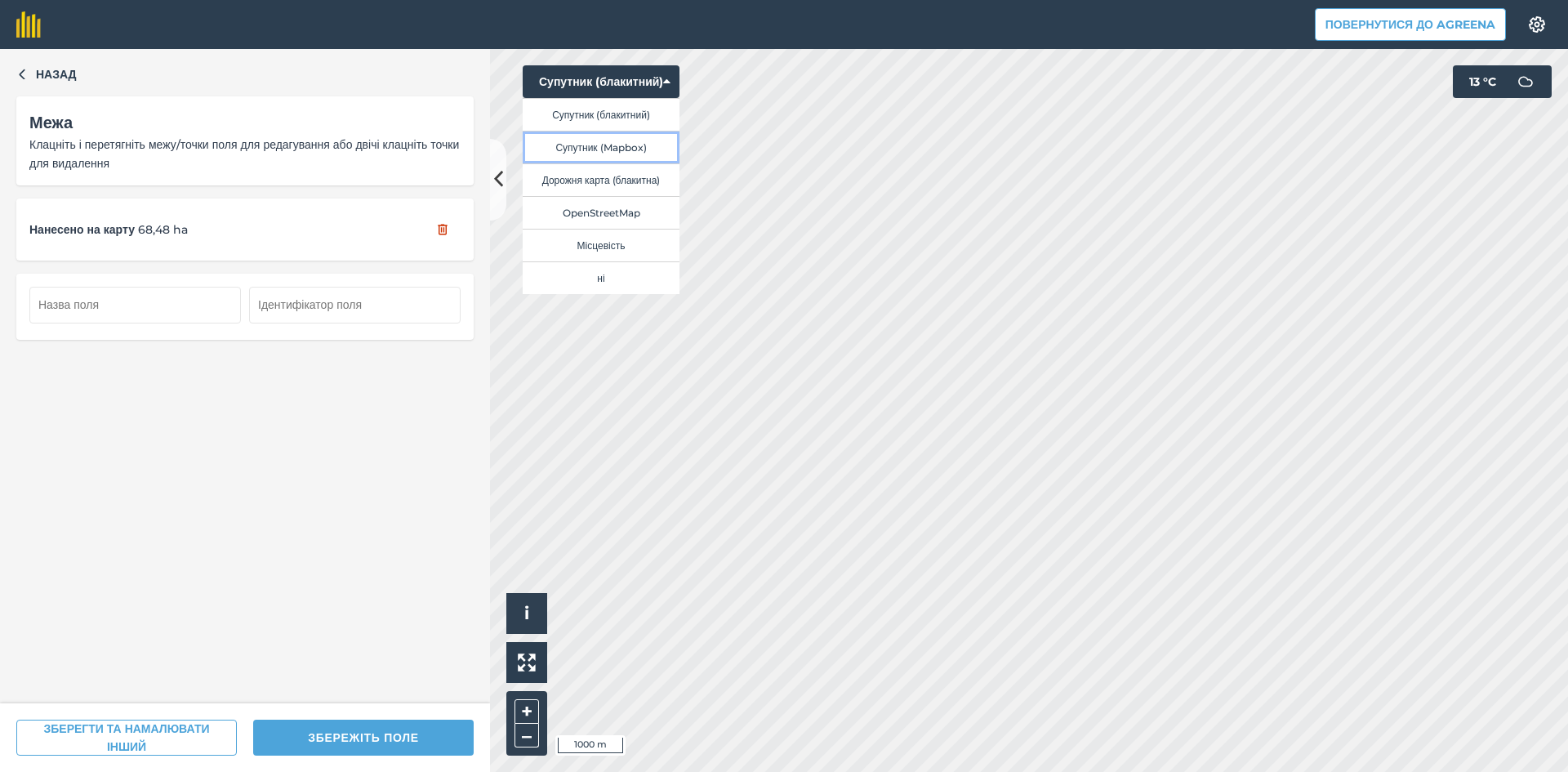
click at [633, 150] on button "Супутник (Mapbox)" at bounding box center [601, 146] width 157 height 33
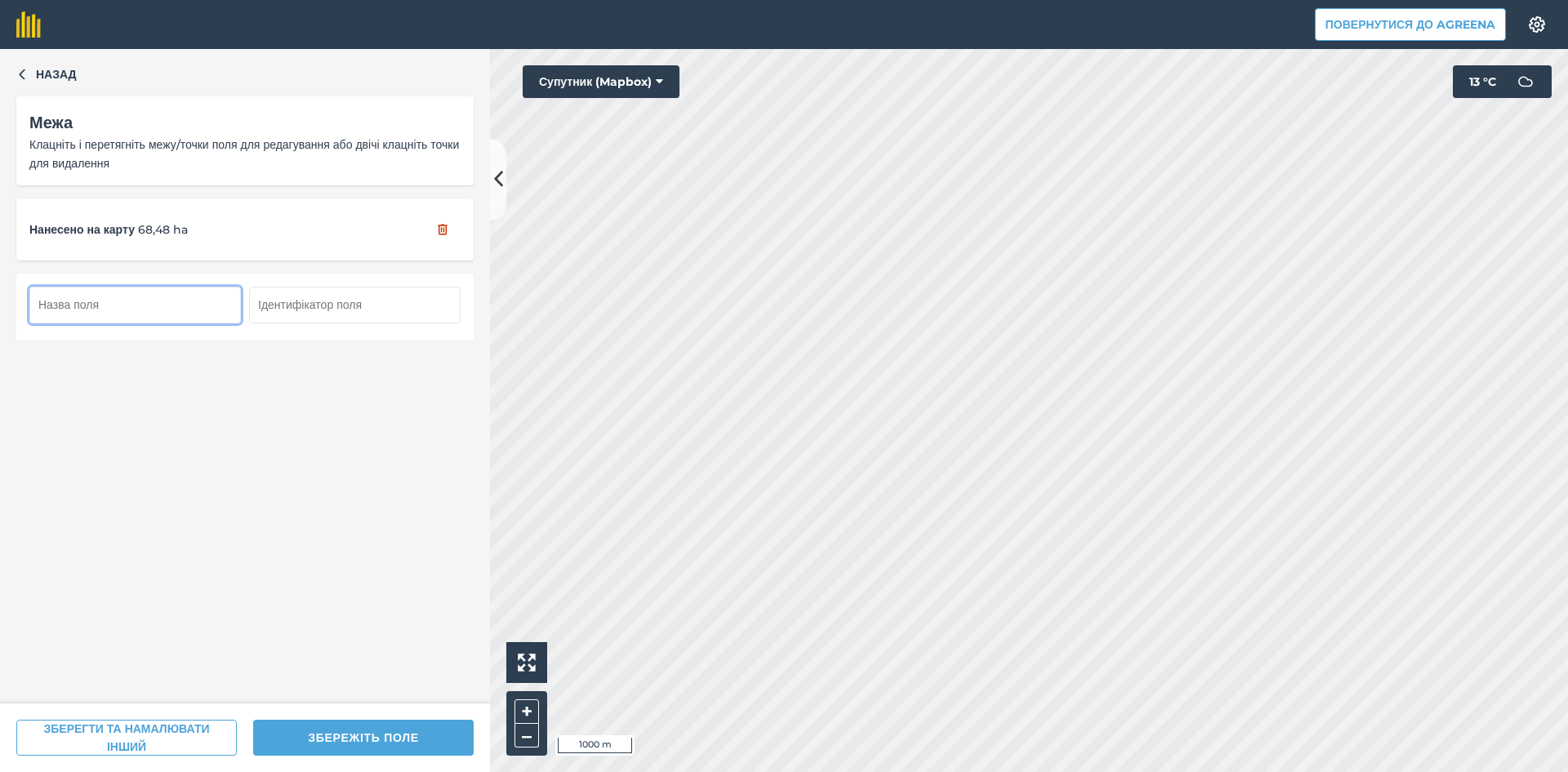
click at [101, 299] on input "text" at bounding box center [135, 304] width 211 height 36
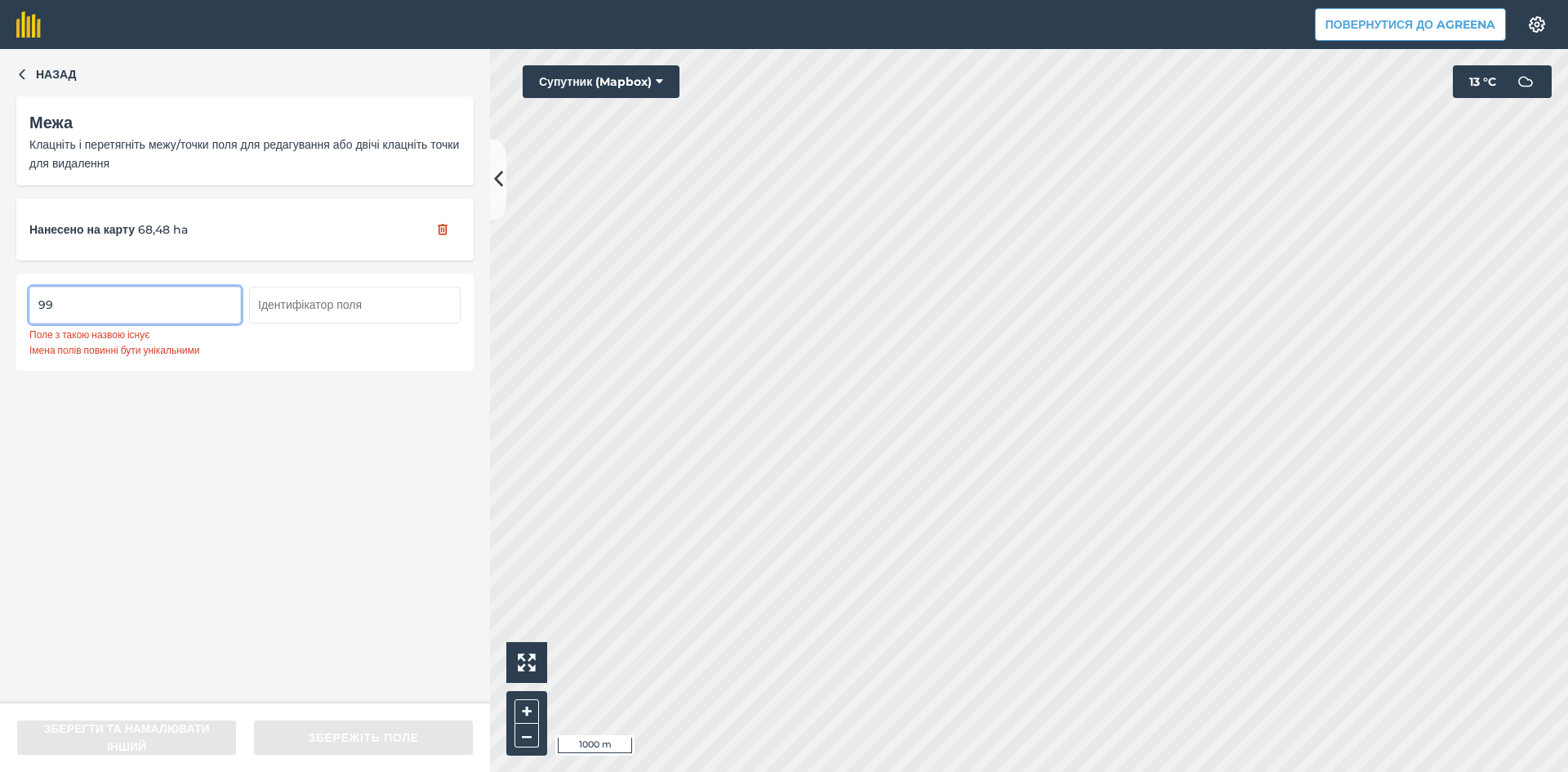
type input "9"
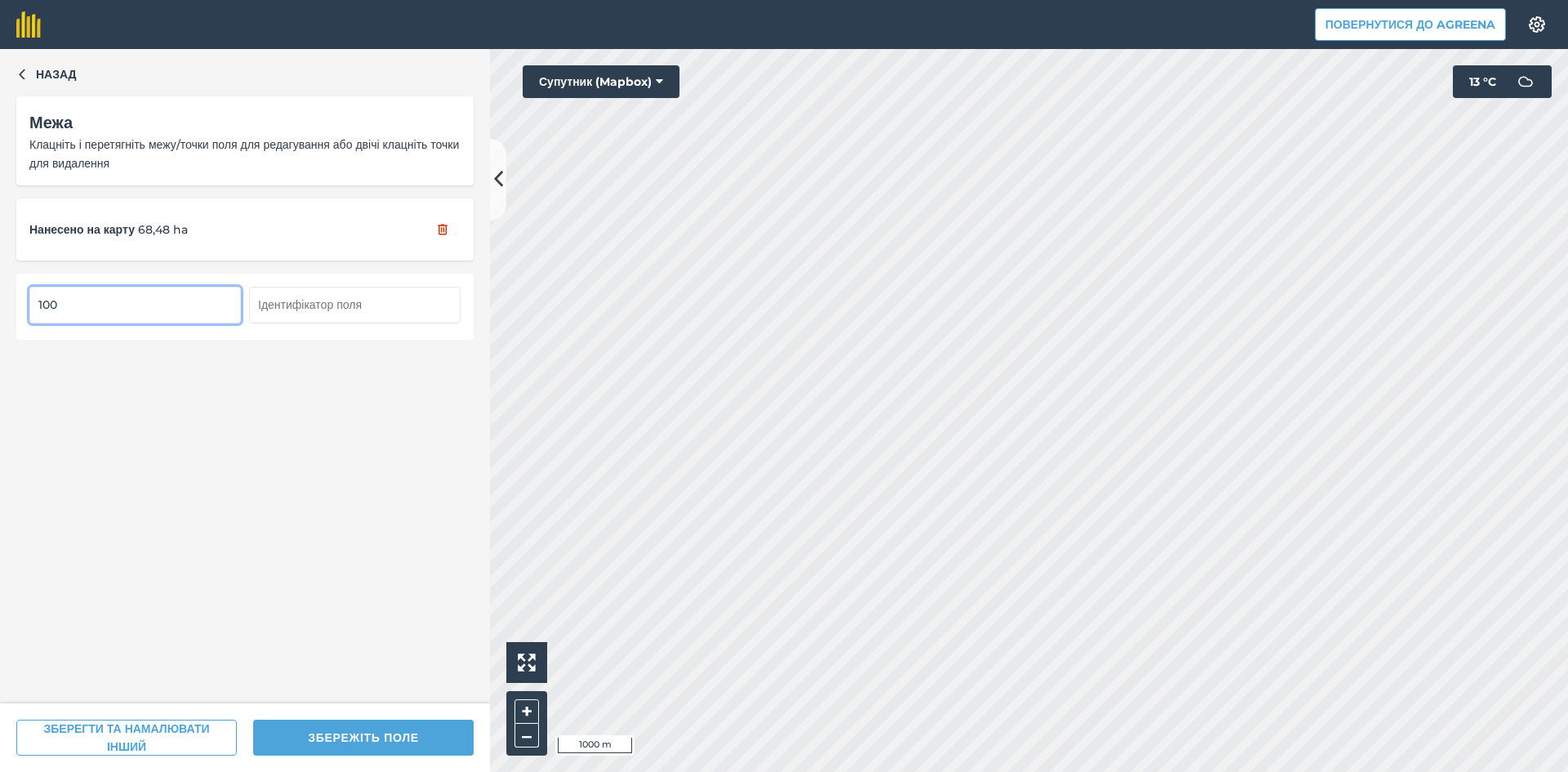
type input "100"
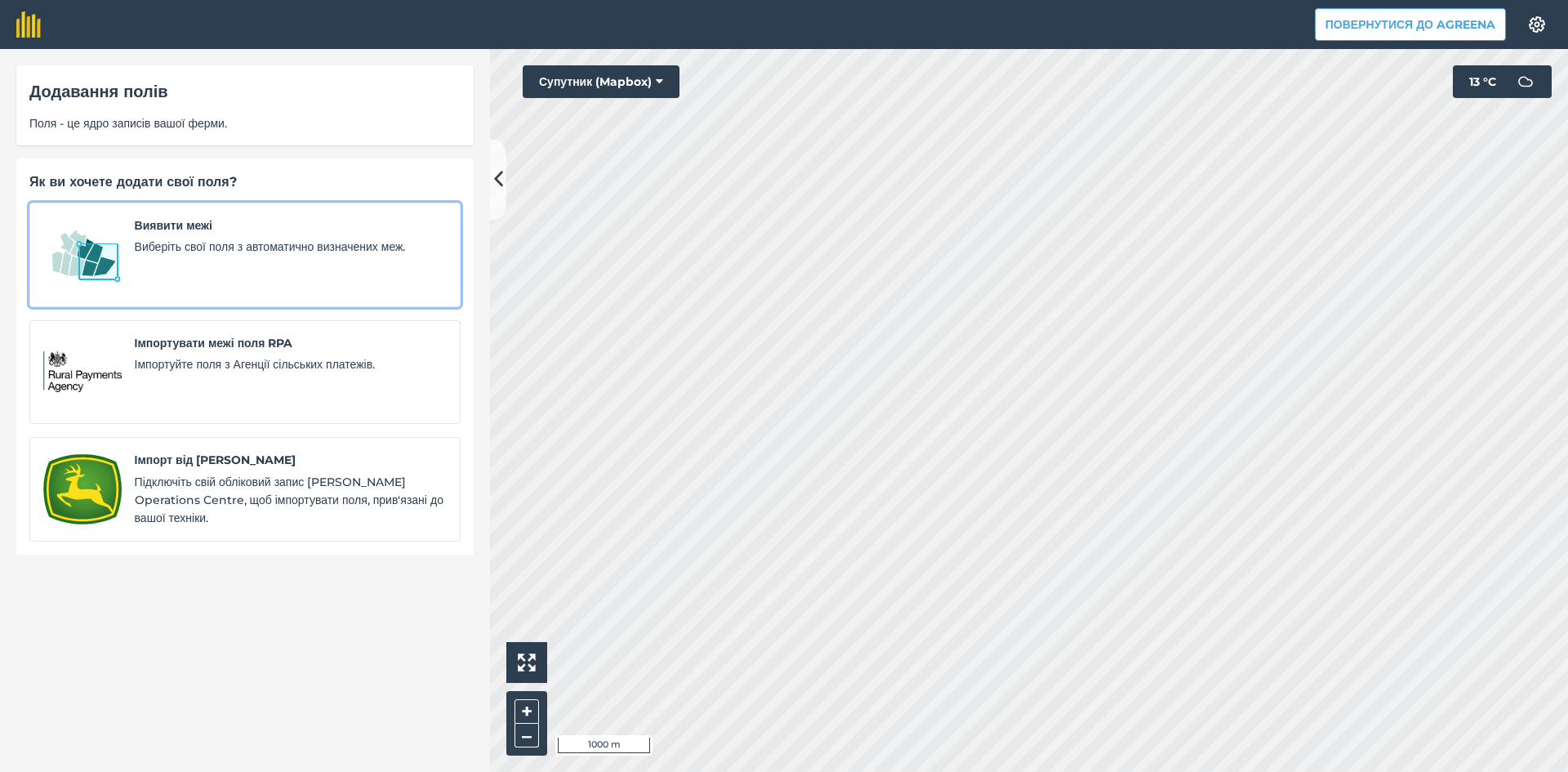
click at [159, 245] on span "Виберіть свої поля з автоматично визначених меж." at bounding box center [291, 246] width 312 height 18
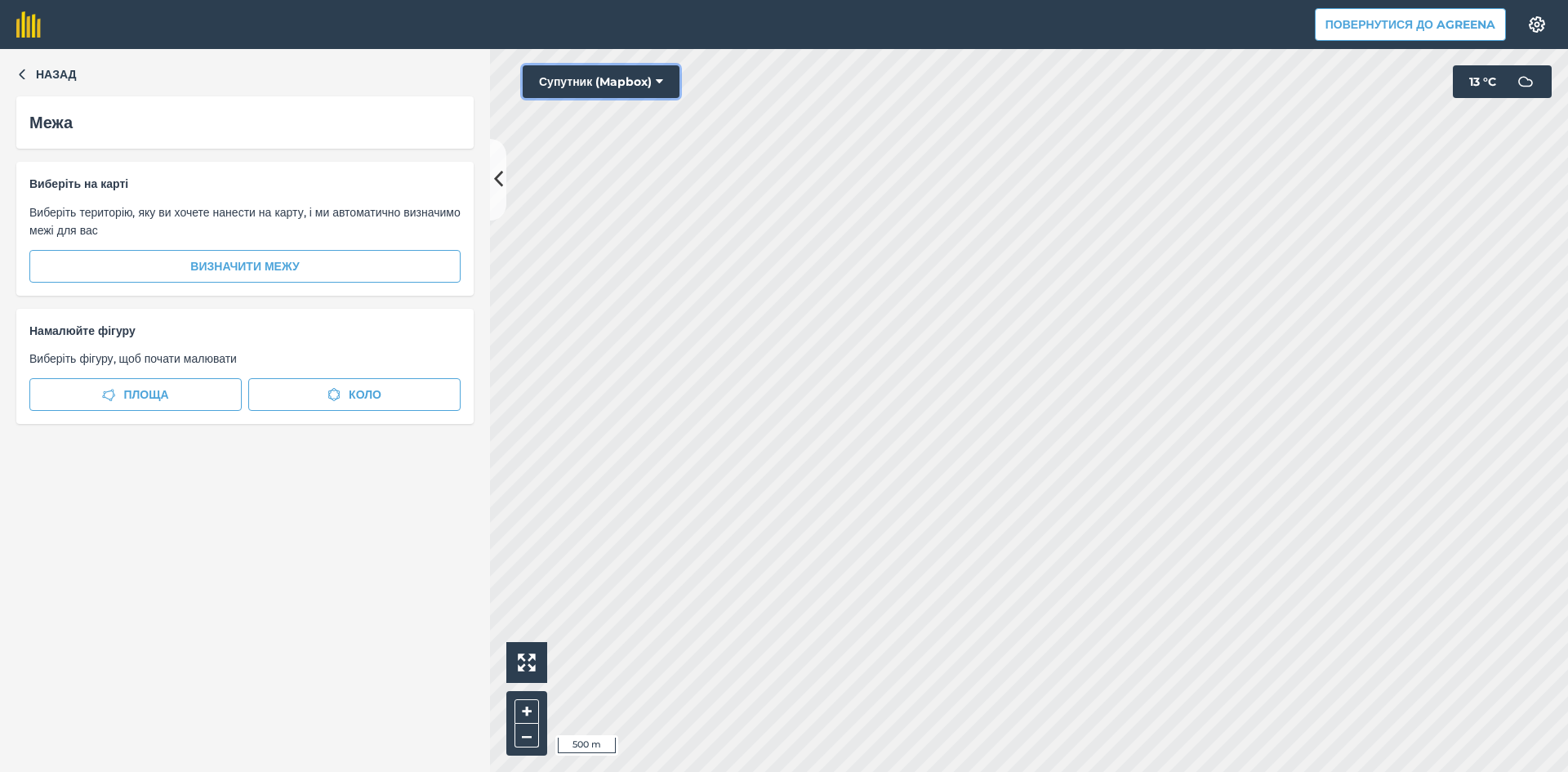
click at [595, 84] on button "Супутник (Mapbox)" at bounding box center [601, 81] width 157 height 33
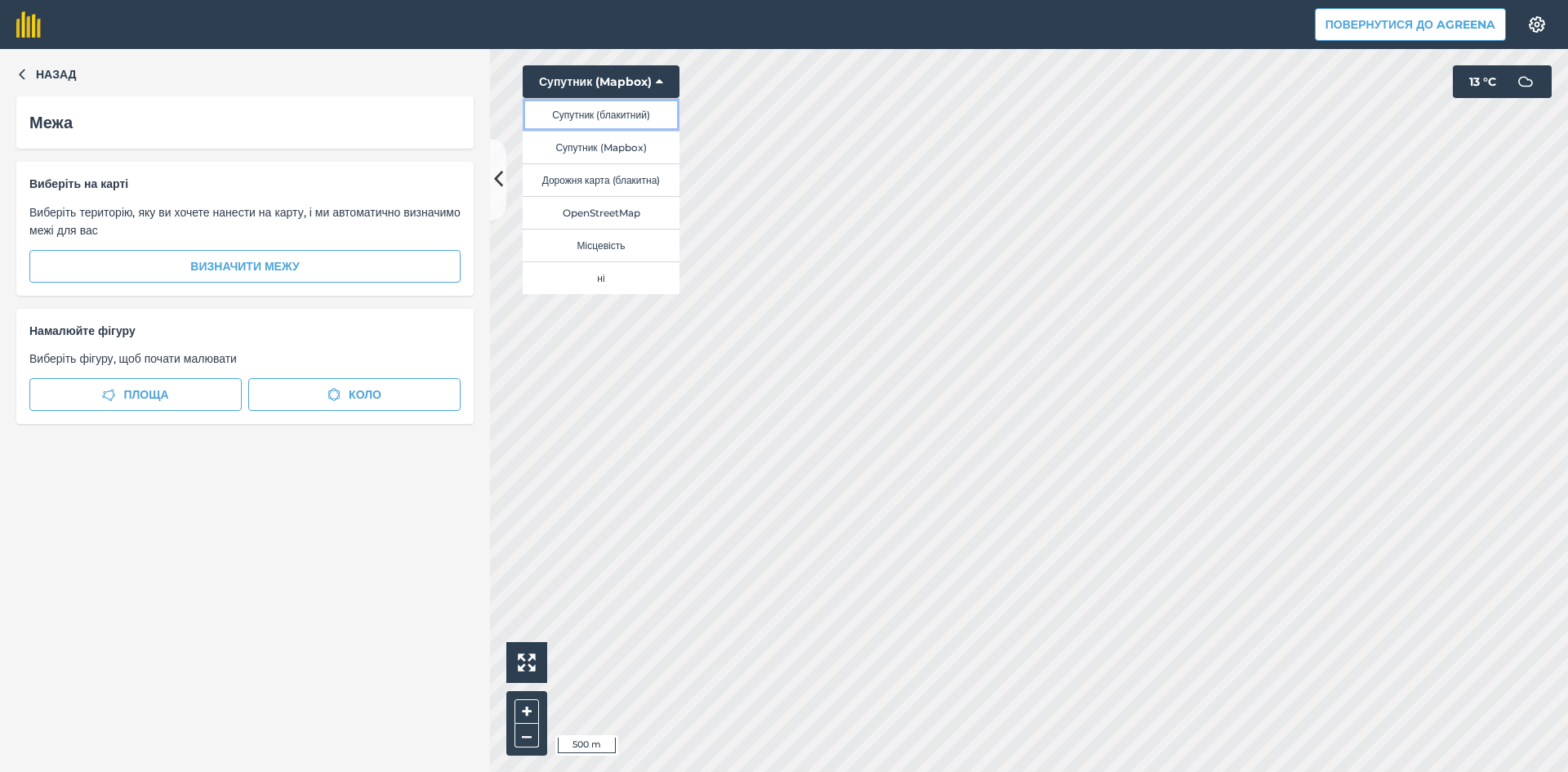
click at [609, 116] on button "Супутник (блакитний)" at bounding box center [601, 114] width 157 height 33
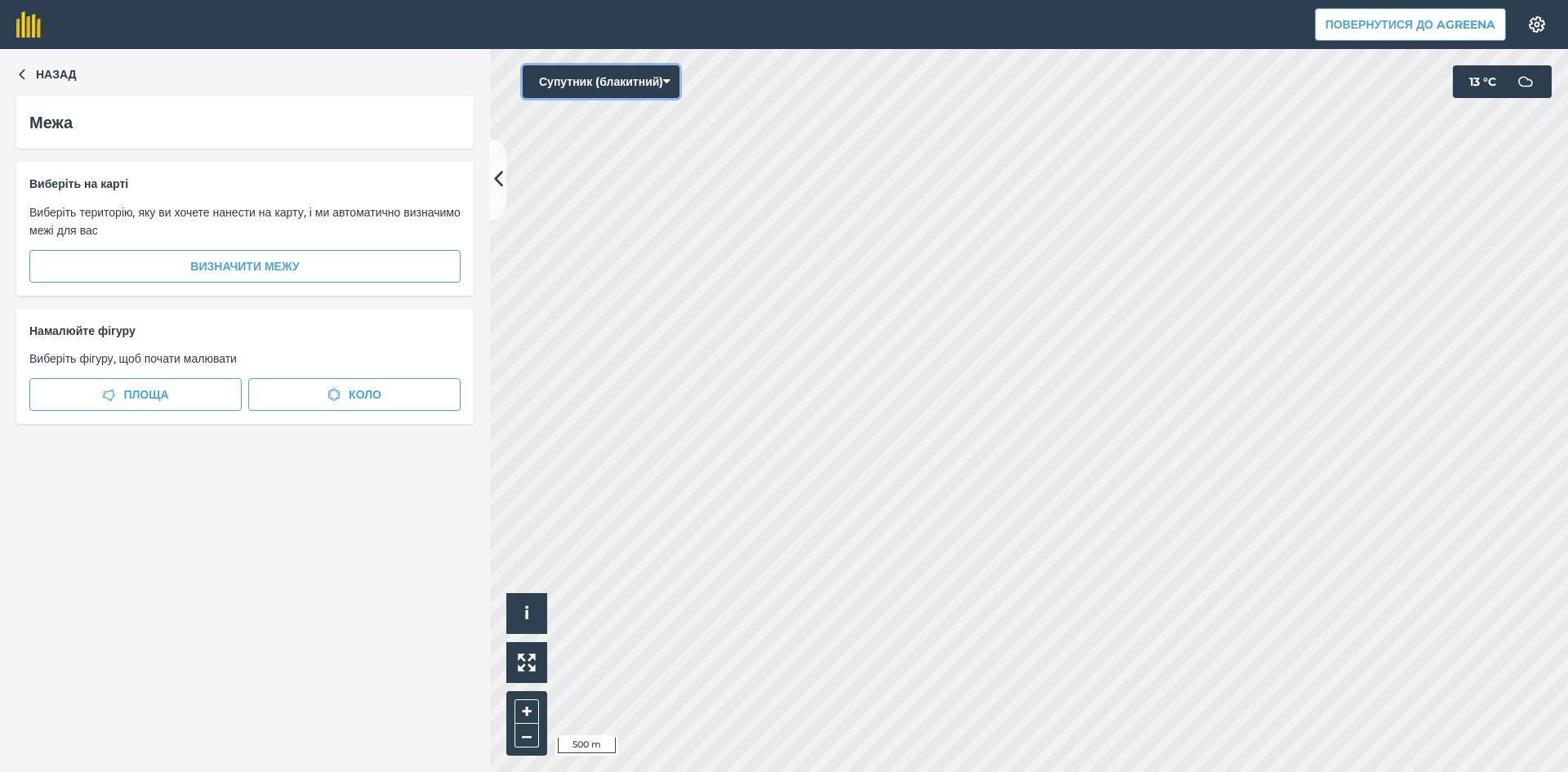
click at [597, 74] on button "Супутник (блакитний)" at bounding box center [601, 81] width 157 height 33
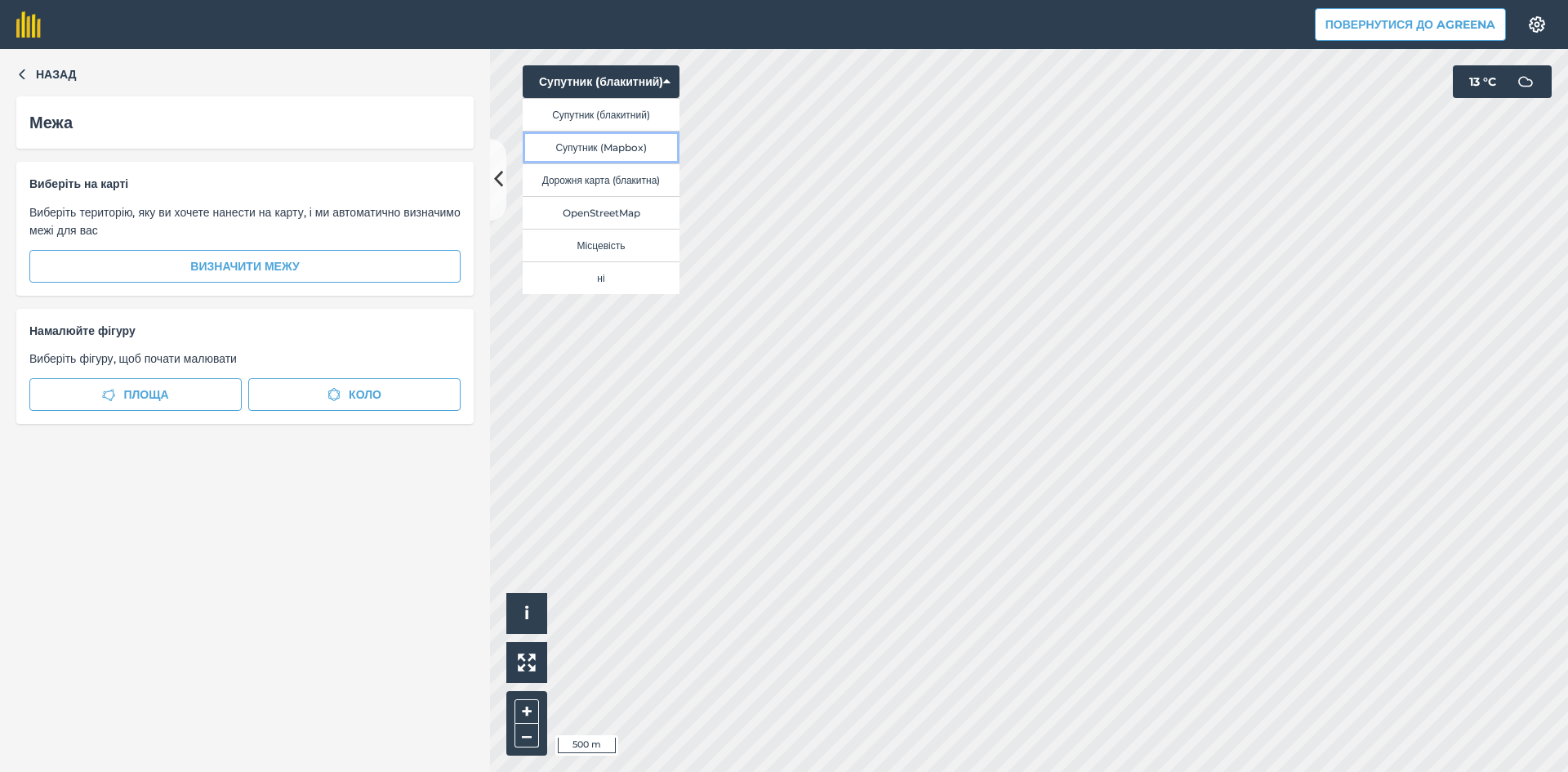
click at [615, 159] on button "Супутник (Mapbox)" at bounding box center [601, 146] width 157 height 33
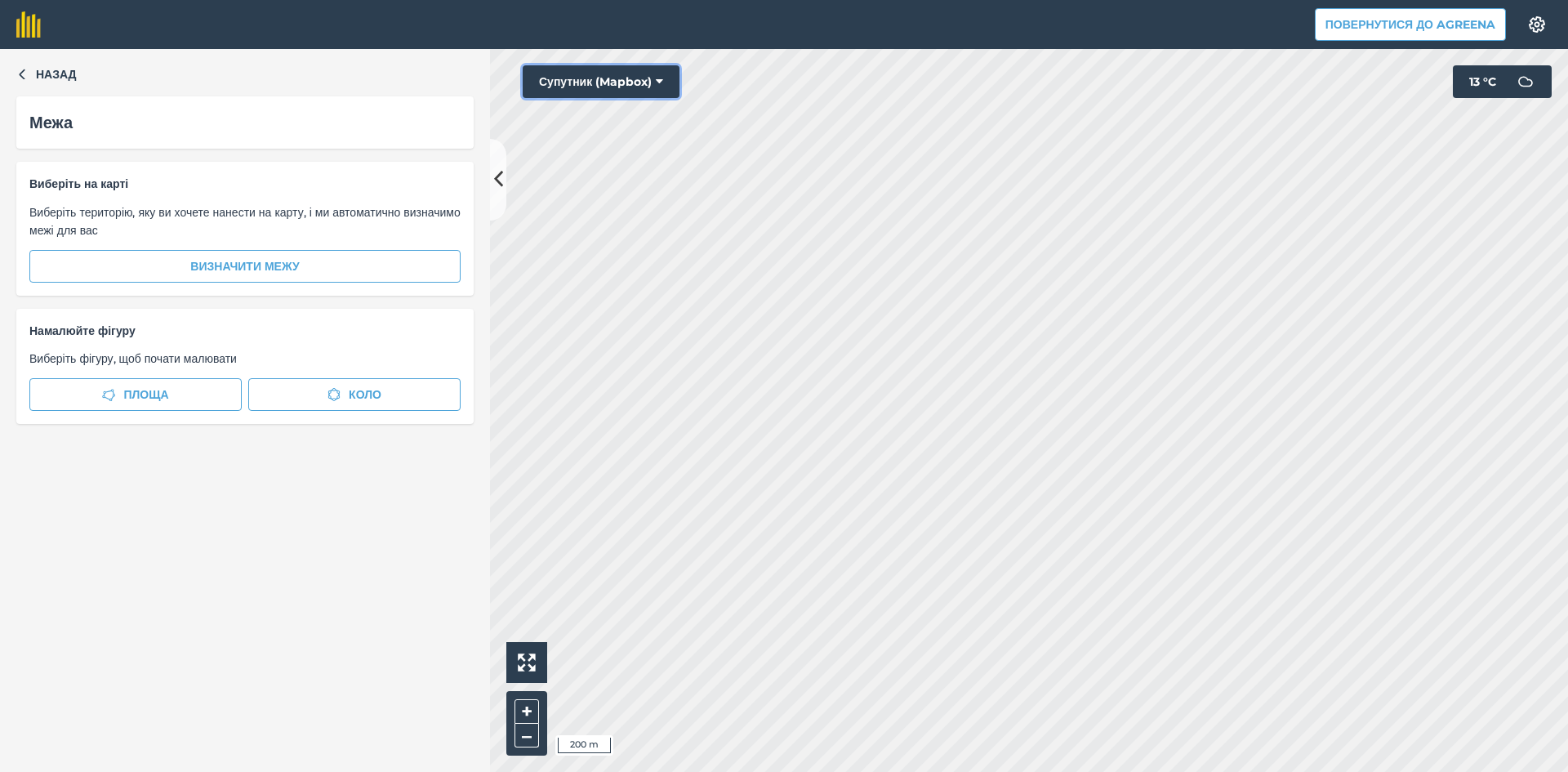
click at [593, 81] on button "Супутник (Mapbox)" at bounding box center [601, 81] width 157 height 33
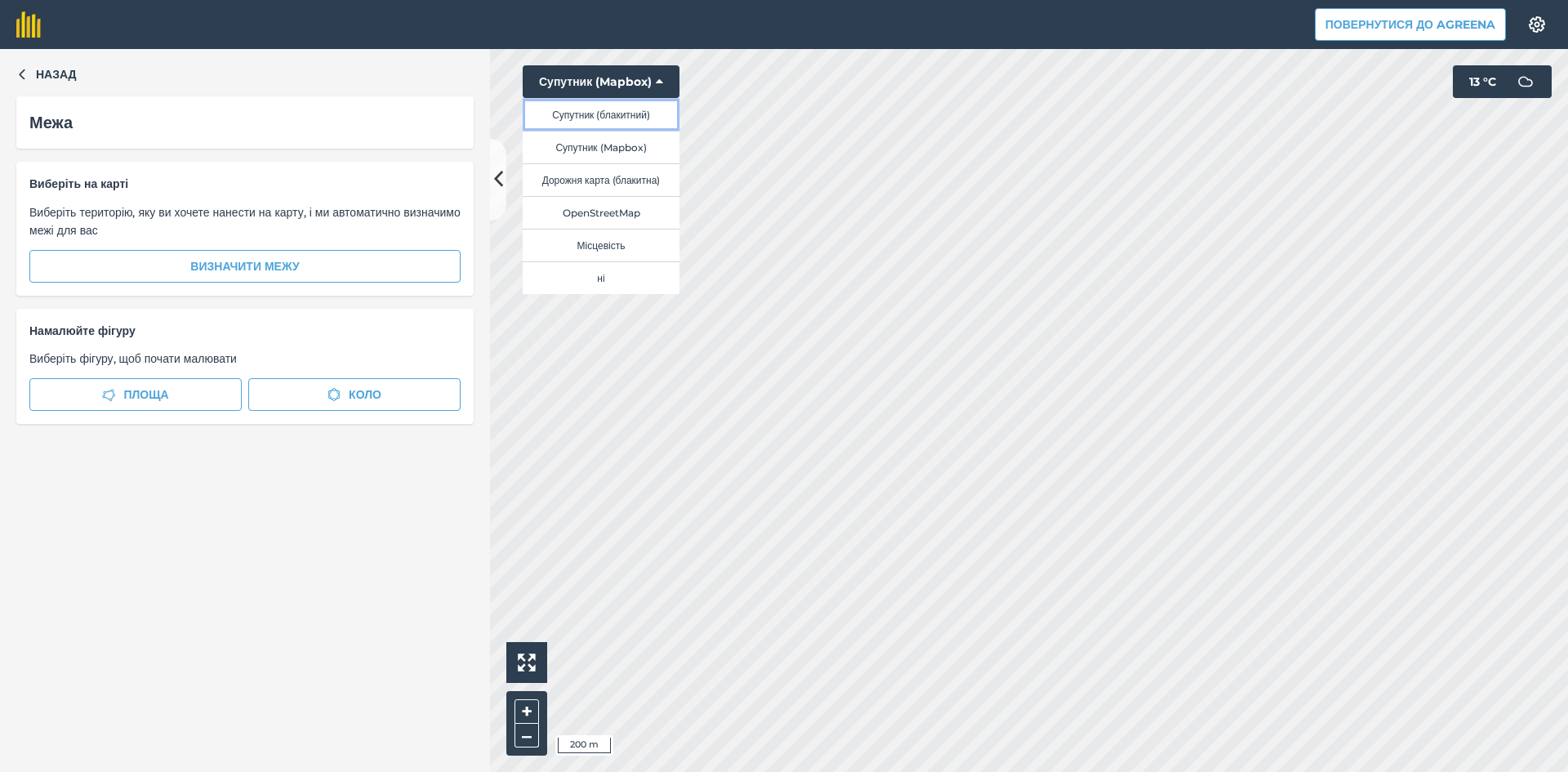
click at [608, 107] on button "Супутник (блакитний)" at bounding box center [601, 114] width 157 height 33
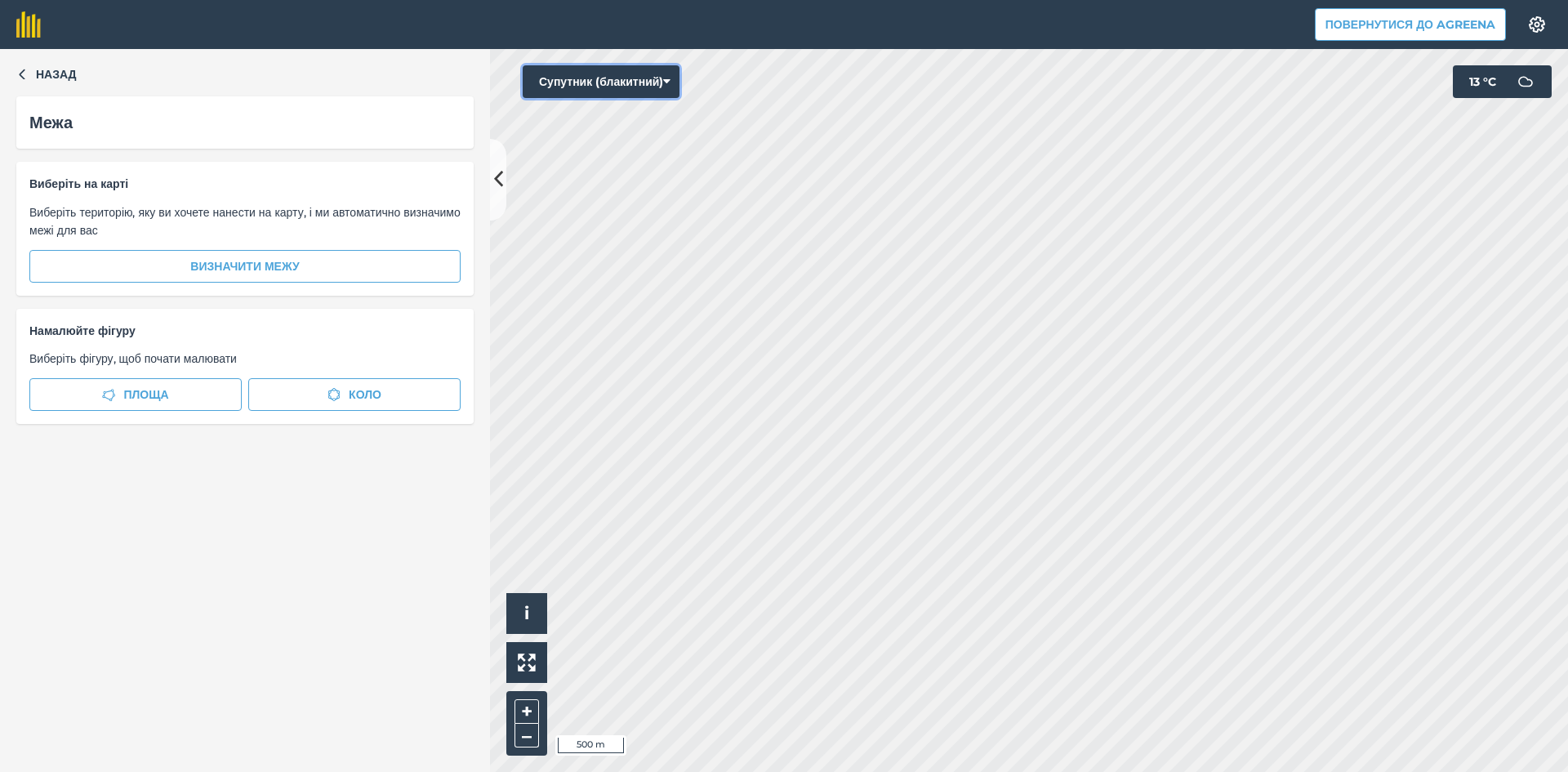
click at [618, 81] on button "Супутник (блакитний)" at bounding box center [601, 81] width 157 height 33
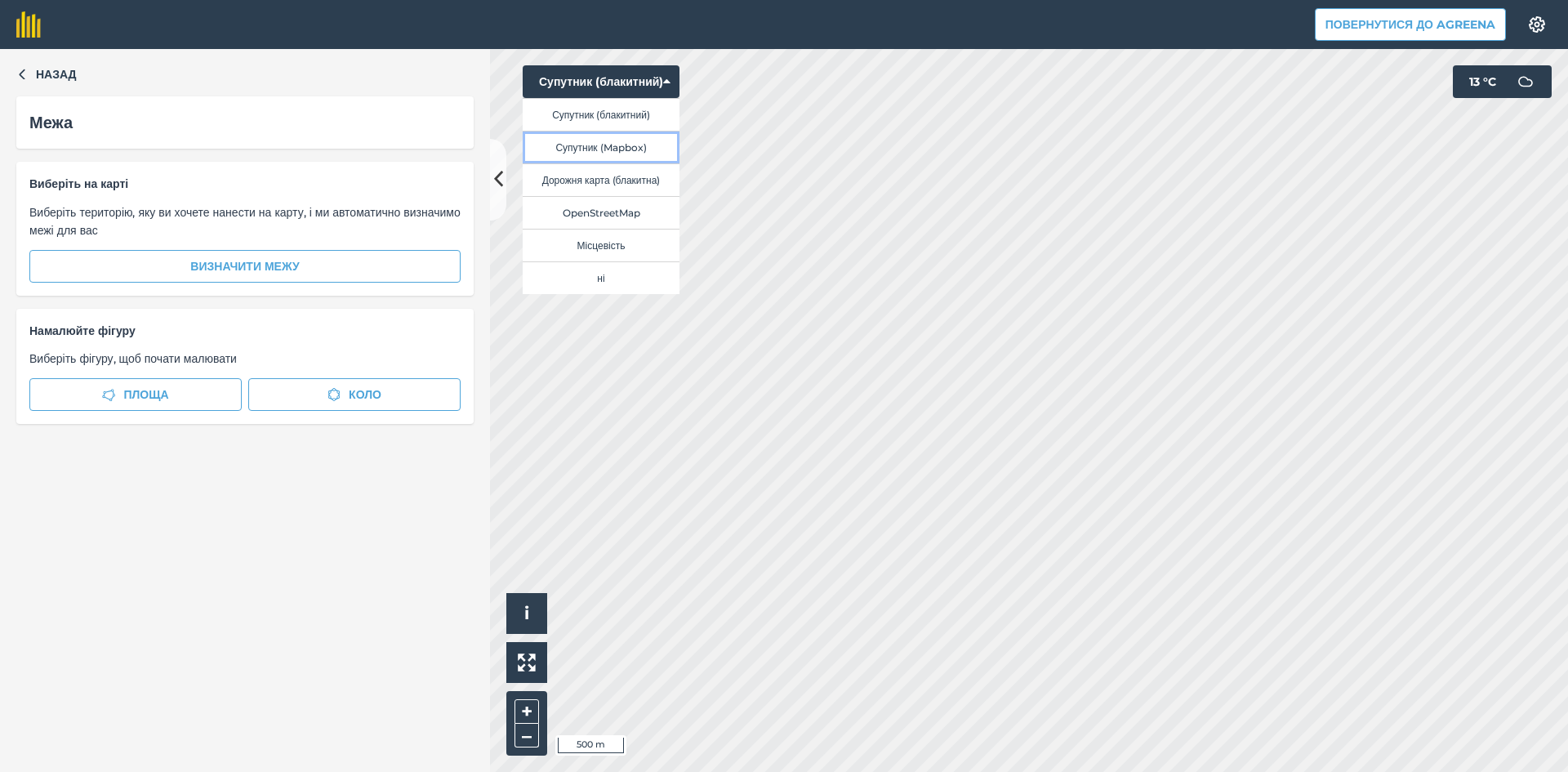
click at [623, 145] on button "Супутник (Mapbox)" at bounding box center [601, 146] width 157 height 33
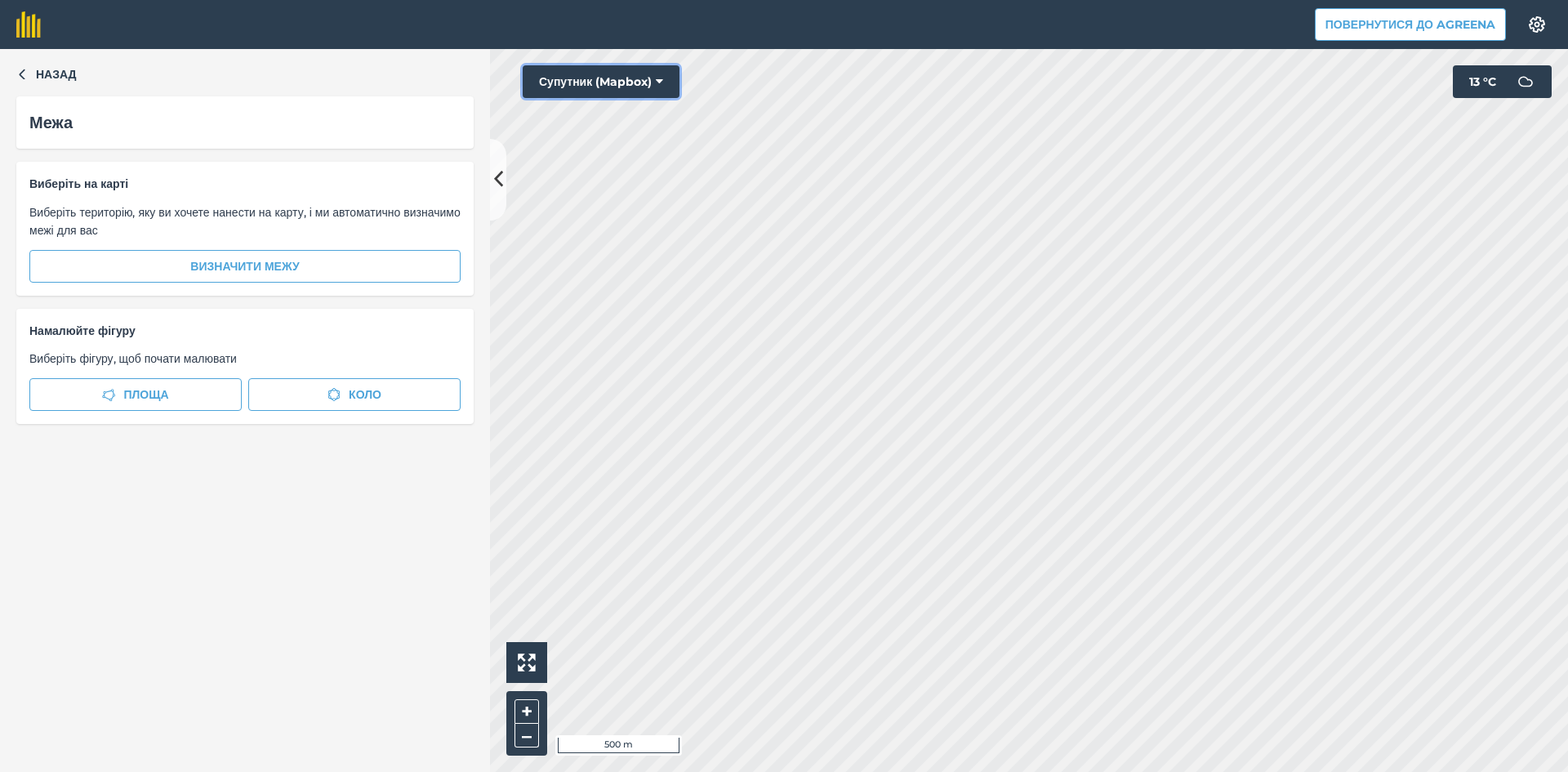
click at [605, 85] on button "Супутник (Mapbox)" at bounding box center [601, 81] width 157 height 33
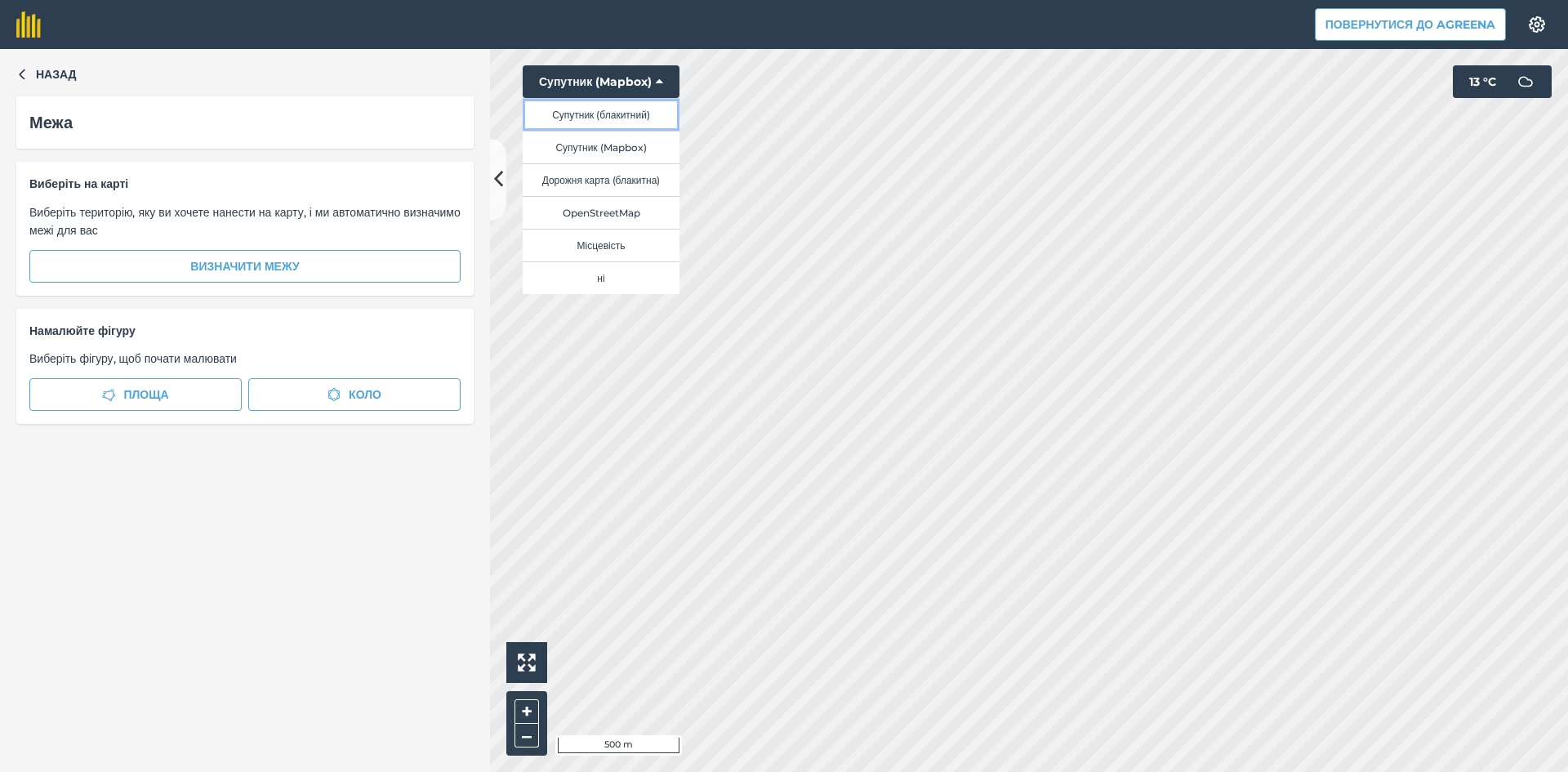
click at [605, 115] on button "Супутник (блакитний)" at bounding box center [601, 114] width 157 height 33
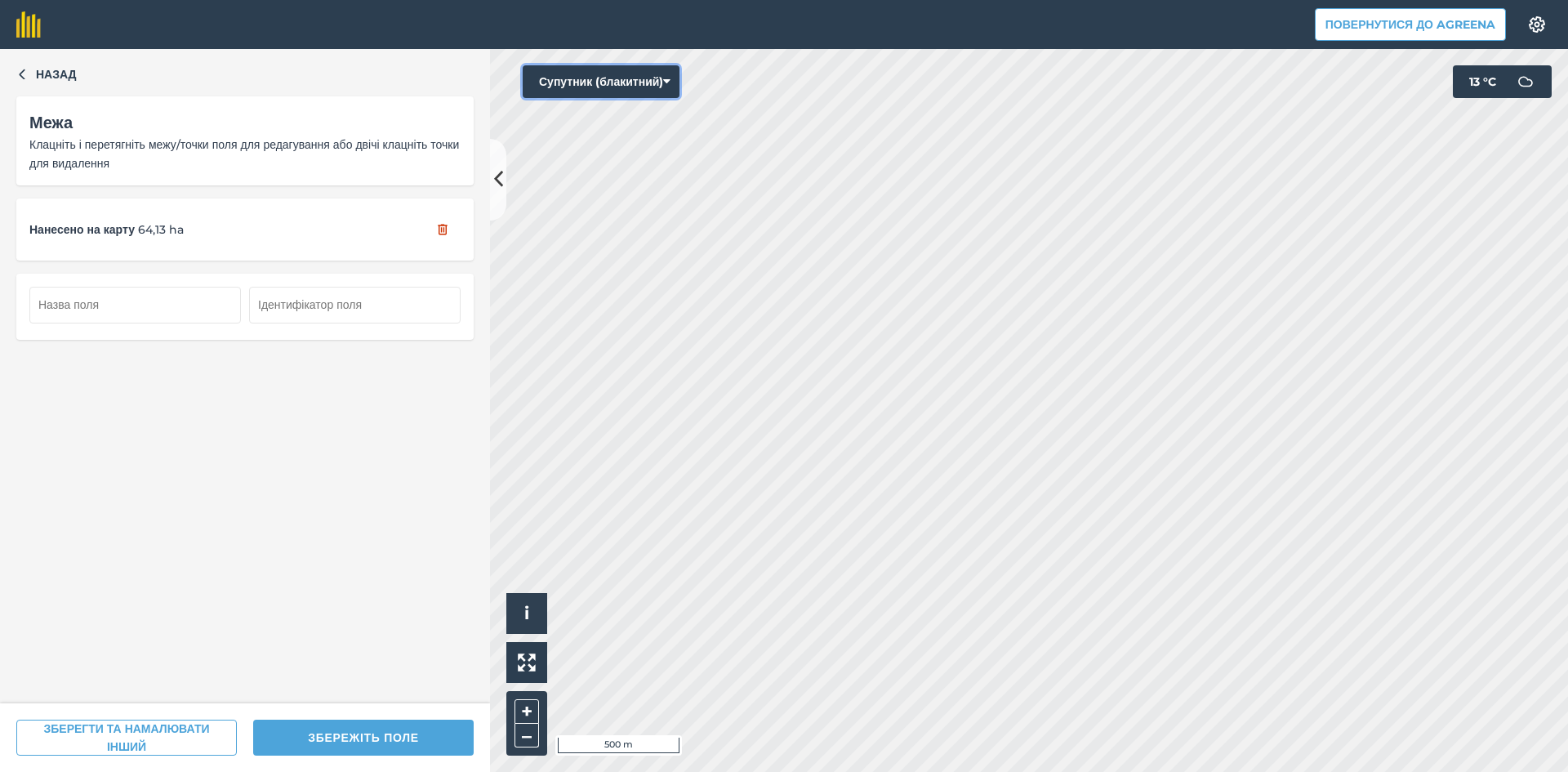
click at [602, 85] on button "Супутник (блакитний)" at bounding box center [601, 81] width 157 height 33
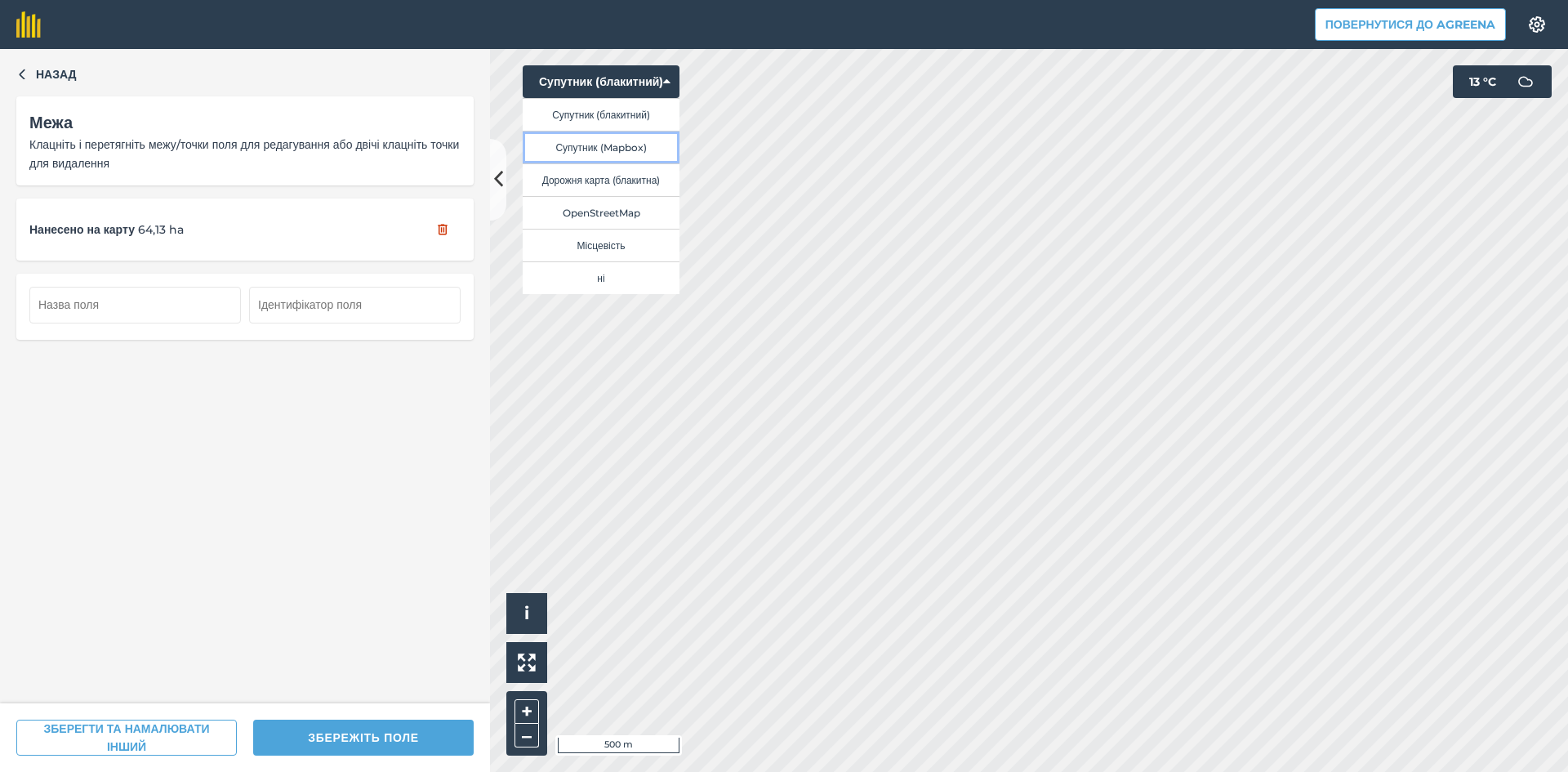
click at [615, 138] on button "Супутник (Mapbox)" at bounding box center [601, 146] width 157 height 33
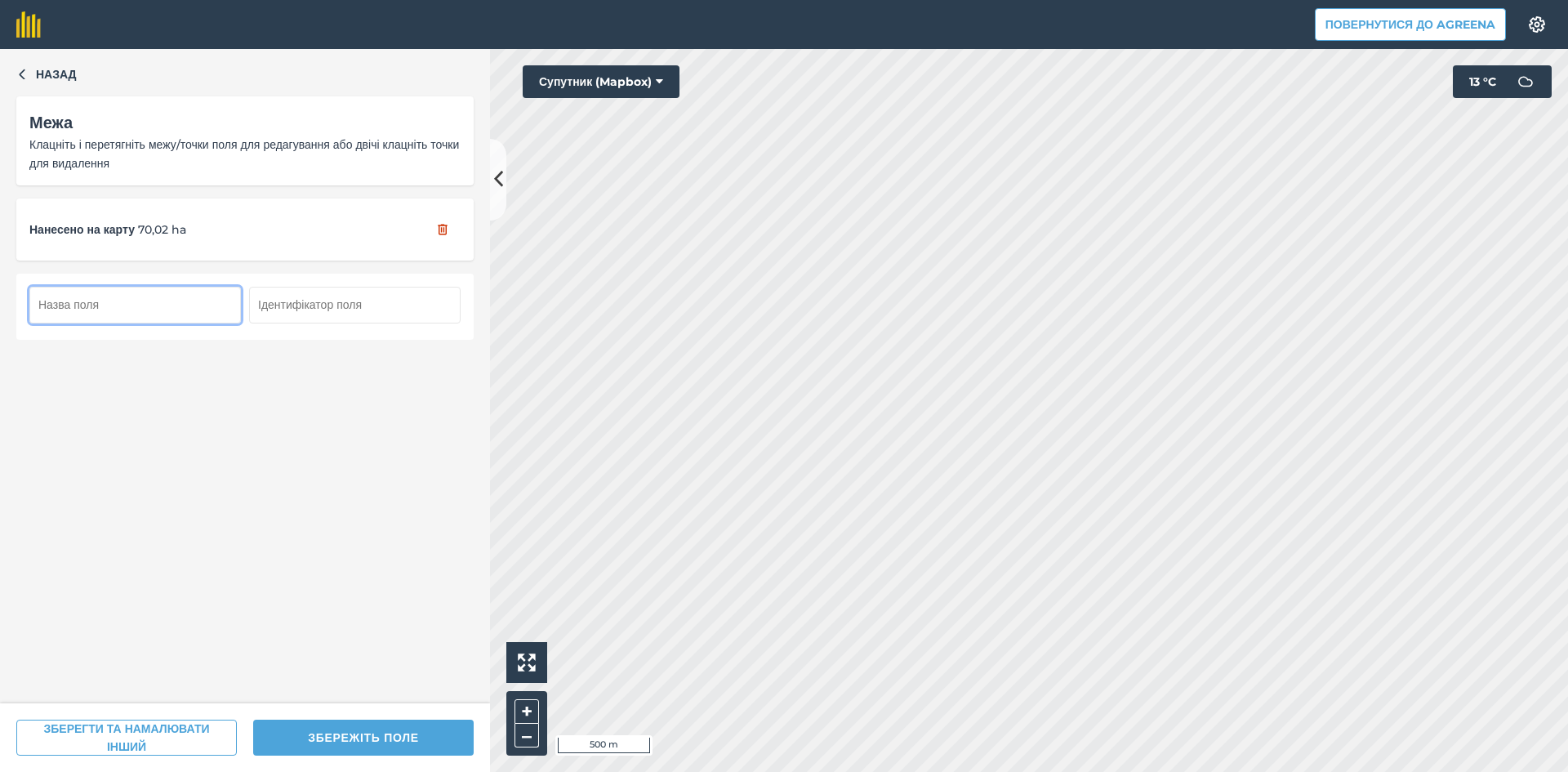
click at [130, 308] on input "text" at bounding box center [135, 304] width 211 height 36
type input "101"
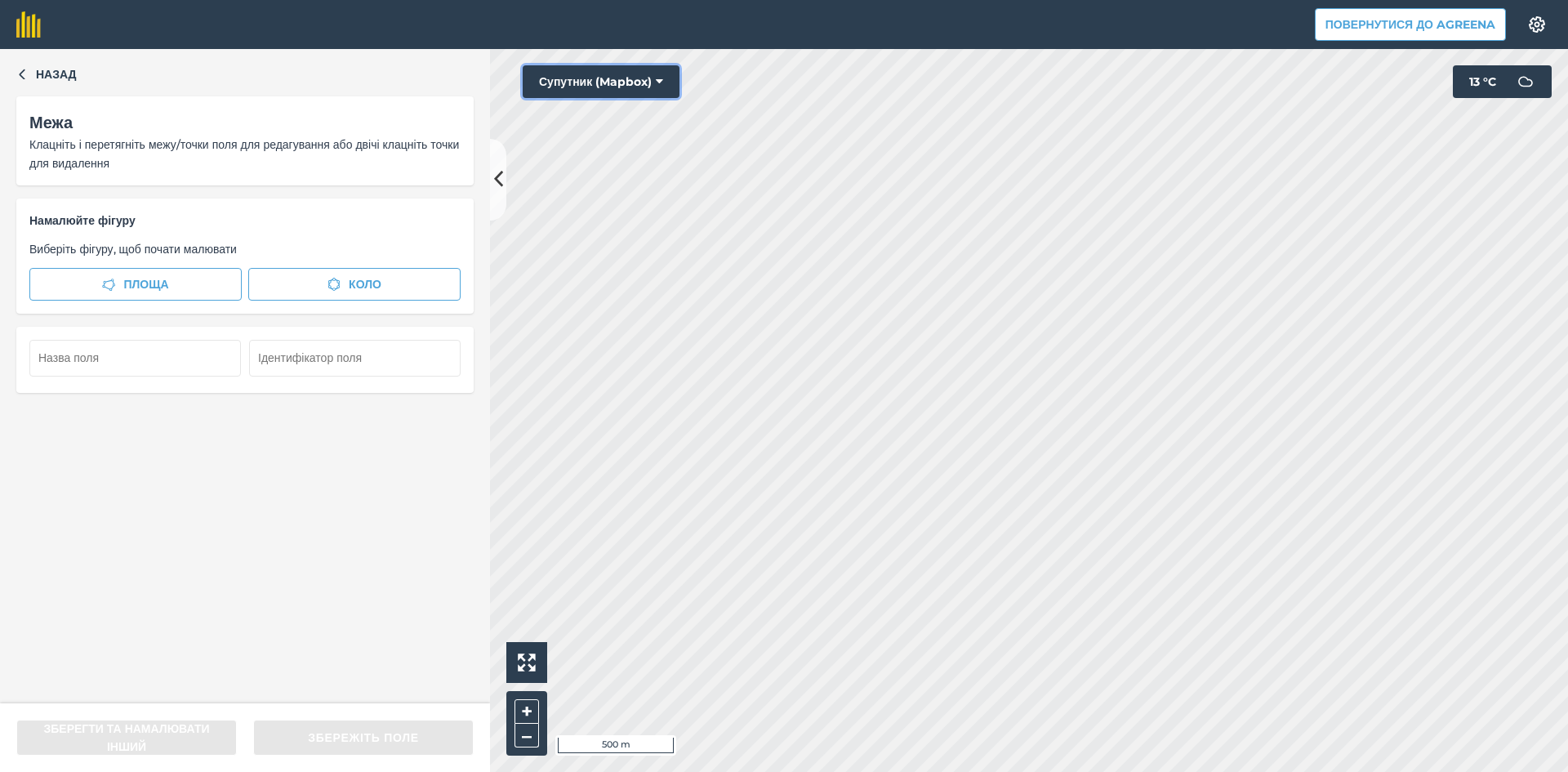
click at [580, 79] on button "Супутник (Mapbox)" at bounding box center [601, 81] width 157 height 33
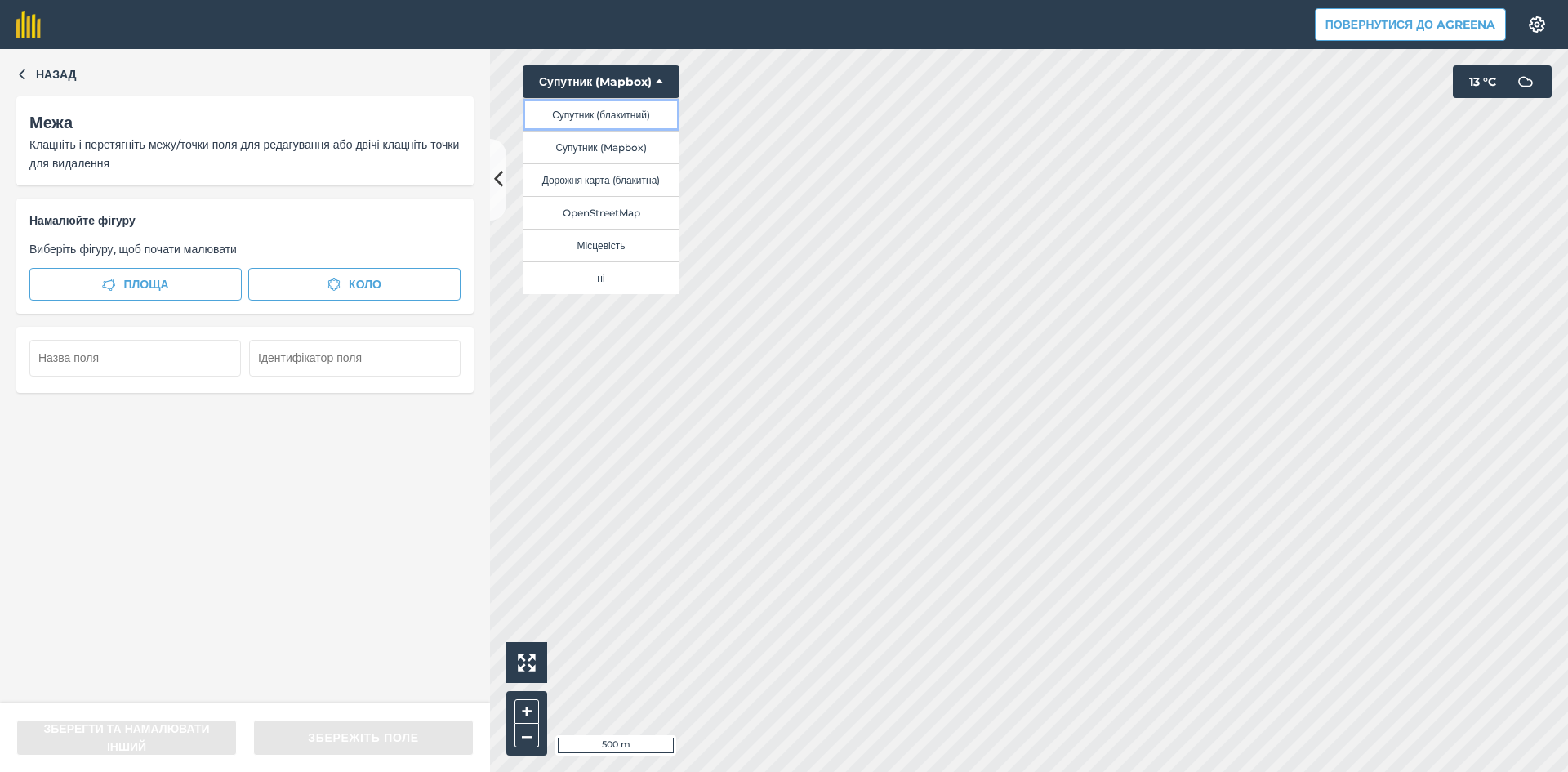
click at [605, 112] on button "Супутник (блакитний)" at bounding box center [601, 114] width 157 height 33
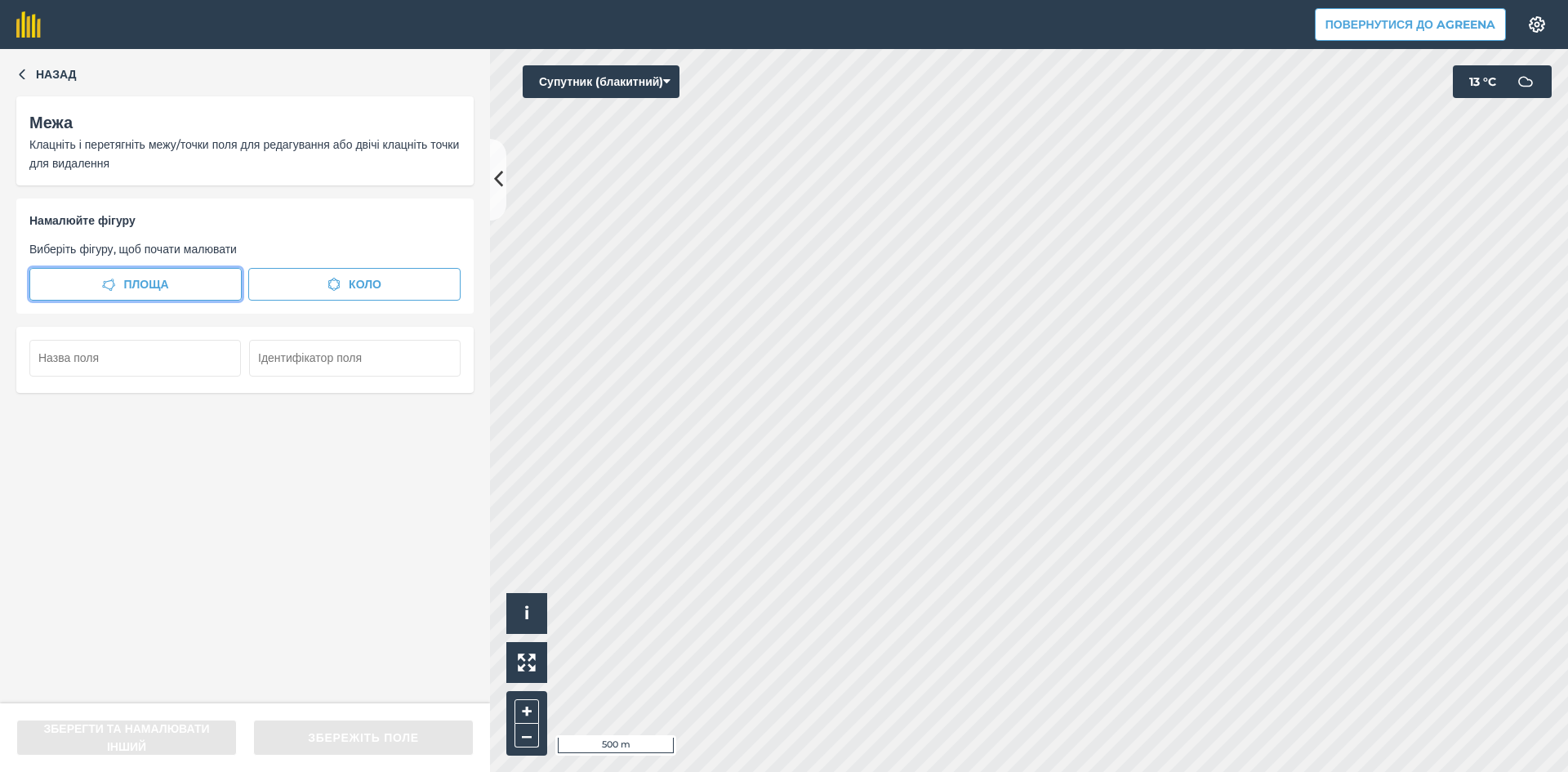
click at [190, 280] on button "Площа" at bounding box center [136, 284] width 212 height 33
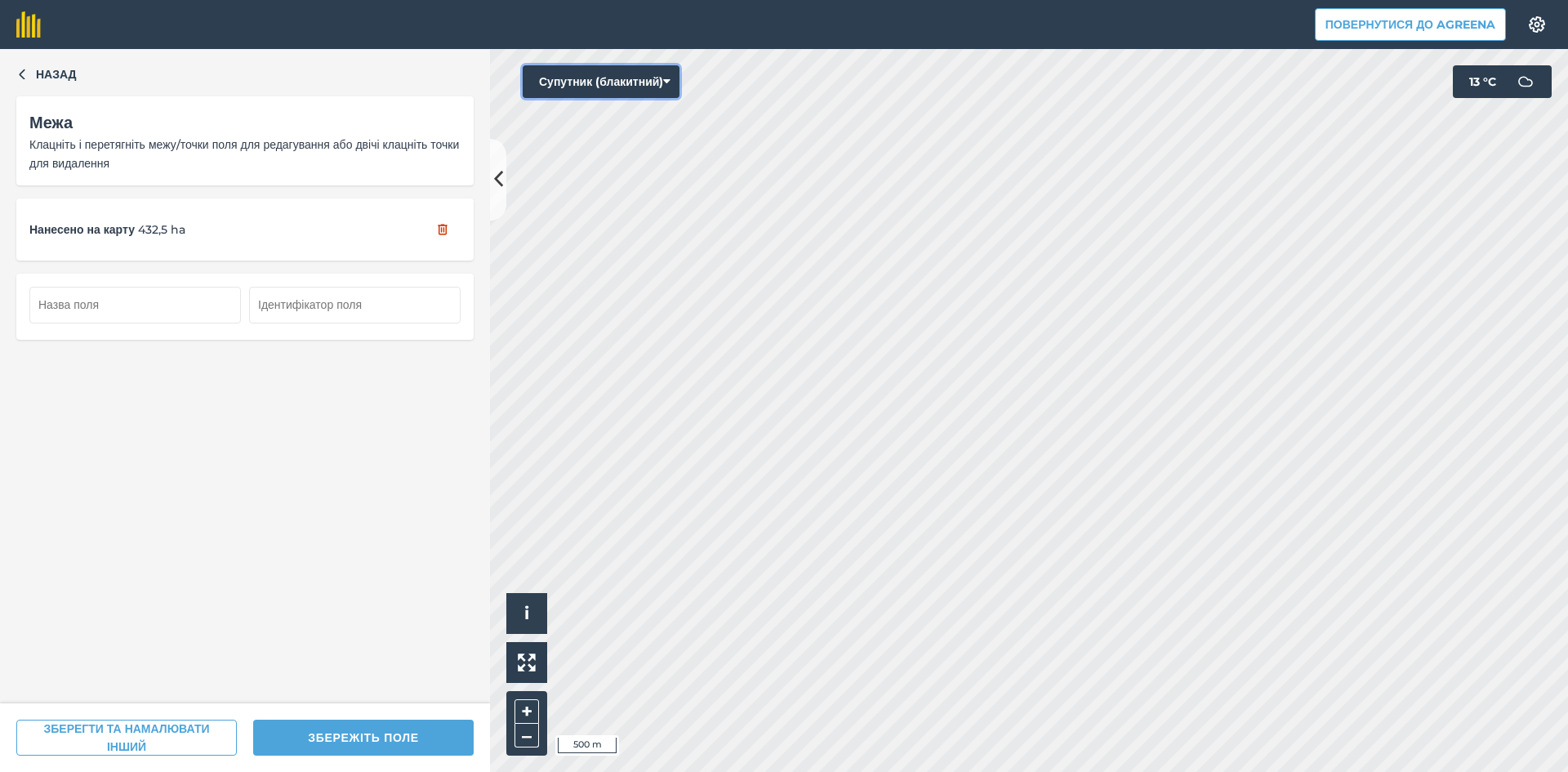
click at [621, 78] on button "Супутник (блакитний)" at bounding box center [601, 81] width 157 height 33
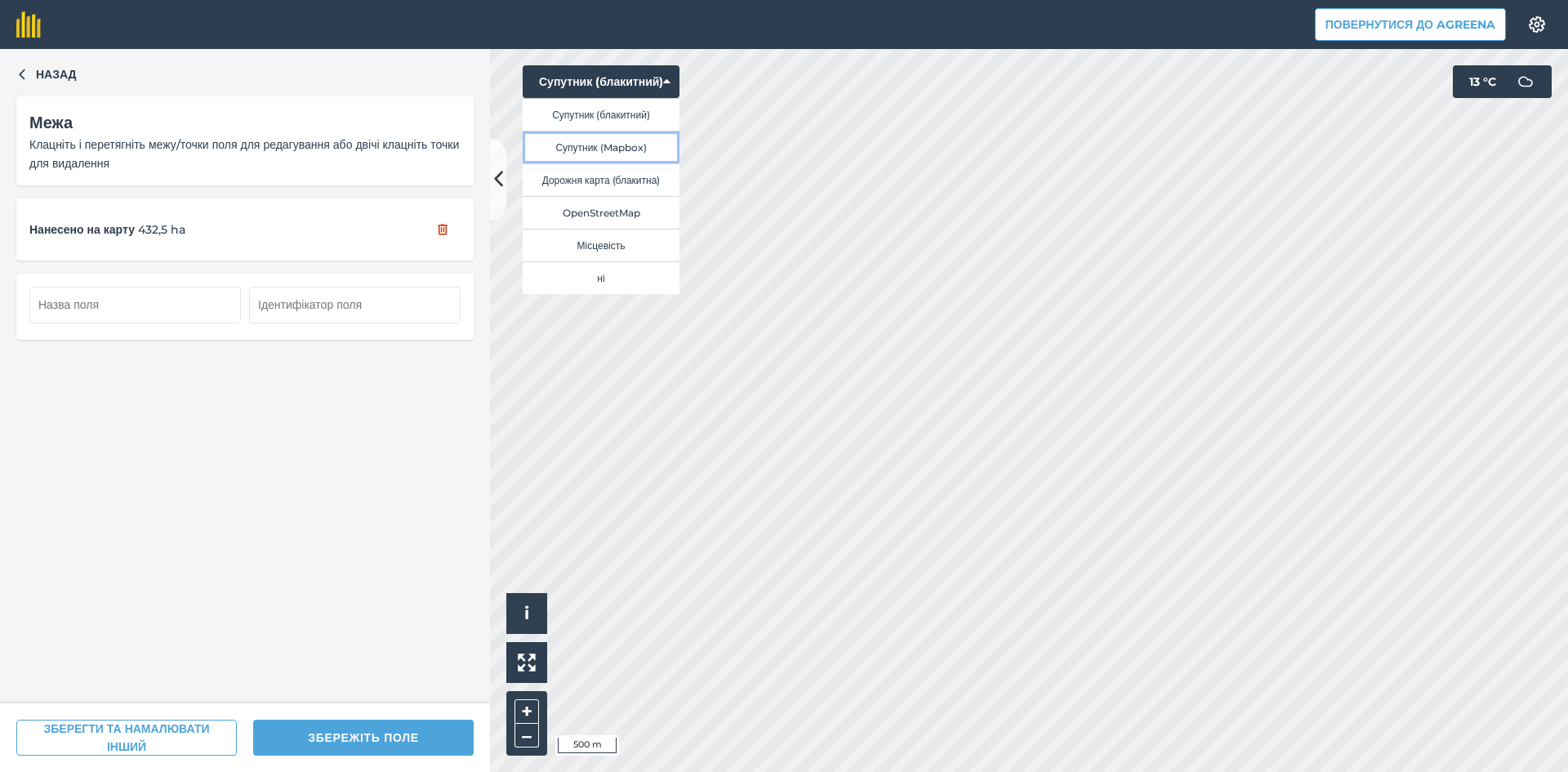
click at [616, 148] on button "Супутник (Mapbox)" at bounding box center [601, 146] width 157 height 33
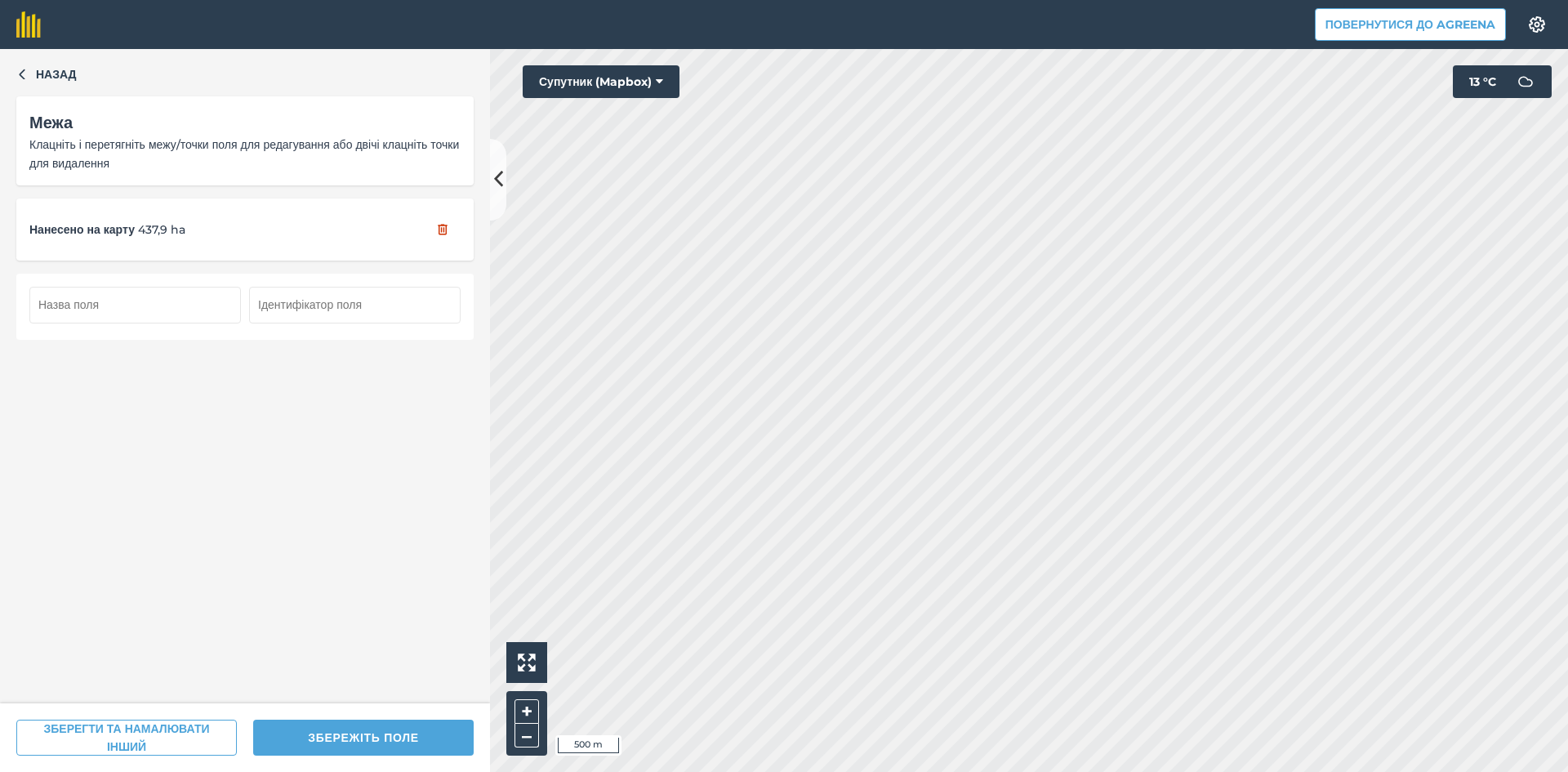
click at [172, 304] on input "text" at bounding box center [135, 304] width 211 height 36
type input "102"
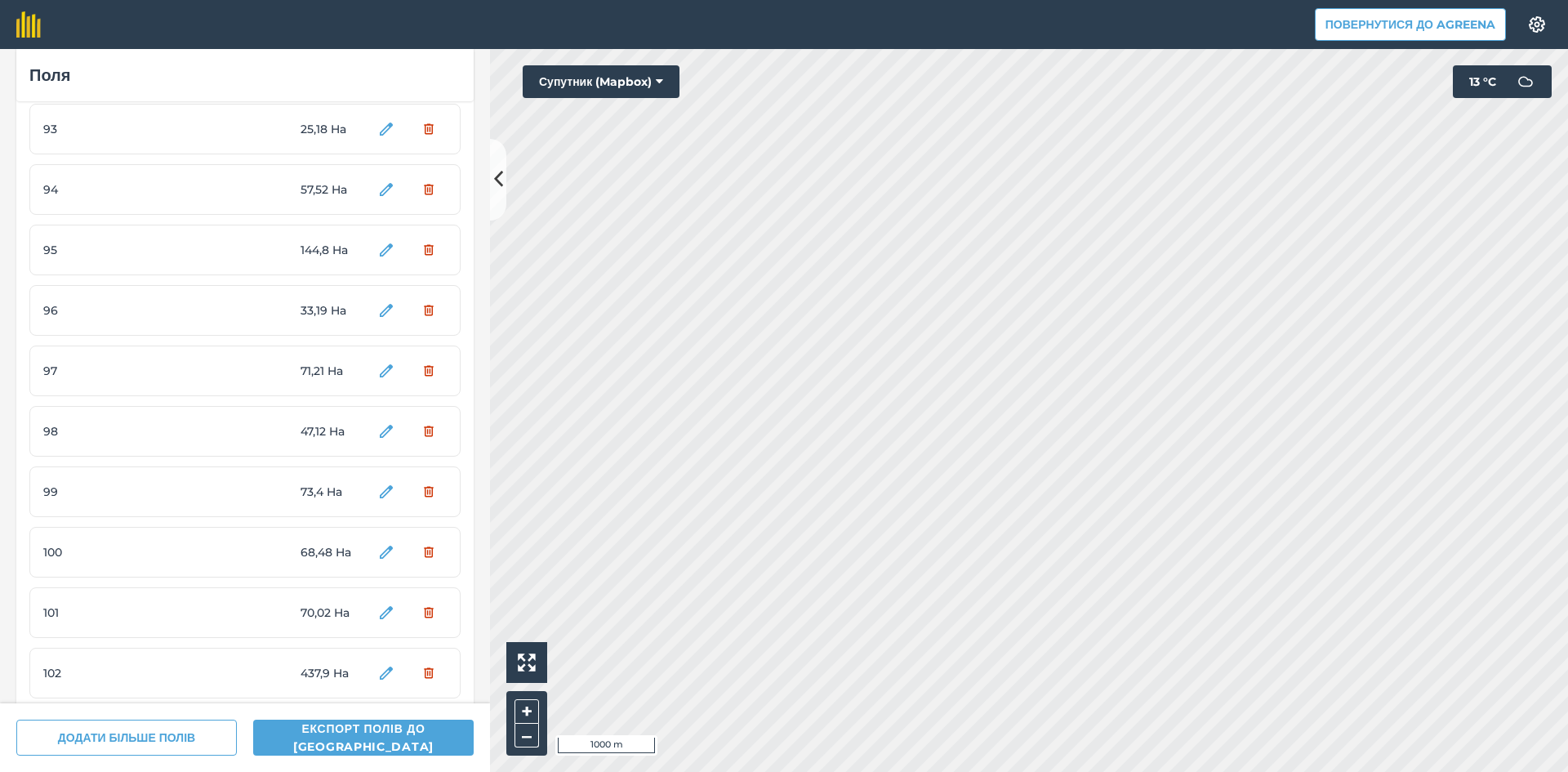
scroll to position [5627, 0]
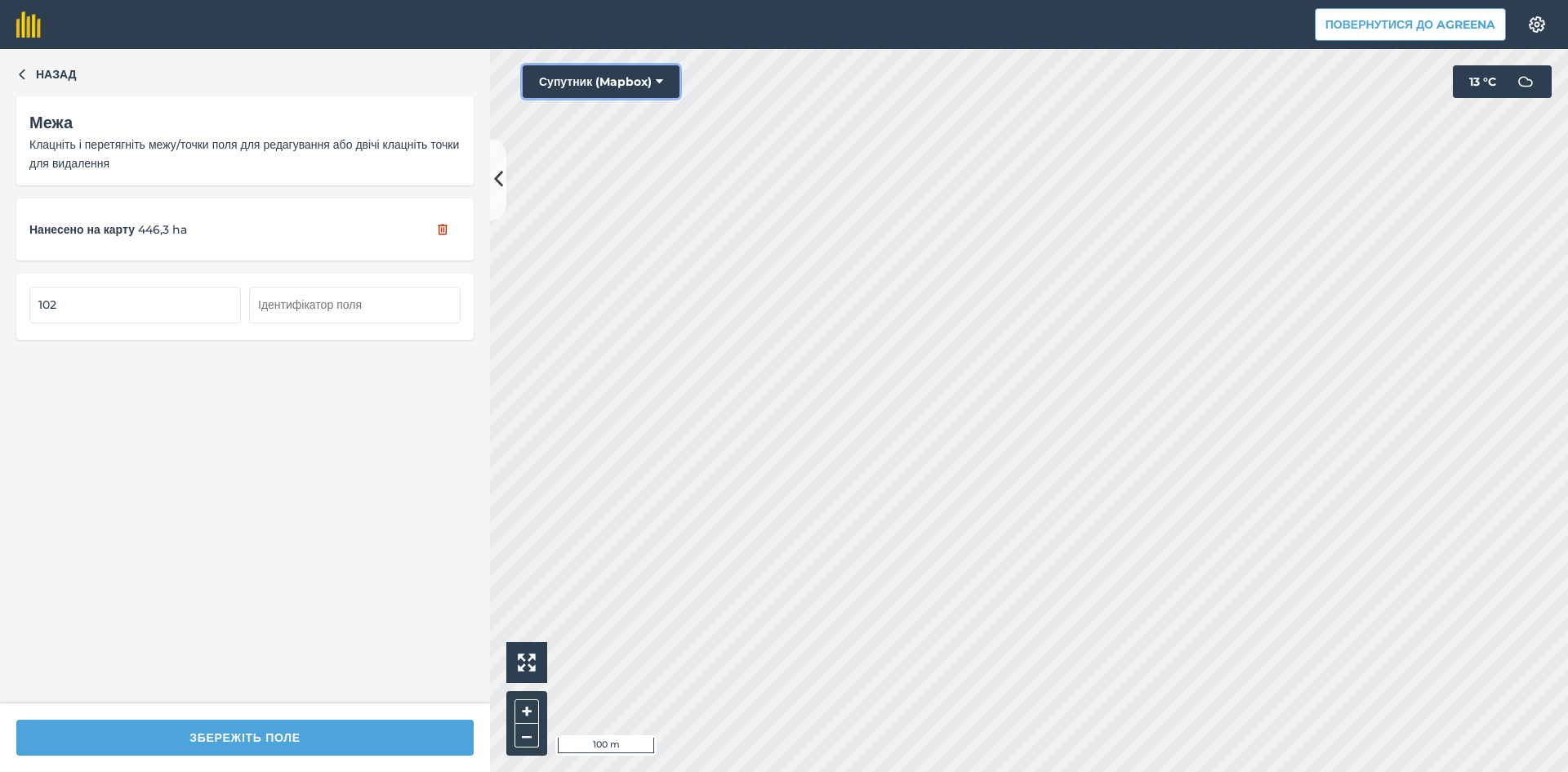
click at [602, 79] on button "Супутник (Mapbox)" at bounding box center [601, 81] width 157 height 33
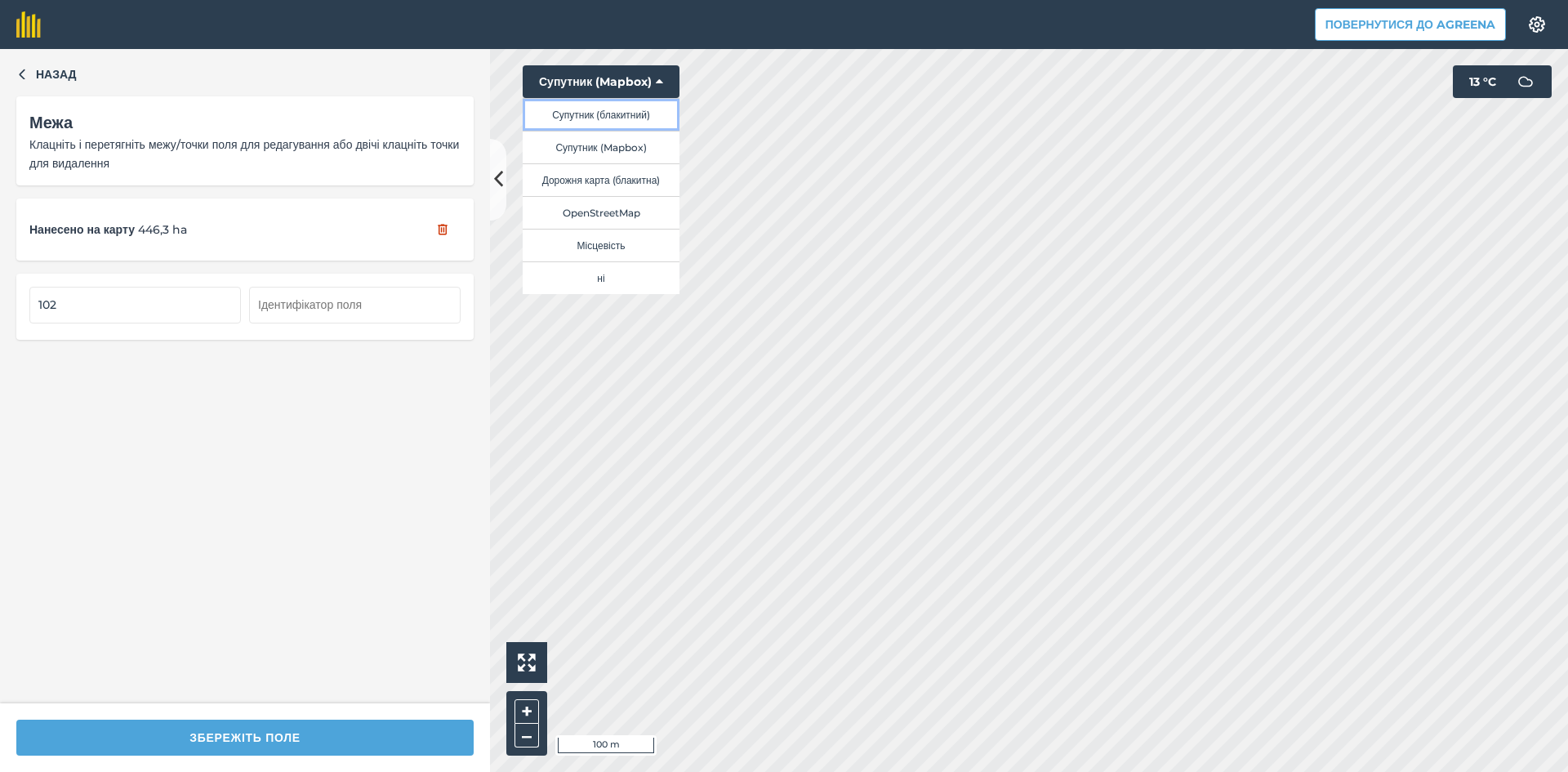
click at [615, 104] on button "Супутник (блакитний)" at bounding box center [601, 114] width 157 height 33
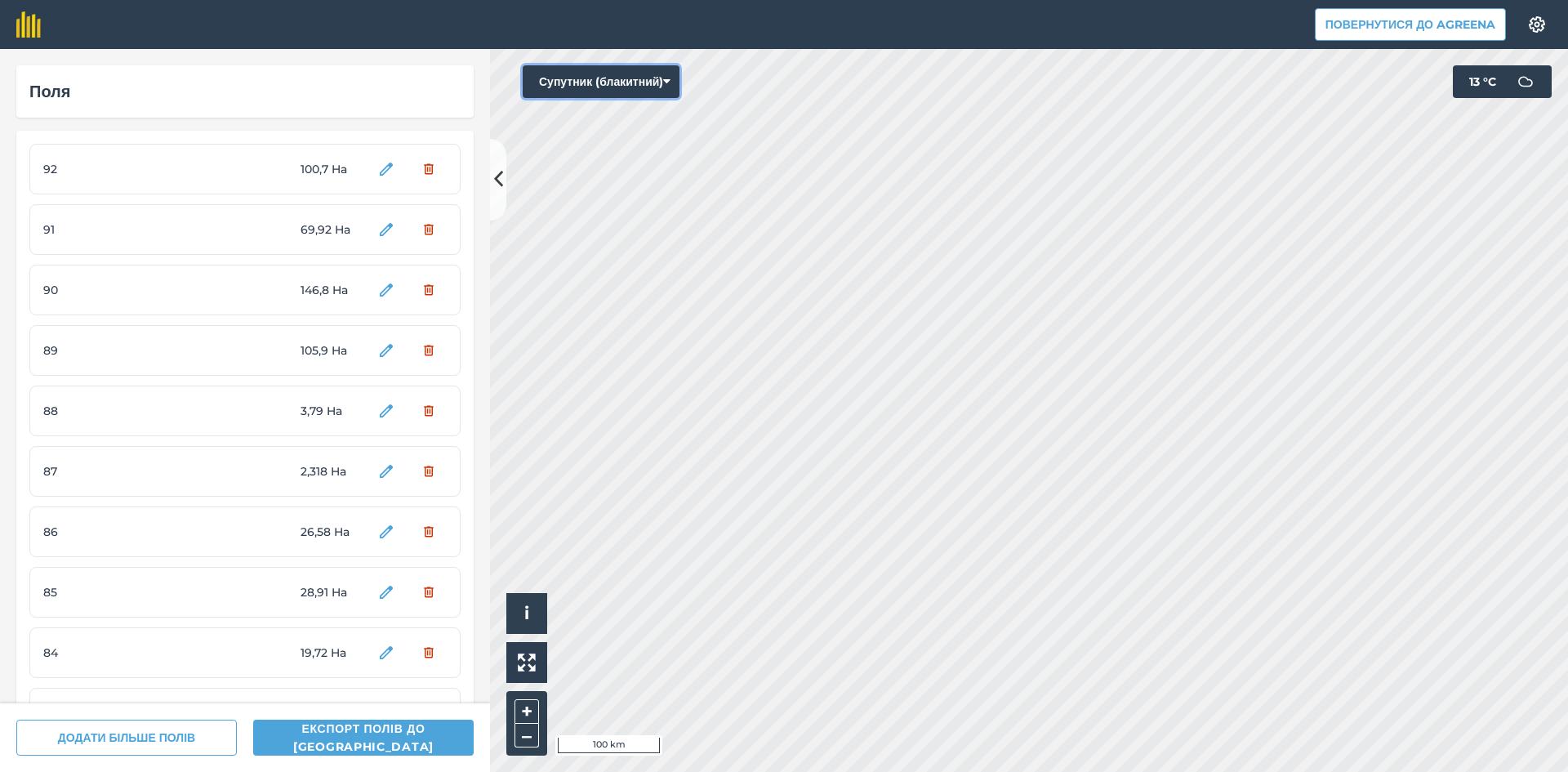
click at [616, 82] on button "Супутник (блакитний)" at bounding box center [601, 81] width 157 height 33
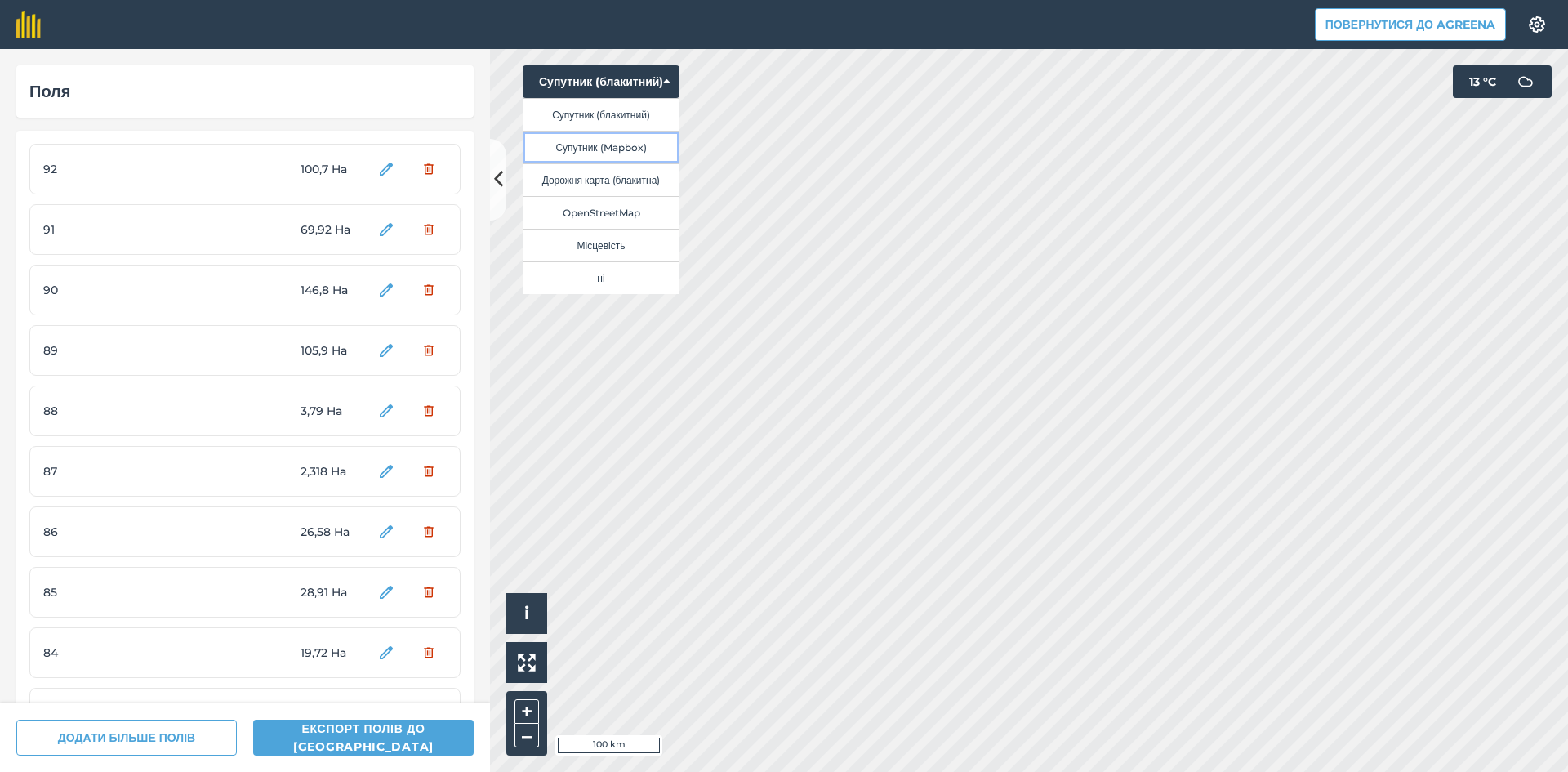
click at [624, 147] on button "Супутник (Mapbox)" at bounding box center [601, 146] width 157 height 33
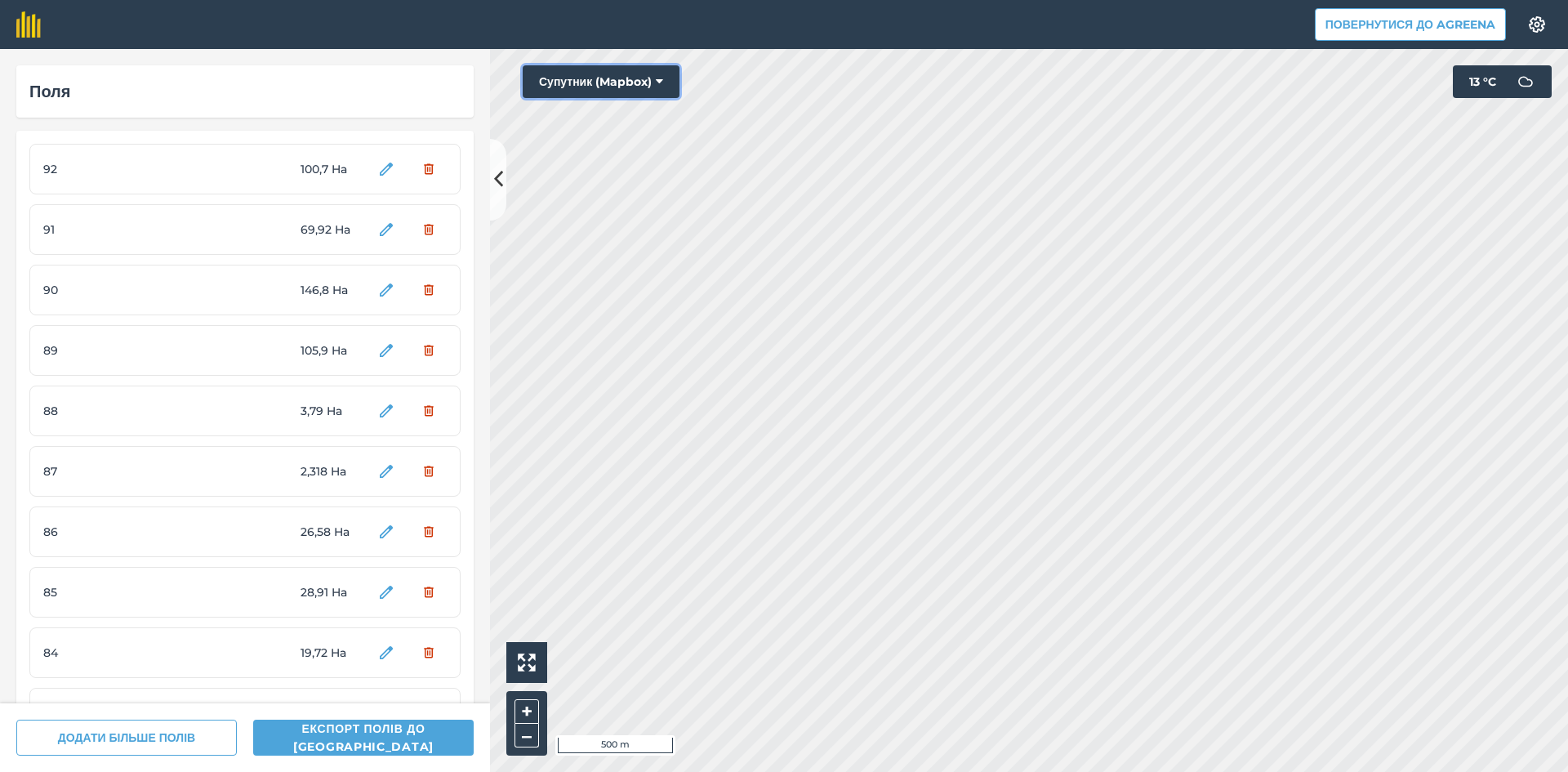
click at [623, 79] on button "Супутник (Mapbox)" at bounding box center [601, 81] width 157 height 33
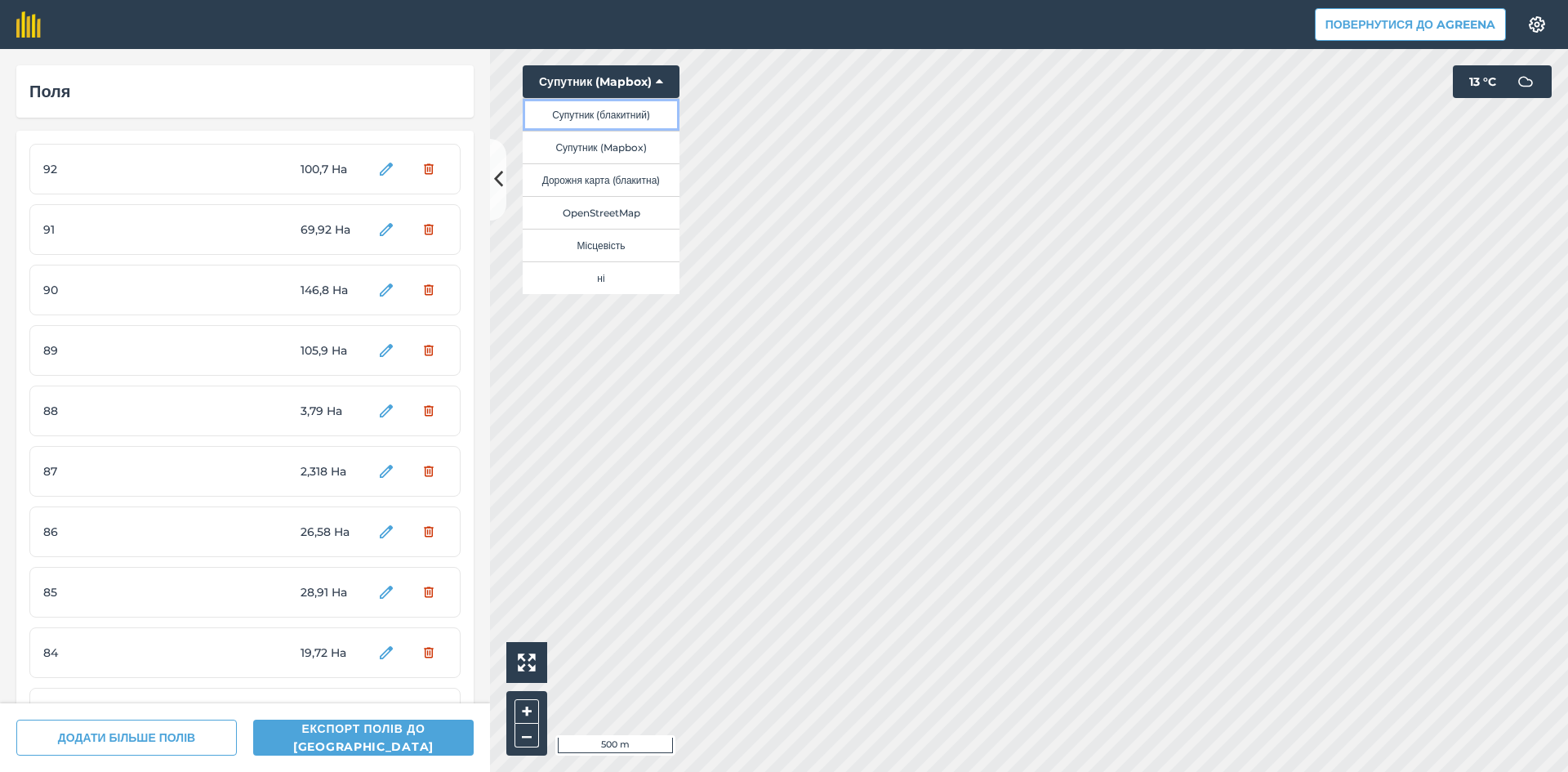
click at [624, 109] on button "Супутник (блакитний)" at bounding box center [601, 114] width 157 height 33
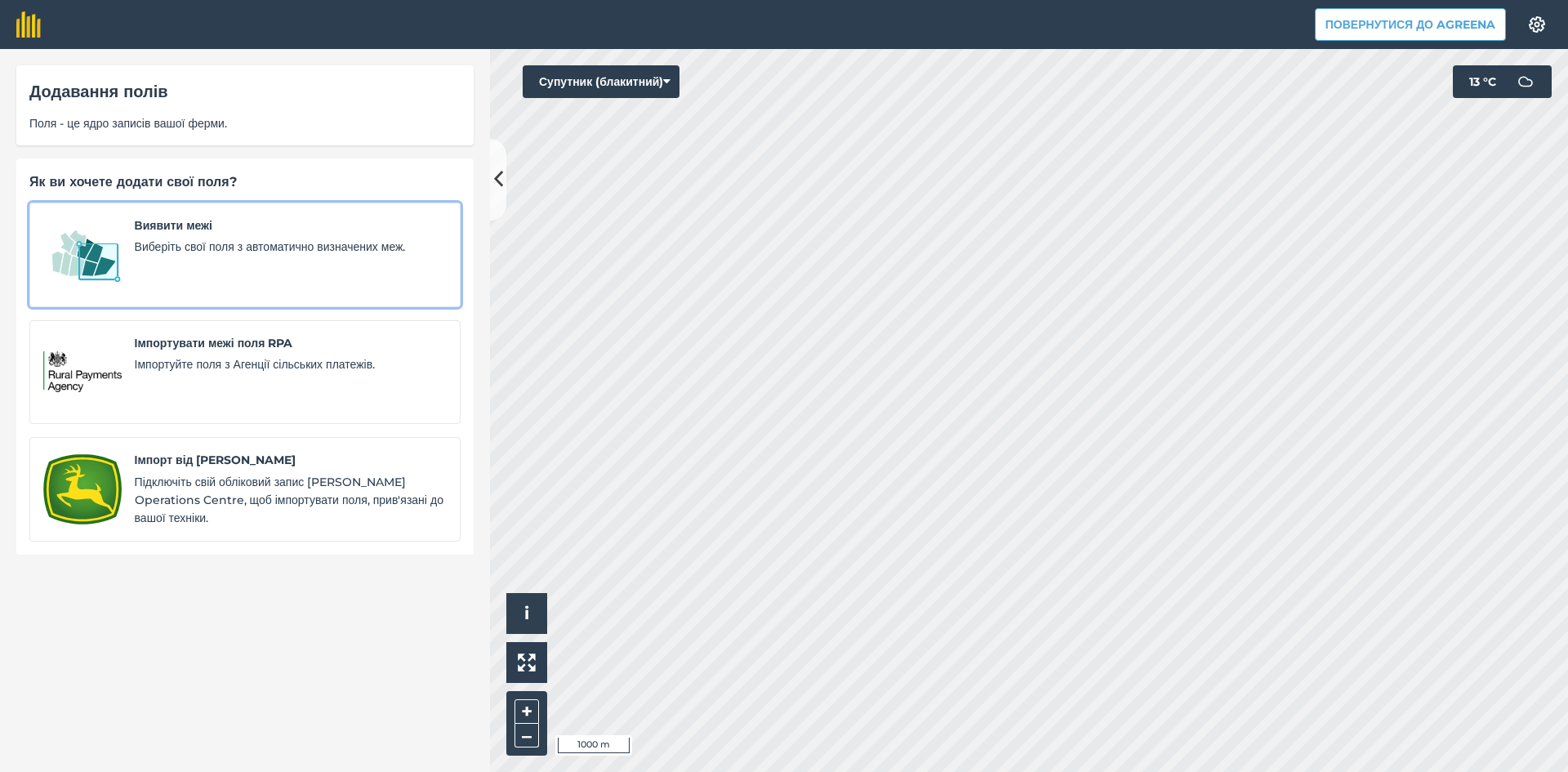
click at [98, 245] on img at bounding box center [83, 255] width 78 height 77
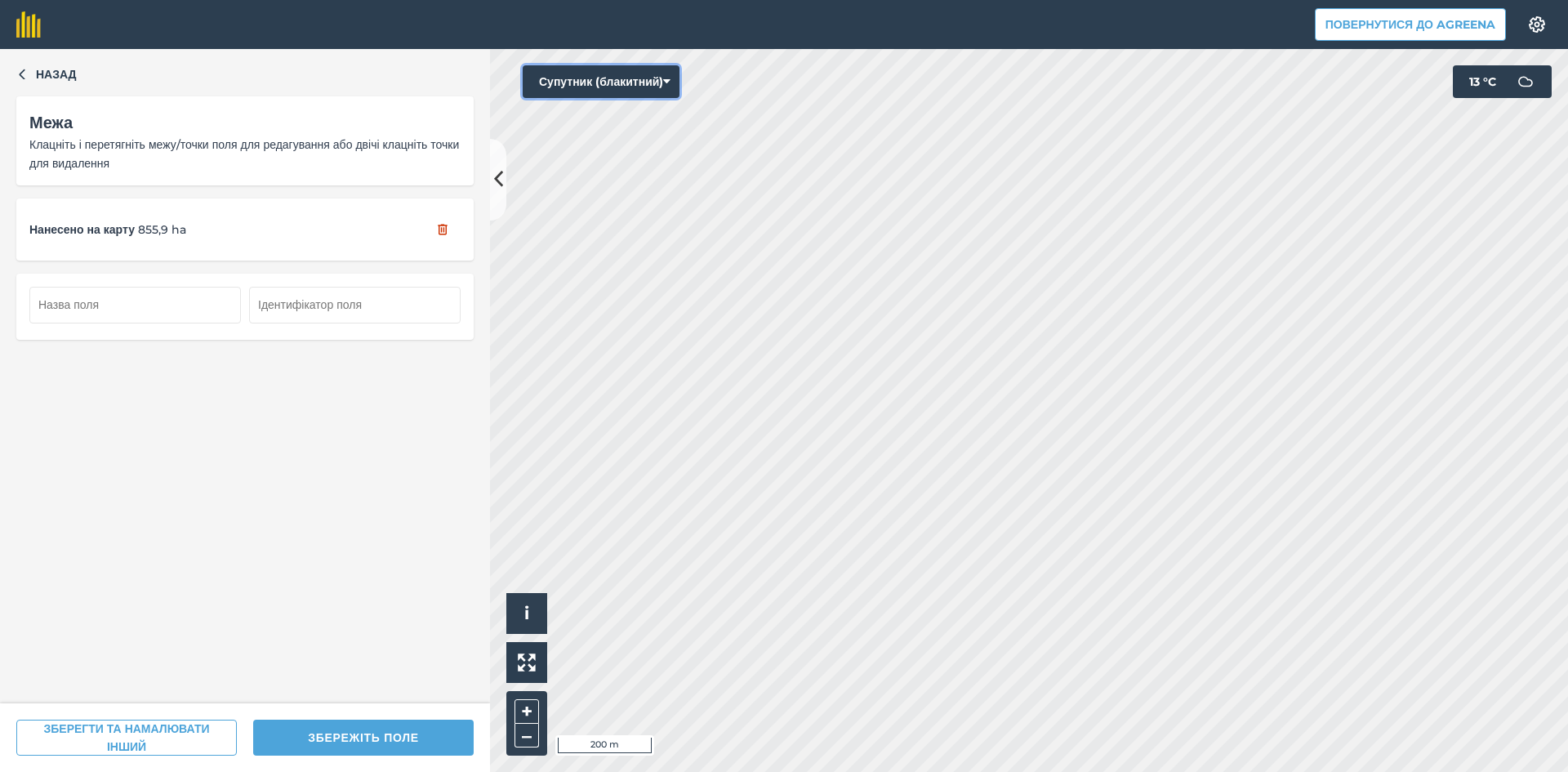
click at [616, 86] on button "Супутник (блакитний)" at bounding box center [601, 81] width 157 height 33
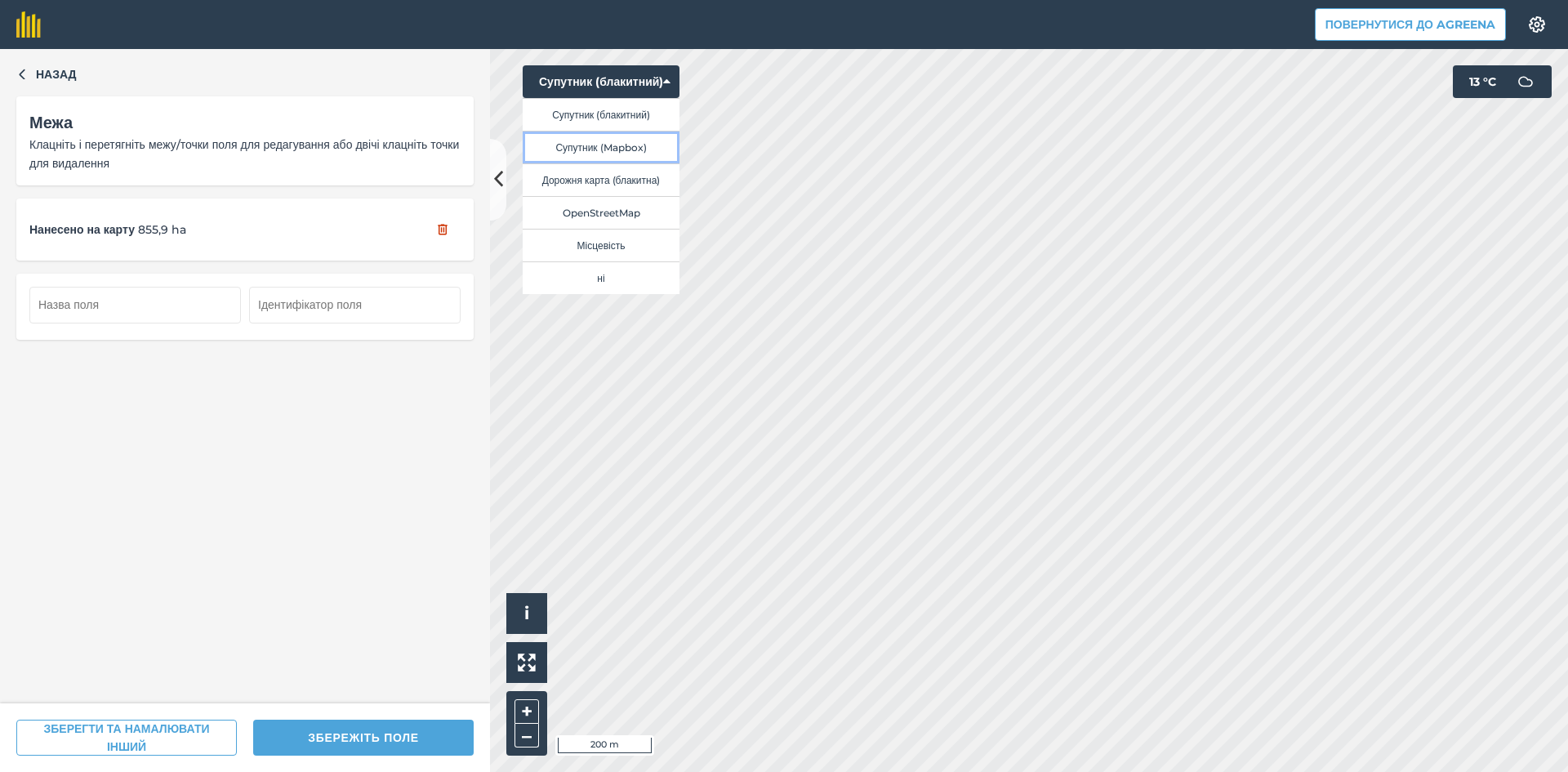
click at [620, 142] on button "Супутник (Mapbox)" at bounding box center [601, 146] width 157 height 33
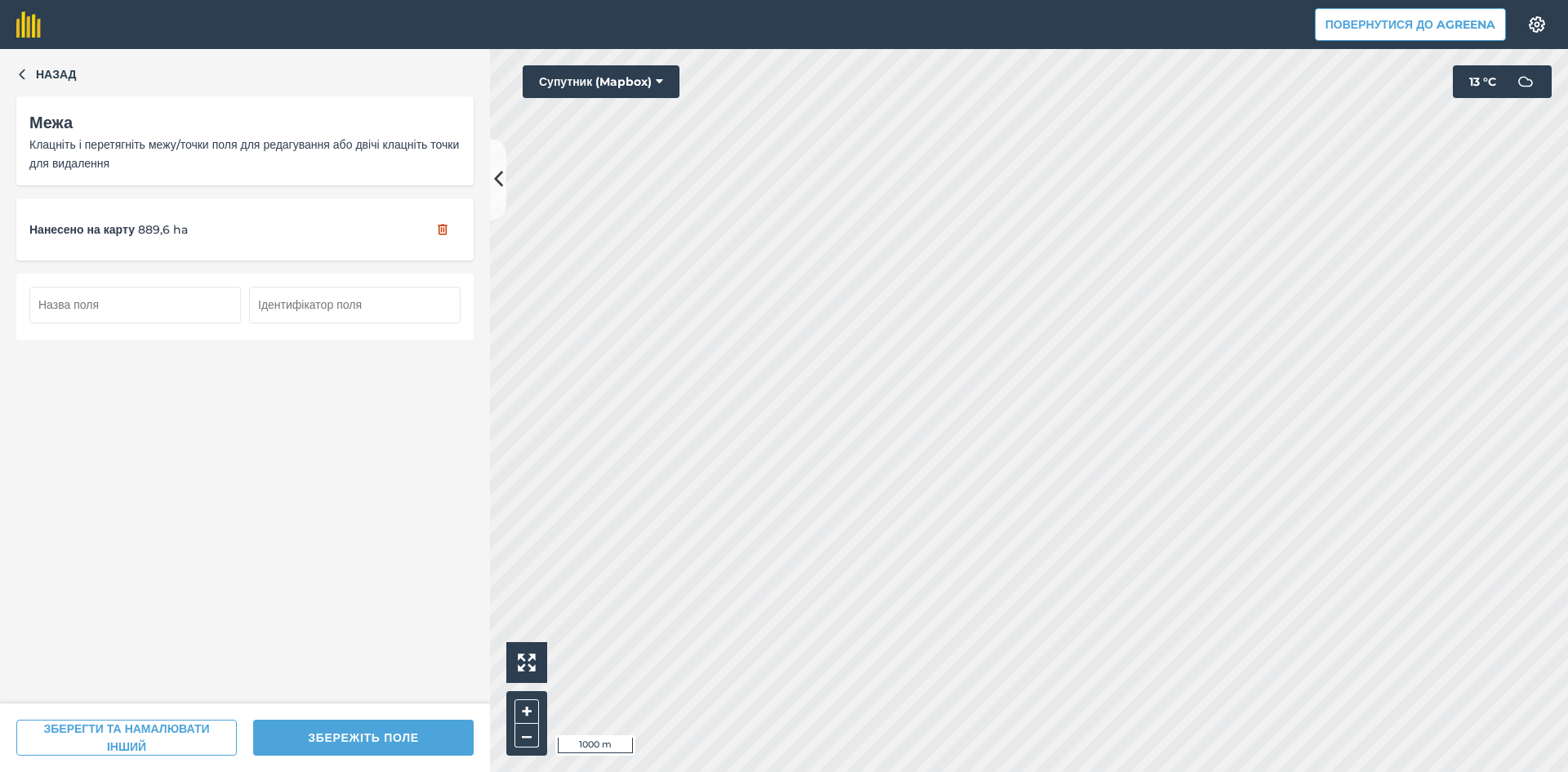
click at [136, 318] on input "text" at bounding box center [135, 304] width 211 height 36
type input "103"
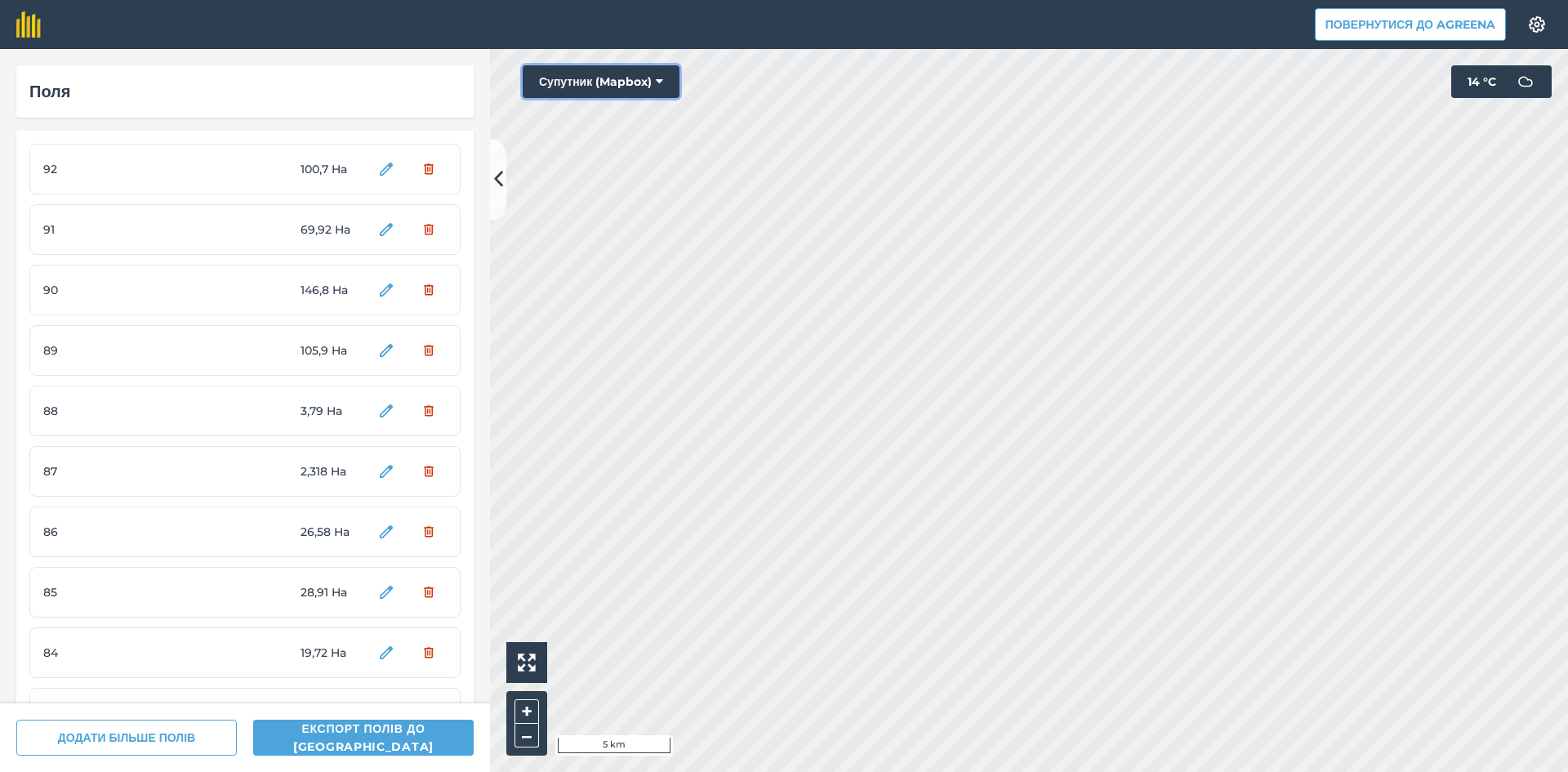
click at [596, 76] on button "Супутник (Mapbox)" at bounding box center [601, 81] width 157 height 33
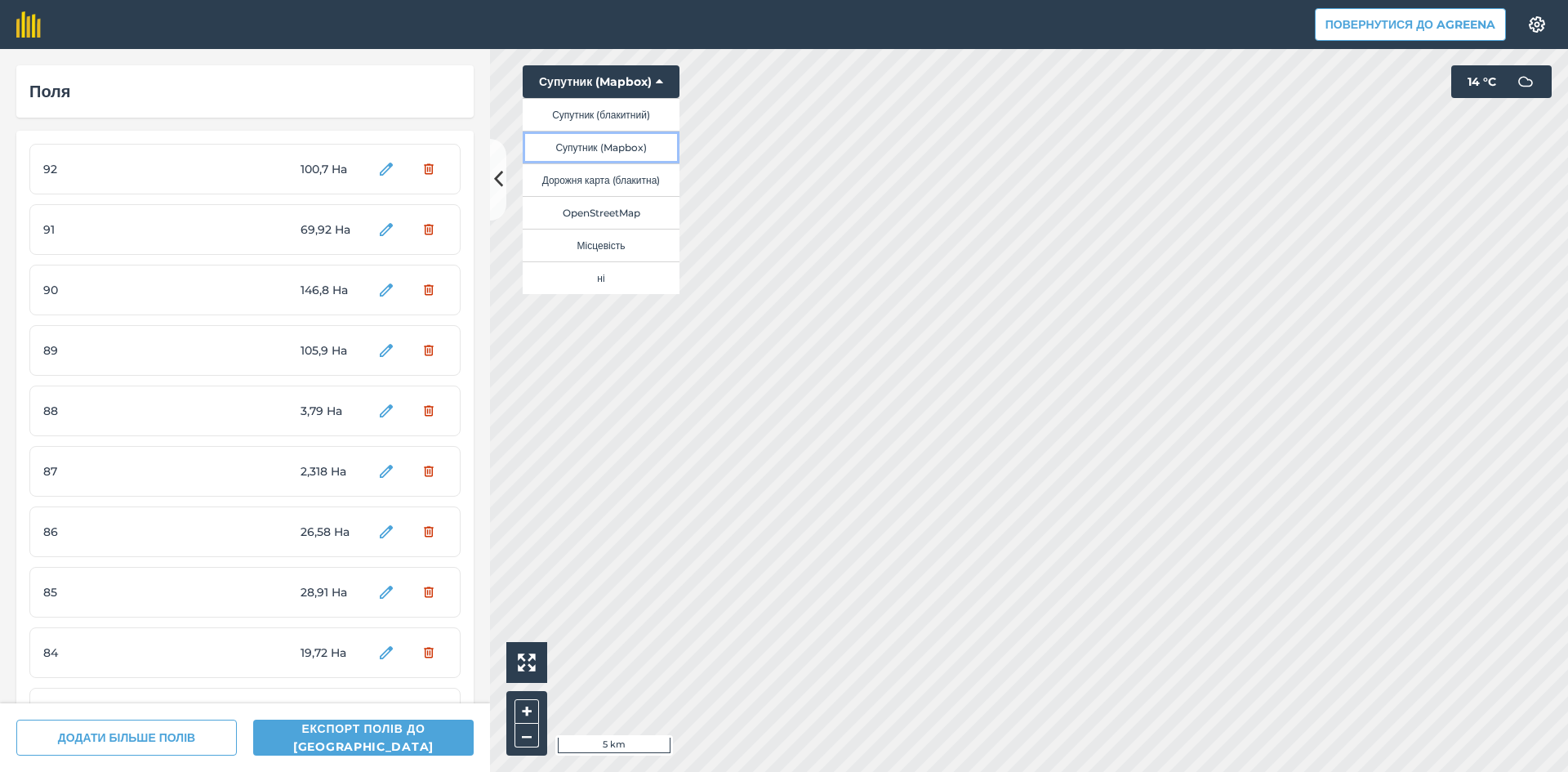
click at [604, 146] on button "Супутник (Mapbox)" at bounding box center [601, 146] width 157 height 33
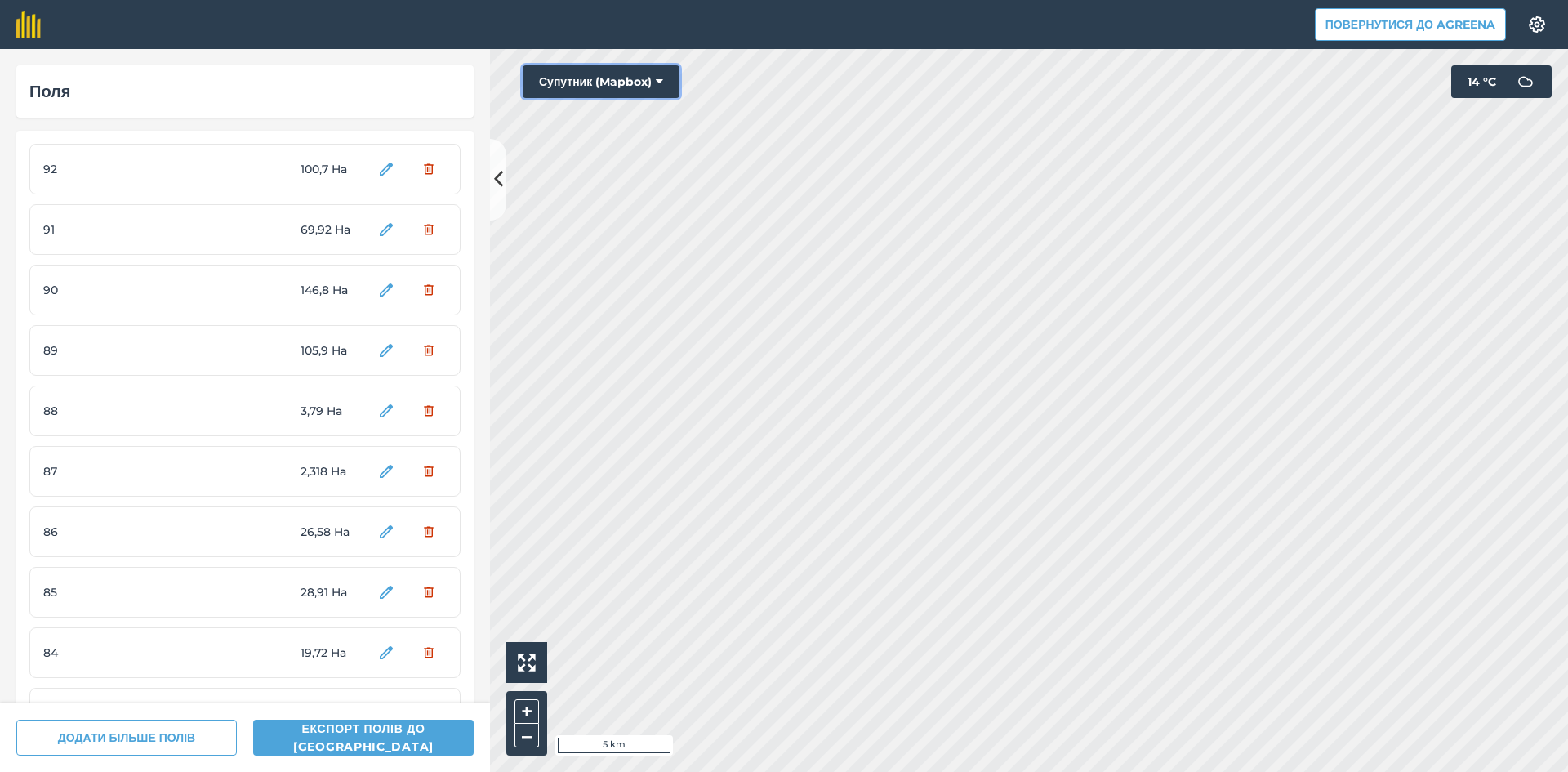
click at [598, 87] on button "Супутник (Mapbox)" at bounding box center [601, 81] width 157 height 33
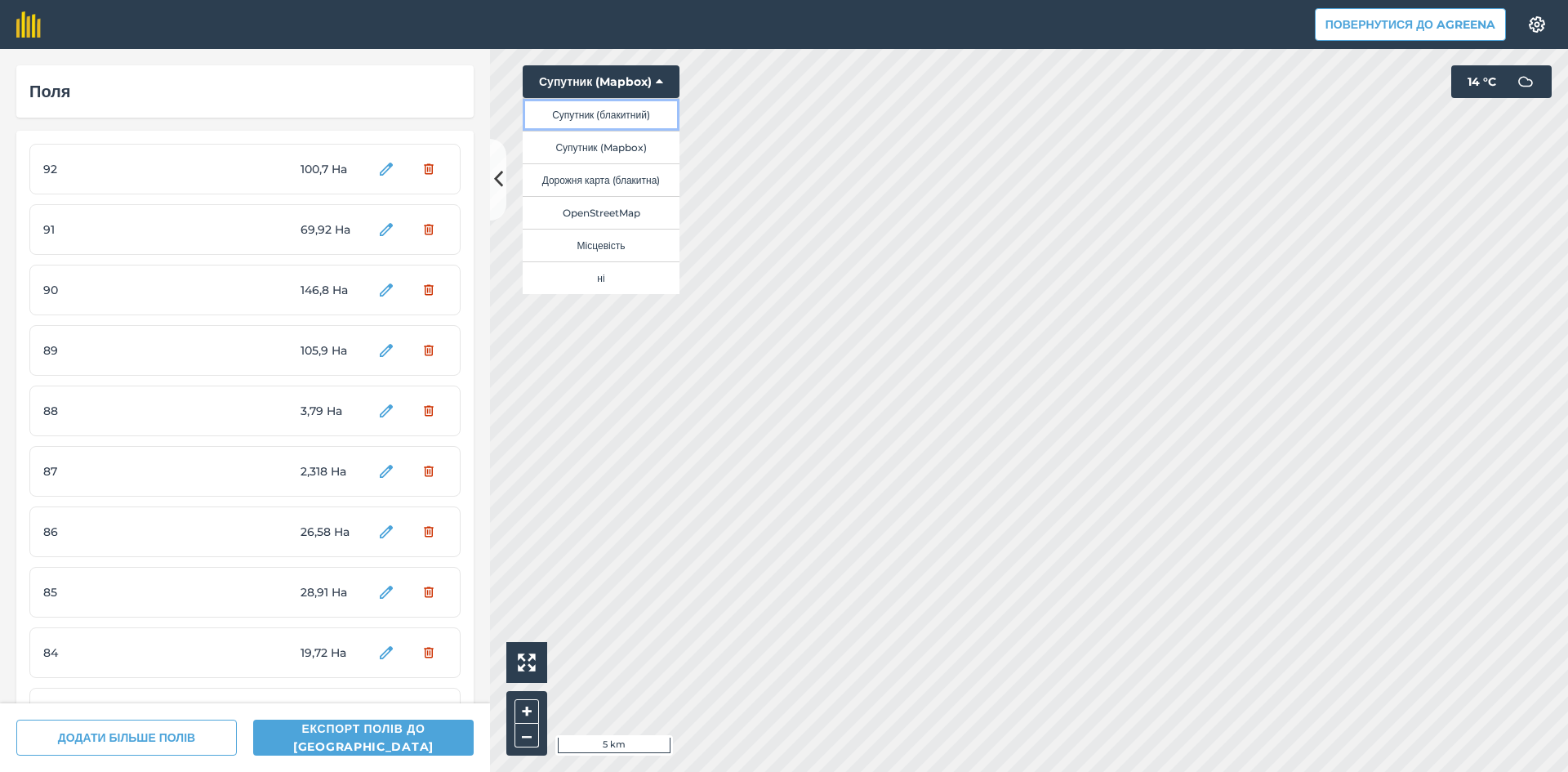
click at [626, 117] on button "Супутник (блакитний)" at bounding box center [601, 114] width 157 height 33
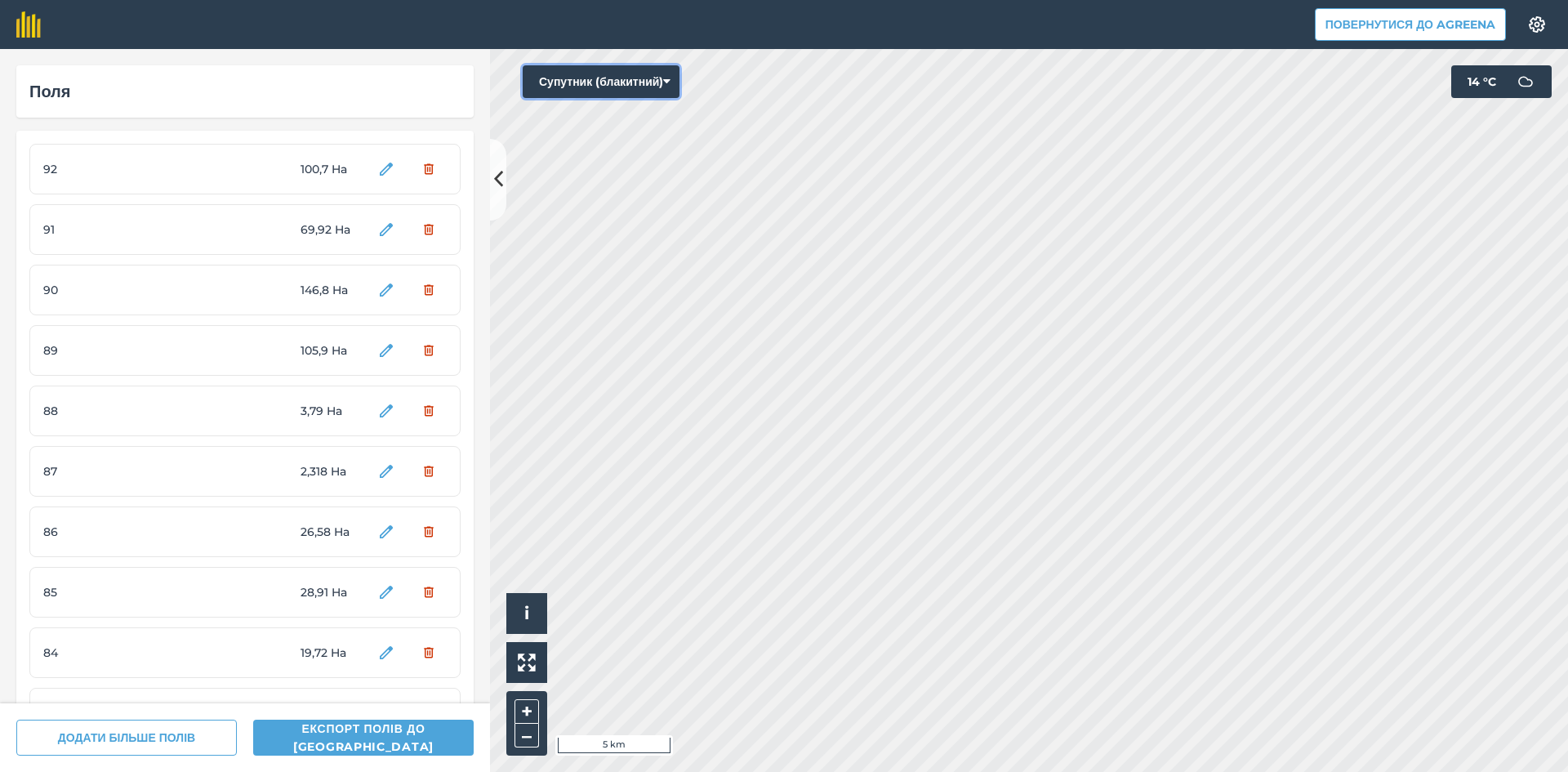
click at [615, 84] on button "Супутник (блакитний)" at bounding box center [601, 81] width 157 height 33
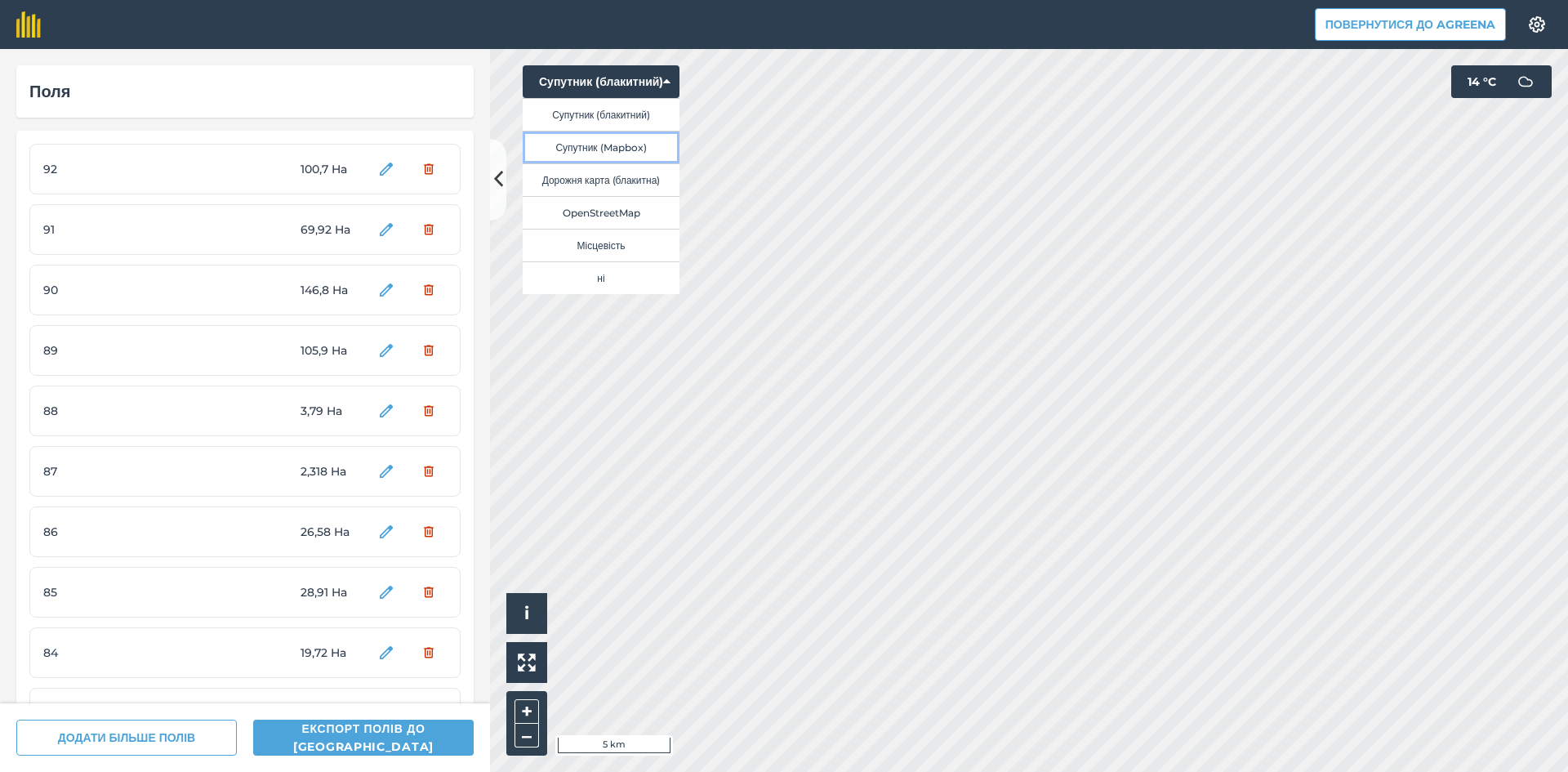
click at [622, 141] on button "Супутник (Mapbox)" at bounding box center [601, 146] width 157 height 33
